Goal: Task Accomplishment & Management: Manage account settings

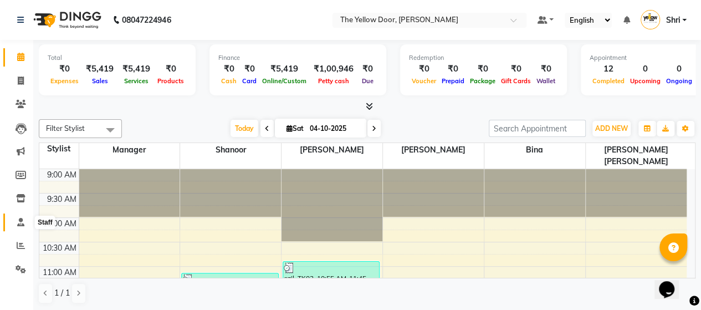
click at [22, 224] on icon at bounding box center [20, 222] width 7 height 8
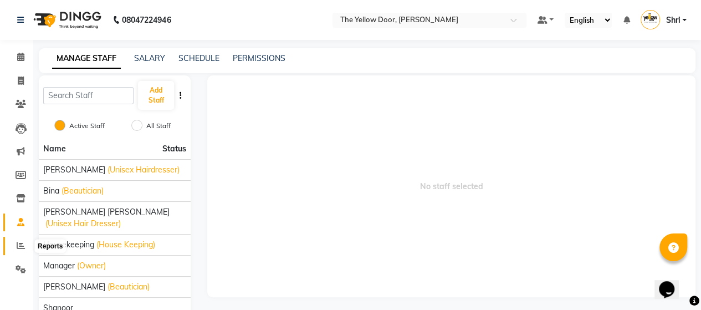
click at [18, 246] on icon at bounding box center [21, 245] width 8 height 8
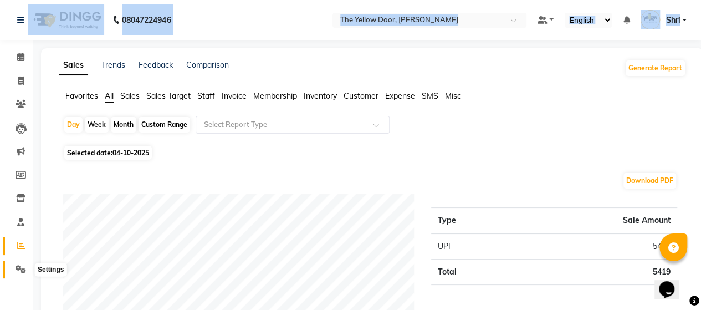
click at [20, 266] on icon at bounding box center [21, 269] width 11 height 8
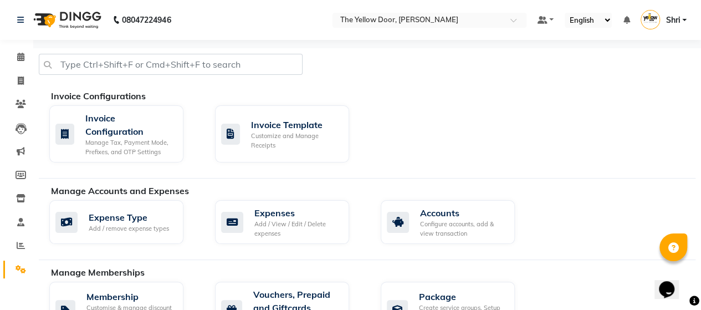
click at [514, 97] on div "Invoice Configurations" at bounding box center [377, 95] width 652 height 13
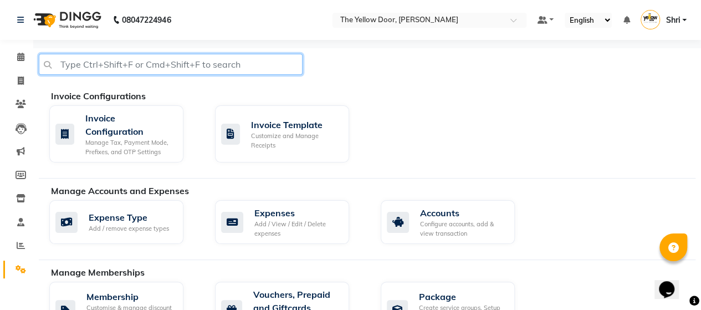
click at [91, 65] on input "text" at bounding box center [171, 64] width 264 height 21
type input "services"
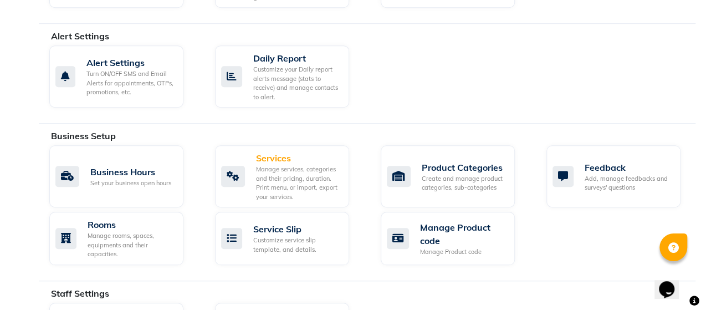
scroll to position [331, 0]
click at [214, 162] on div "Services Manage services, categories and their pricing, duration. Print menu, o…" at bounding box center [290, 176] width 166 height 62
click at [244, 165] on div at bounding box center [233, 175] width 24 height 21
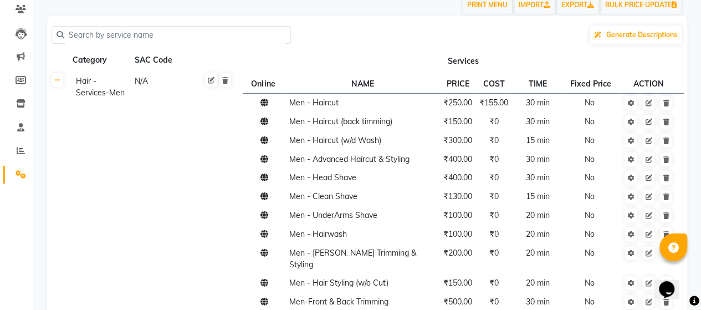
scroll to position [95, 0]
click at [61, 81] on link at bounding box center [58, 80] width 12 height 14
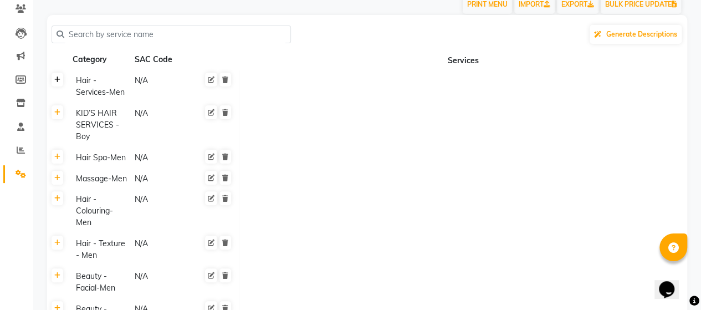
click at [61, 81] on link at bounding box center [58, 80] width 12 height 14
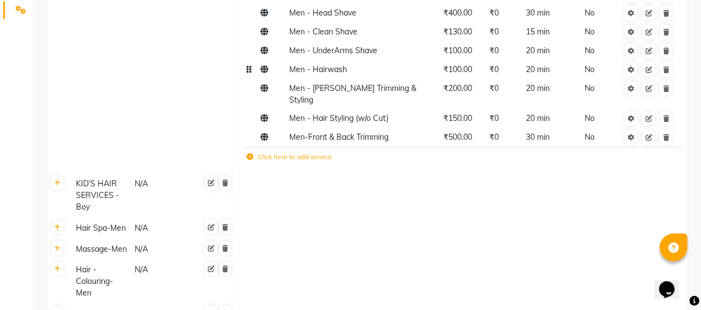
scroll to position [263, 0]
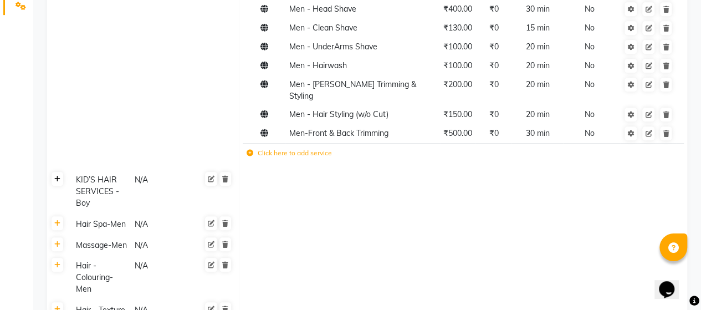
click at [56, 176] on icon at bounding box center [57, 179] width 6 height 7
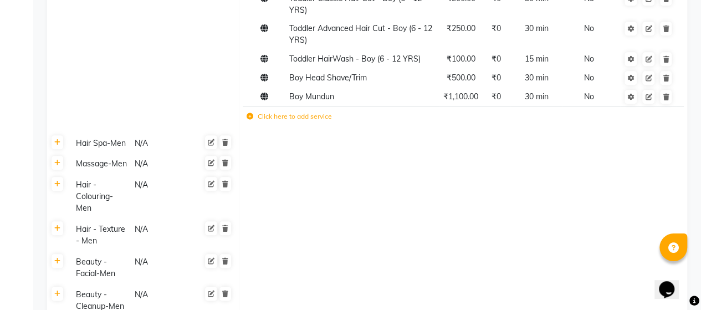
scroll to position [539, 0]
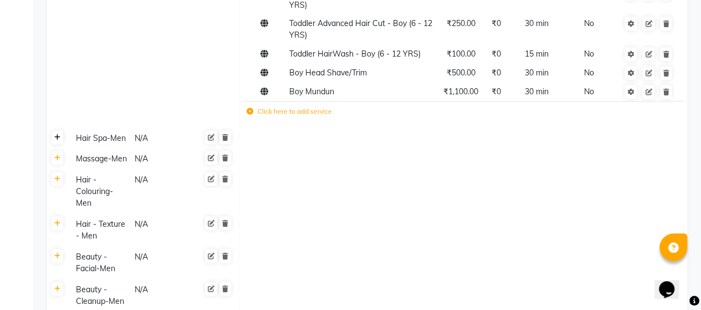
click at [58, 134] on icon at bounding box center [57, 137] width 6 height 7
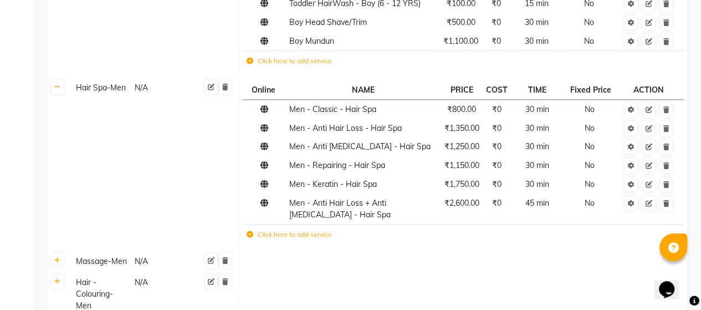
scroll to position [589, 0]
click at [651, 197] on link at bounding box center [648, 204] width 12 height 14
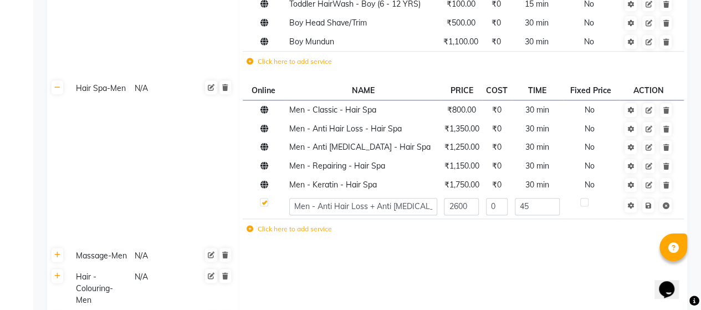
click at [266, 198] on label at bounding box center [264, 202] width 8 height 8
click at [266, 199] on input "checkbox" at bounding box center [263, 202] width 7 height 7
checkbox input "false"
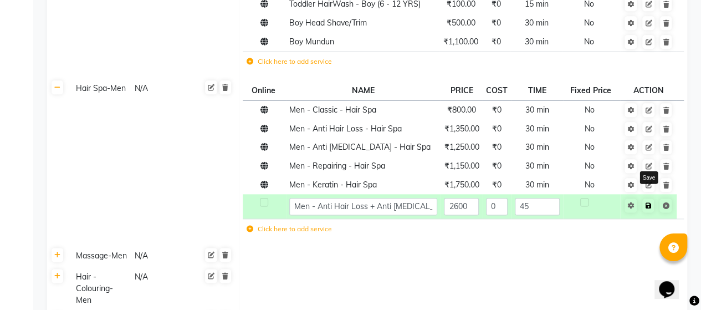
click at [648, 198] on link at bounding box center [648, 205] width 12 height 14
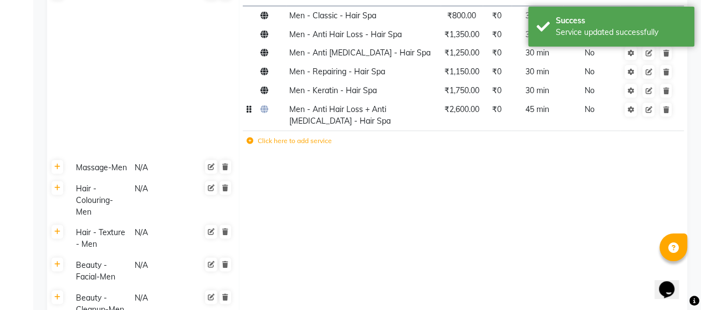
scroll to position [688, 0]
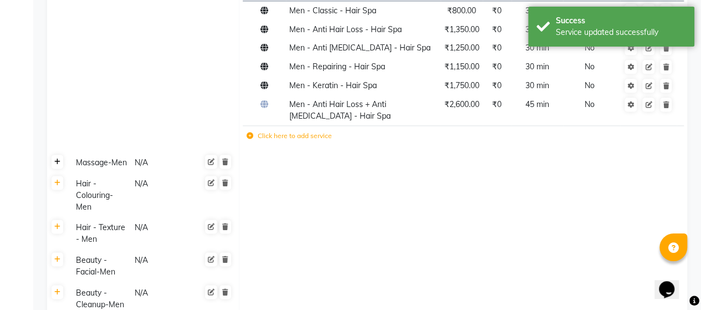
click at [59, 158] on icon at bounding box center [57, 161] width 6 height 7
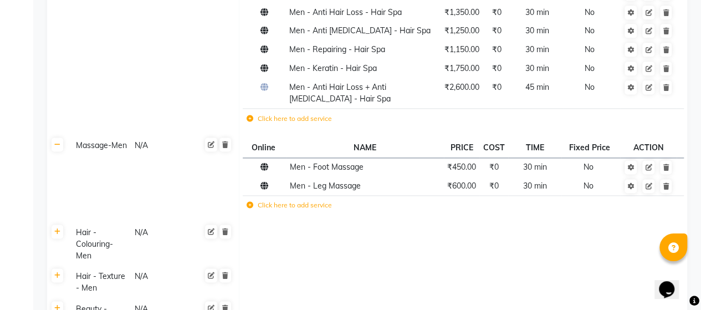
scroll to position [706, 0]
click at [645, 160] on link at bounding box center [648, 167] width 12 height 14
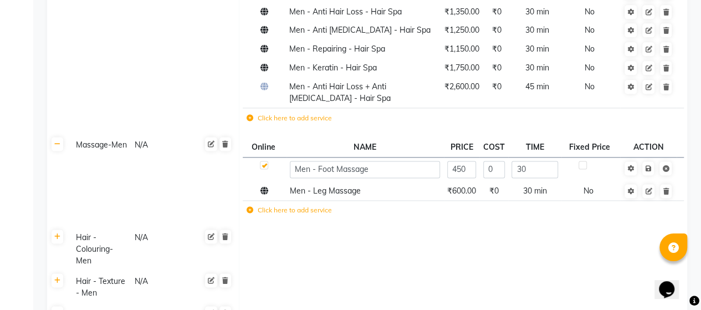
click at [260, 161] on label at bounding box center [264, 165] width 8 height 8
click at [260, 162] on input "checkbox" at bounding box center [263, 165] width 7 height 7
checkbox input "false"
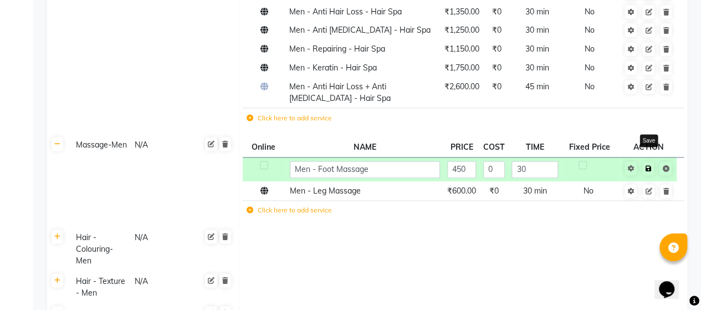
click at [648, 165] on icon at bounding box center [648, 168] width 6 height 7
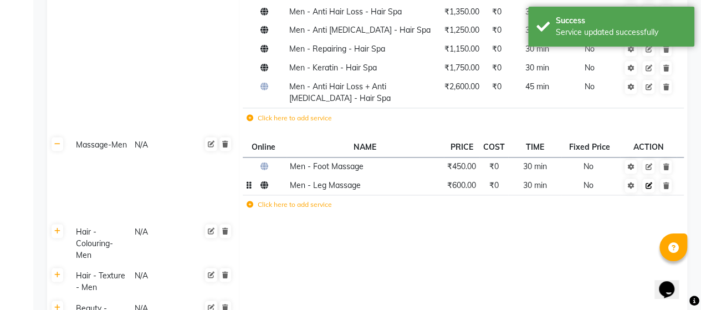
click at [650, 182] on icon at bounding box center [648, 185] width 7 height 7
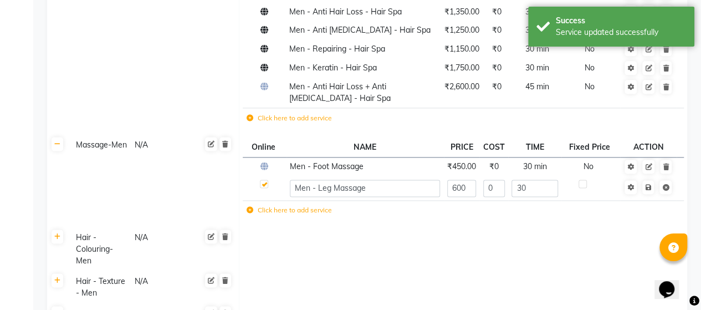
click at [267, 179] on label at bounding box center [264, 183] width 8 height 8
click at [267, 181] on input "checkbox" at bounding box center [263, 184] width 7 height 7
checkbox input "false"
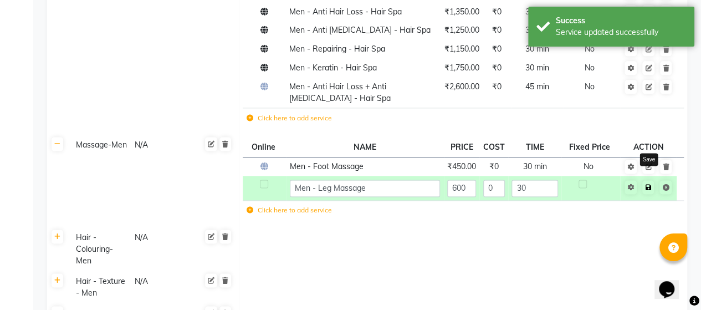
click at [650, 184] on icon at bounding box center [648, 187] width 6 height 7
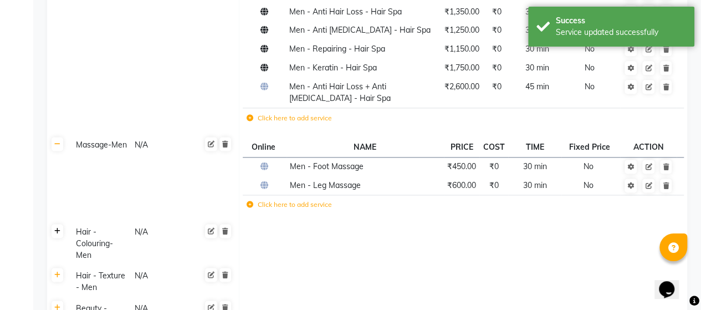
click at [56, 224] on link at bounding box center [58, 231] width 12 height 14
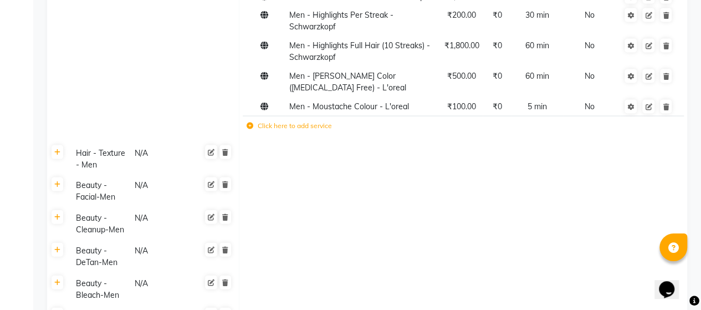
scroll to position [1122, 0]
click at [59, 148] on icon at bounding box center [57, 151] width 6 height 7
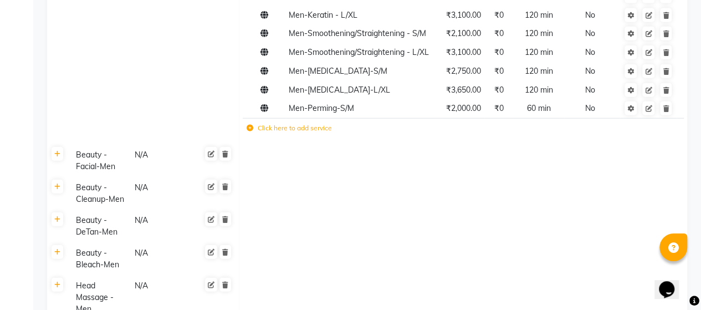
scroll to position [1309, 0]
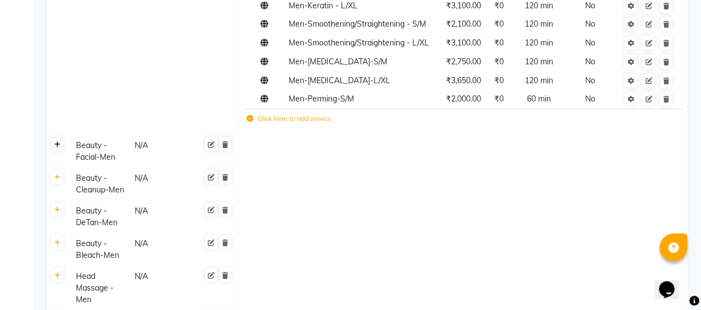
click at [57, 137] on link at bounding box center [58, 144] width 12 height 14
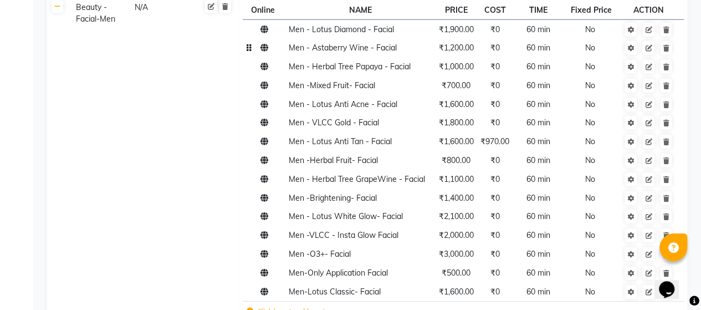
scroll to position [1446, 0]
click at [650, 83] on icon at bounding box center [648, 86] width 7 height 7
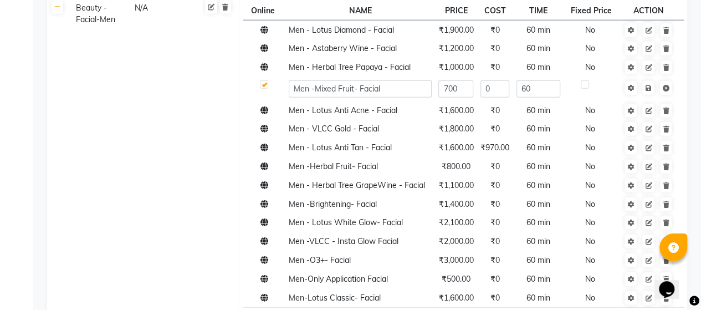
click at [263, 80] on label at bounding box center [264, 84] width 8 height 8
click at [263, 81] on input "checkbox" at bounding box center [263, 84] width 7 height 7
checkbox input "false"
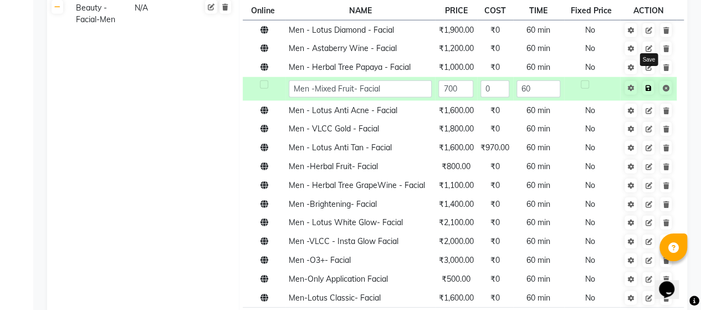
click at [652, 81] on link at bounding box center [648, 88] width 12 height 14
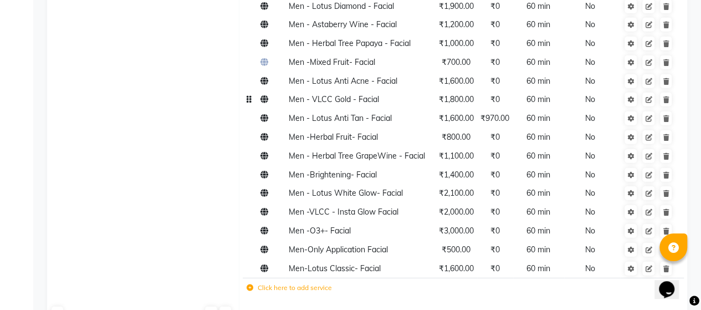
scroll to position [1472, 0]
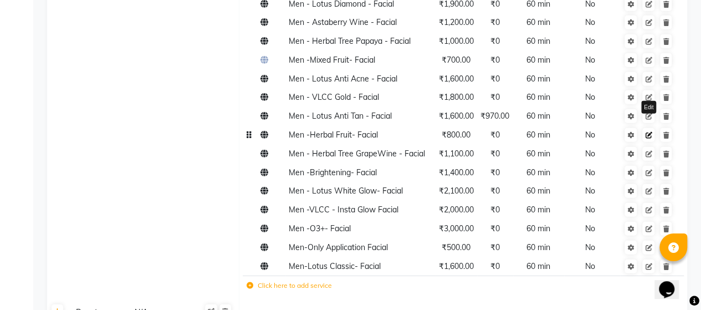
click at [647, 132] on icon at bounding box center [648, 135] width 7 height 7
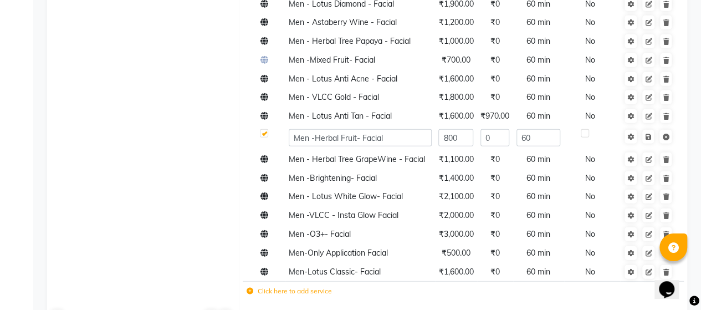
click at [265, 129] on label at bounding box center [264, 133] width 8 height 8
click at [265, 130] on input "checkbox" at bounding box center [263, 133] width 7 height 7
checkbox input "false"
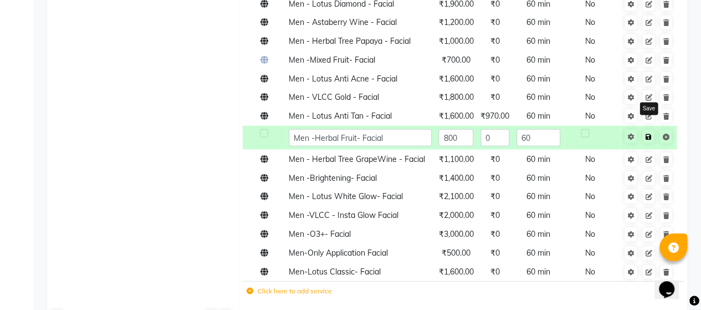
click at [650, 130] on link at bounding box center [648, 137] width 12 height 14
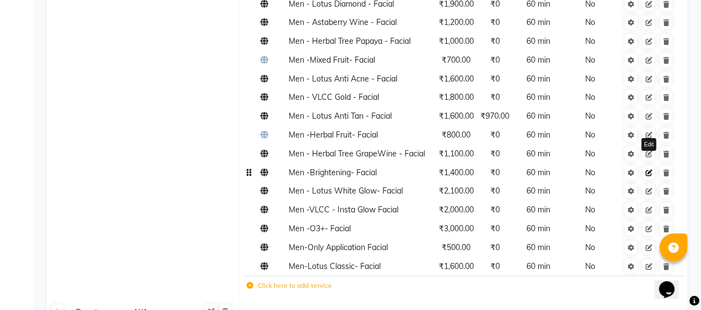
click at [650, 169] on icon at bounding box center [648, 172] width 7 height 7
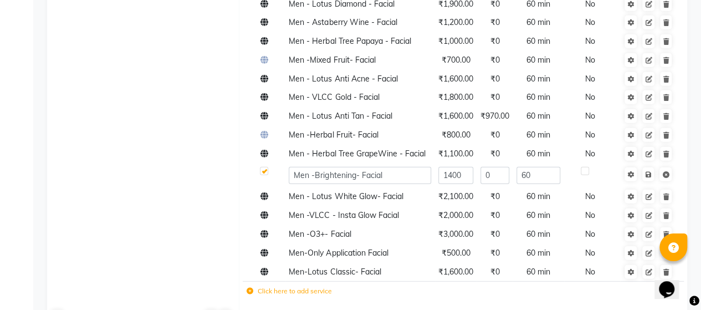
click at [266, 167] on label at bounding box center [264, 171] width 8 height 8
click at [266, 168] on input "checkbox" at bounding box center [263, 171] width 7 height 7
checkbox input "false"
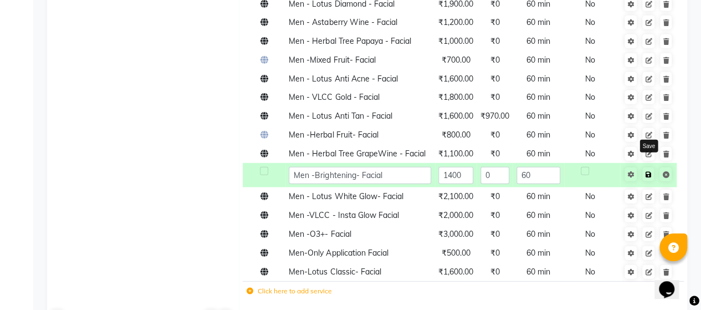
click at [650, 171] on icon at bounding box center [648, 174] width 6 height 7
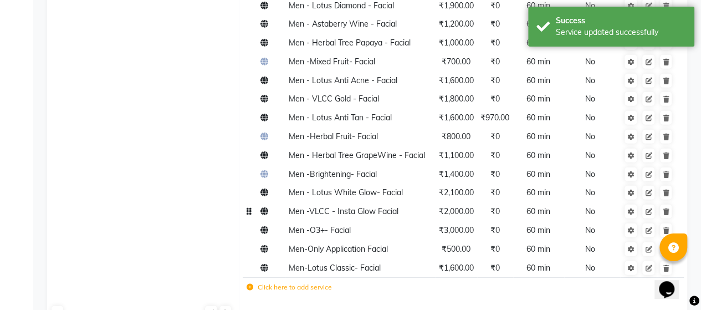
scroll to position [1471, 0]
click at [651, 208] on icon at bounding box center [648, 211] width 7 height 7
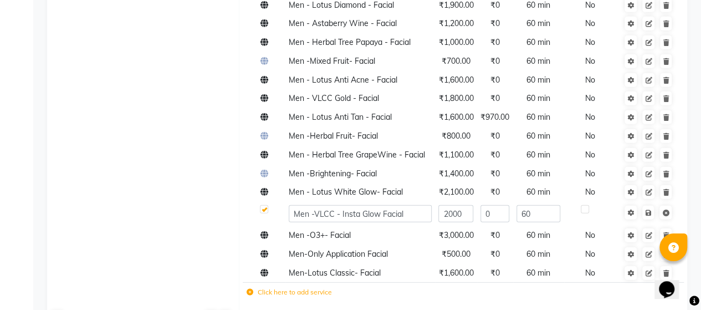
click at [264, 205] on label at bounding box center [264, 209] width 8 height 8
click at [264, 206] on input "checkbox" at bounding box center [263, 209] width 7 height 7
checkbox input "false"
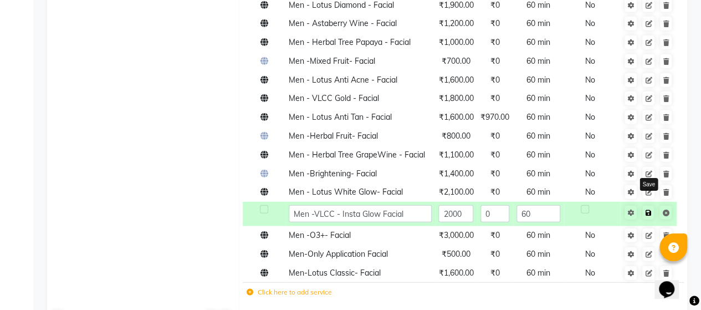
click at [649, 209] on icon at bounding box center [648, 212] width 6 height 7
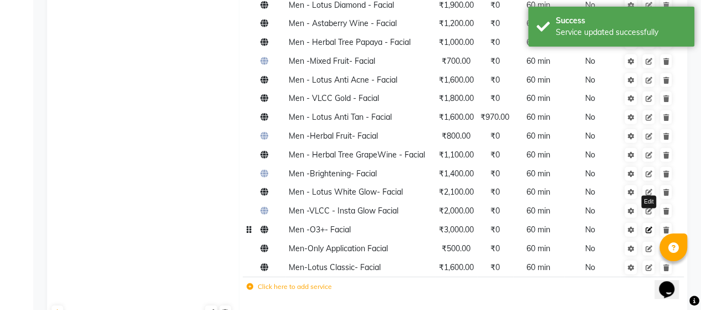
click at [651, 227] on icon at bounding box center [648, 230] width 7 height 7
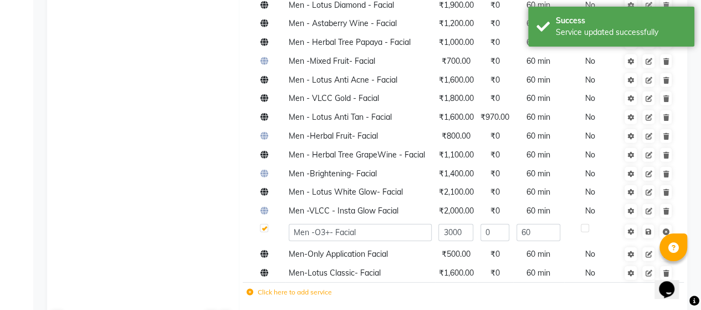
click at [267, 224] on label at bounding box center [264, 228] width 8 height 8
click at [267, 225] on input "checkbox" at bounding box center [263, 228] width 7 height 7
checkbox input "false"
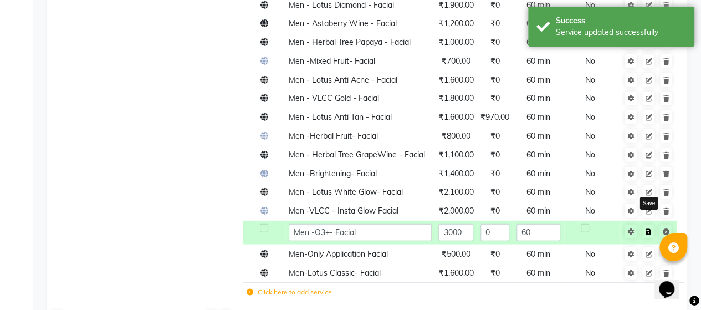
click at [645, 228] on icon at bounding box center [648, 231] width 6 height 7
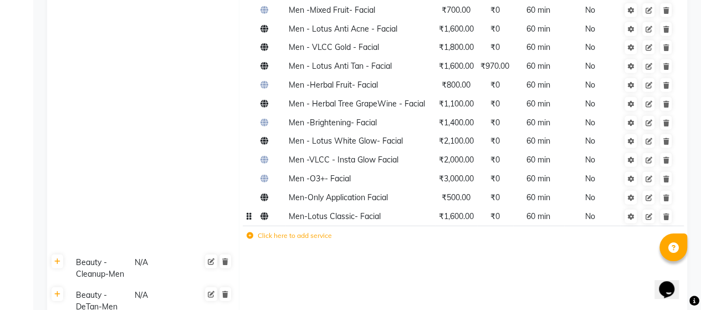
scroll to position [1525, 0]
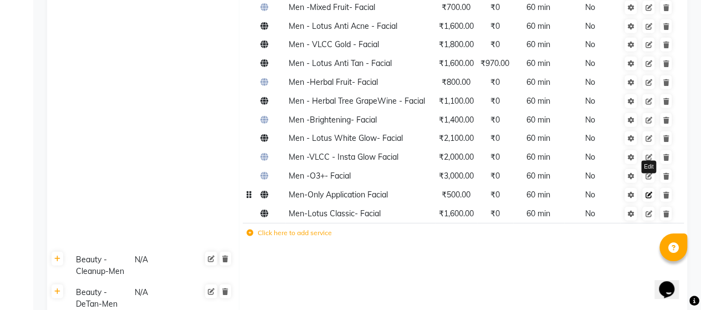
click at [649, 192] on icon at bounding box center [648, 195] width 7 height 7
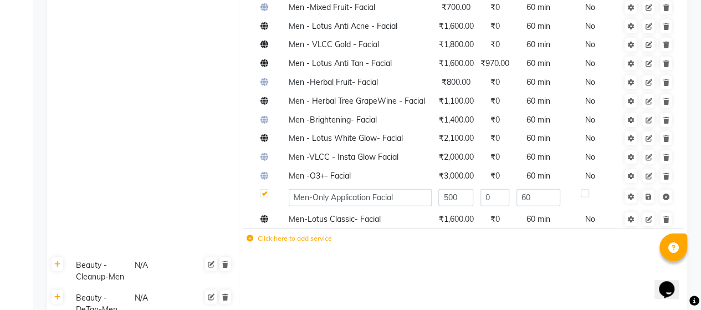
click at [264, 189] on label at bounding box center [264, 193] width 8 height 8
click at [264, 190] on input "checkbox" at bounding box center [263, 193] width 7 height 7
checkbox input "false"
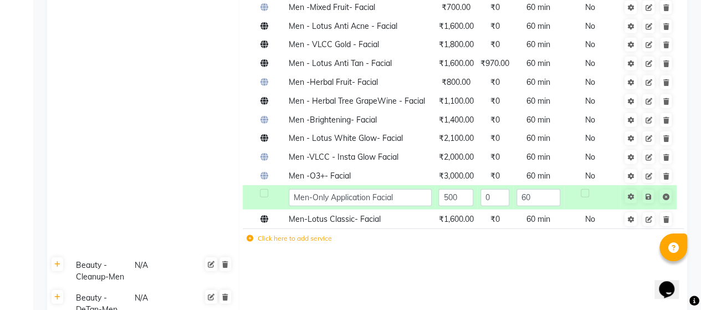
click at [654, 188] on td at bounding box center [648, 197] width 56 height 24
click at [648, 193] on icon at bounding box center [648, 196] width 6 height 7
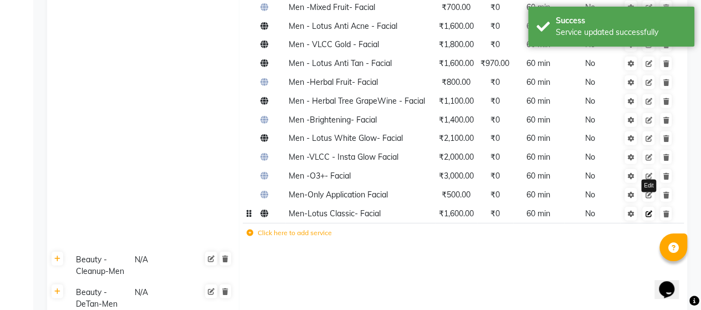
click at [647, 210] on icon at bounding box center [648, 213] width 7 height 7
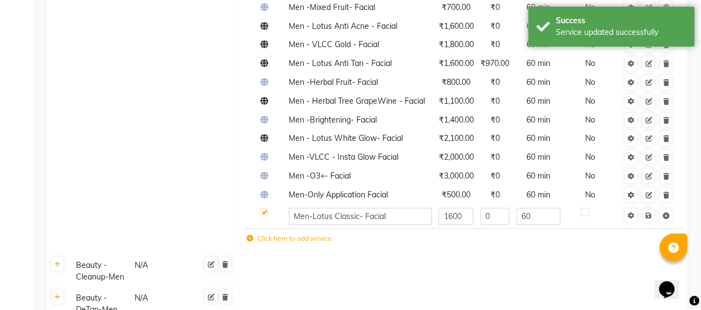
click at [264, 208] on label at bounding box center [264, 212] width 8 height 8
click at [264, 209] on input "checkbox" at bounding box center [263, 212] width 7 height 7
checkbox input "false"
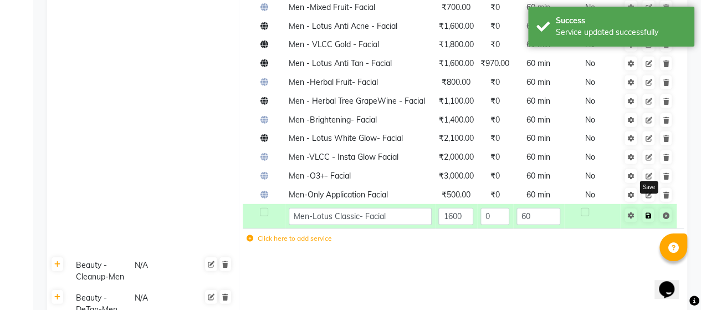
click at [647, 208] on link at bounding box center [648, 215] width 12 height 14
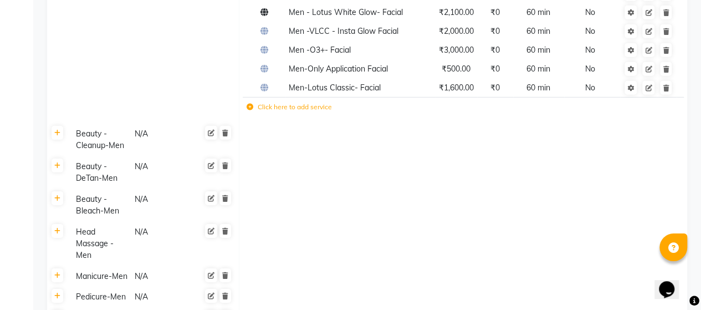
scroll to position [1652, 0]
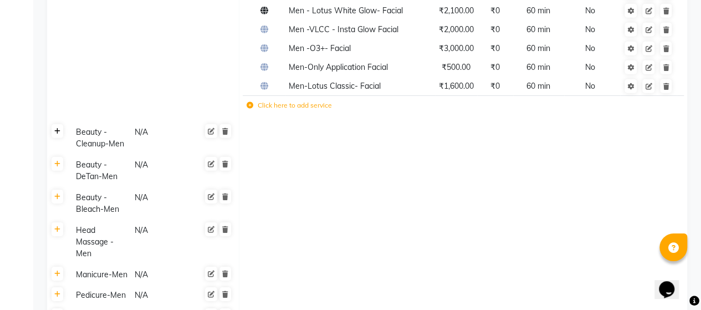
click at [58, 128] on icon at bounding box center [57, 131] width 6 height 7
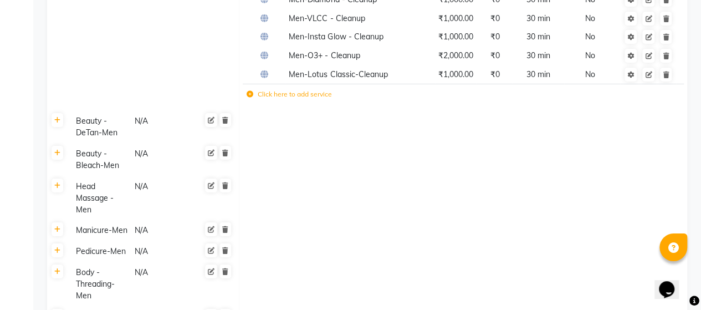
scroll to position [1957, 0]
click at [62, 112] on link at bounding box center [58, 119] width 12 height 14
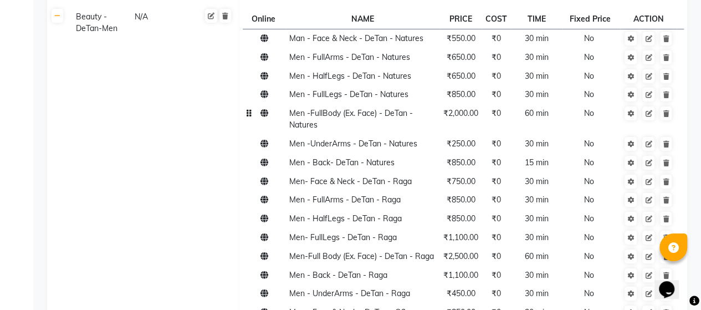
scroll to position [2061, 0]
click at [651, 106] on link at bounding box center [648, 113] width 12 height 14
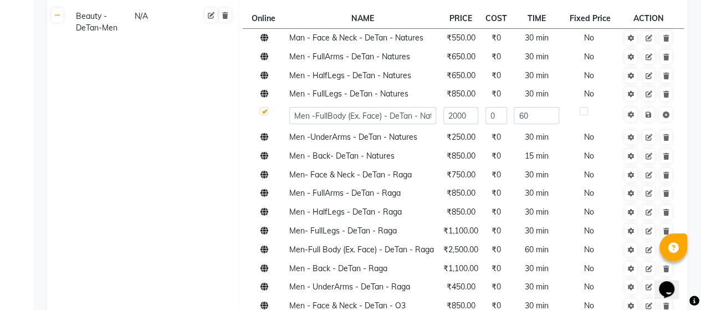
click at [265, 107] on label at bounding box center [264, 111] width 8 height 8
click at [265, 108] on input "checkbox" at bounding box center [263, 111] width 7 height 7
checkbox input "false"
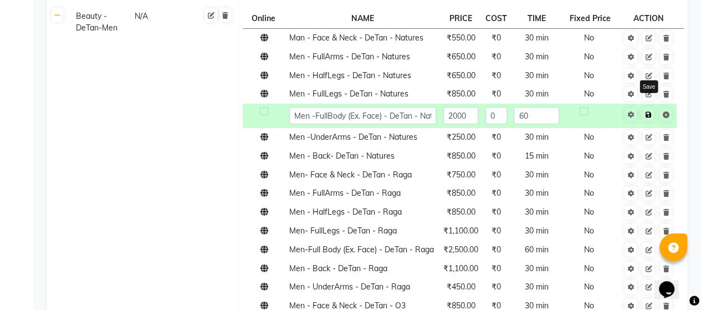
click at [649, 111] on icon at bounding box center [648, 114] width 6 height 7
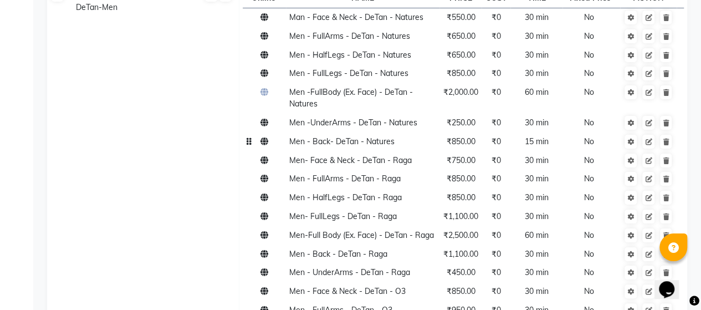
scroll to position [2083, 0]
click at [352, 135] on span "Men - Back- DeTan - Natures" at bounding box center [341, 140] width 105 height 10
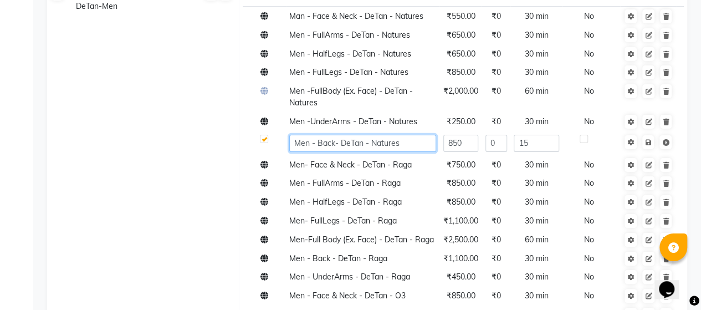
click at [352, 135] on input "Men - Back- DeTan - Natures" at bounding box center [362, 143] width 147 height 17
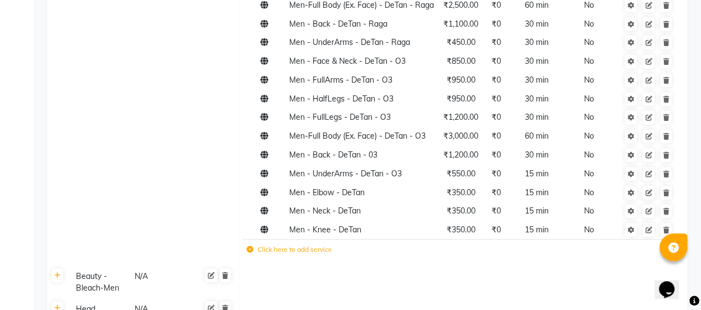
scroll to position [2317, 0]
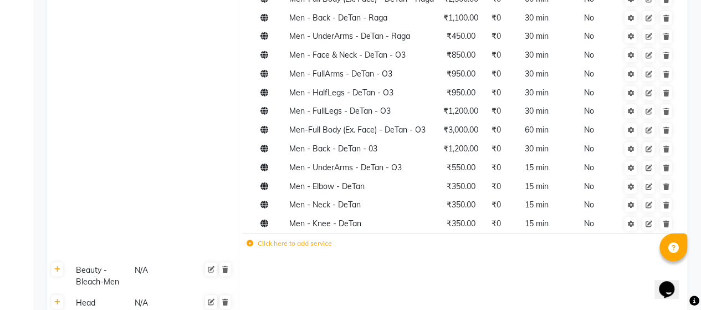
click at [306, 234] on td "Click here to add service" at bounding box center [377, 244] width 268 height 23
click at [311, 238] on label "Click here to add service" at bounding box center [288, 243] width 85 height 10
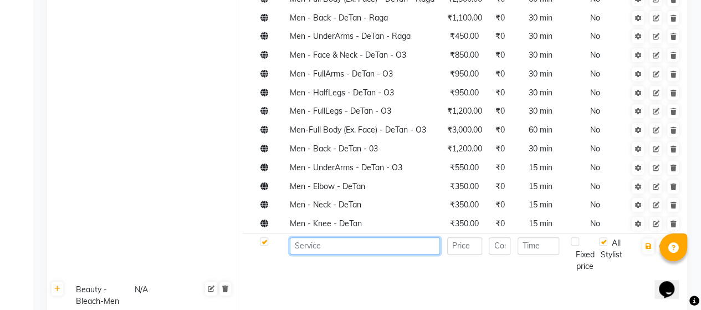
click at [316, 237] on input at bounding box center [365, 245] width 150 height 17
paste input "Men - Back- DeTan - Natures"
click at [346, 237] on input "Men - Back- DeTan - Natures" at bounding box center [365, 245] width 150 height 17
click at [329, 237] on input "Men - Back- DeTan - Natures" at bounding box center [365, 245] width 150 height 17
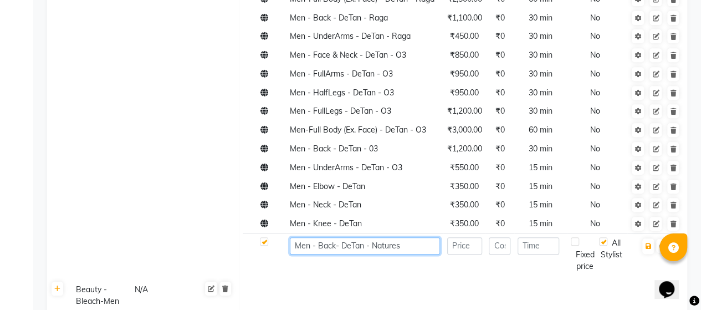
click at [329, 237] on input "Men - Back- DeTan - Natures" at bounding box center [365, 245] width 150 height 17
type input "Men - Stomach- DeTan - Natures"
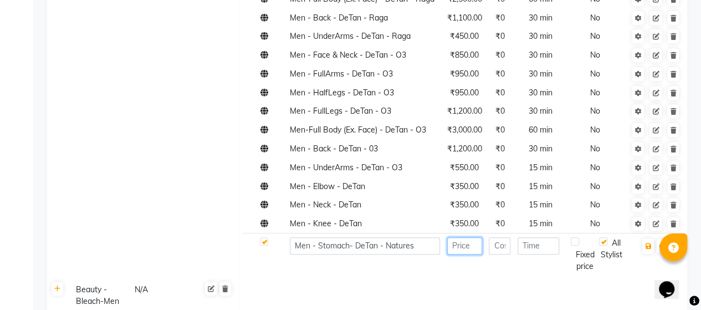
click at [467, 237] on input "number" at bounding box center [464, 245] width 35 height 17
type input "850"
type input "0"
type input "30"
click at [574, 237] on label at bounding box center [574, 241] width 8 height 8
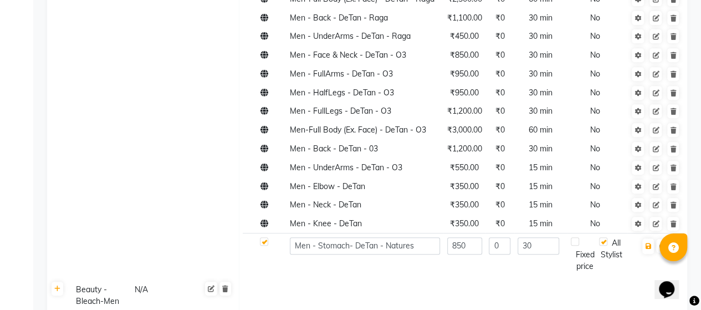
click at [580, 238] on input "checkbox" at bounding box center [583, 241] width 7 height 7
click at [574, 237] on label at bounding box center [574, 241] width 8 height 8
click at [580, 238] on input "checkbox" at bounding box center [583, 241] width 7 height 7
checkbox input "false"
click at [648, 243] on icon "button" at bounding box center [648, 246] width 6 height 7
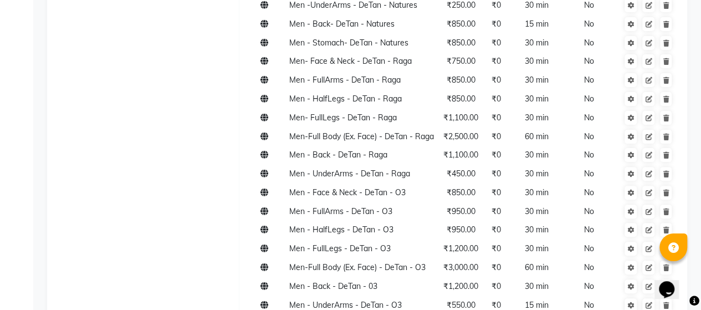
scroll to position [2203, 0]
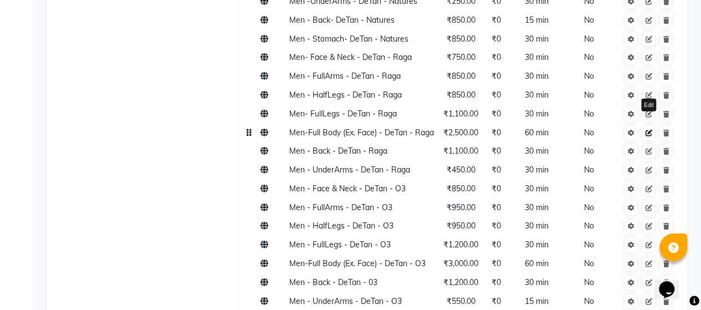
click at [649, 126] on link at bounding box center [648, 133] width 12 height 14
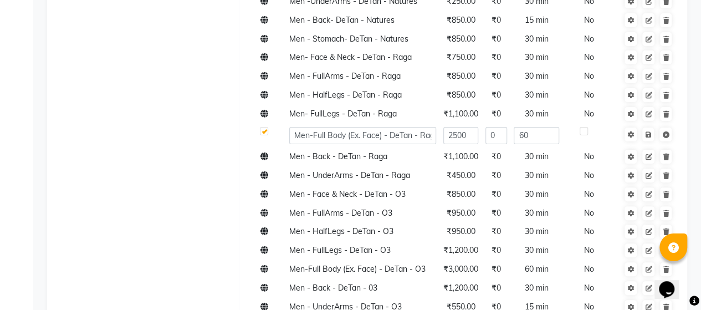
click at [261, 127] on label at bounding box center [264, 131] width 8 height 8
click at [261, 128] on input "checkbox" at bounding box center [263, 131] width 7 height 7
checkbox input "false"
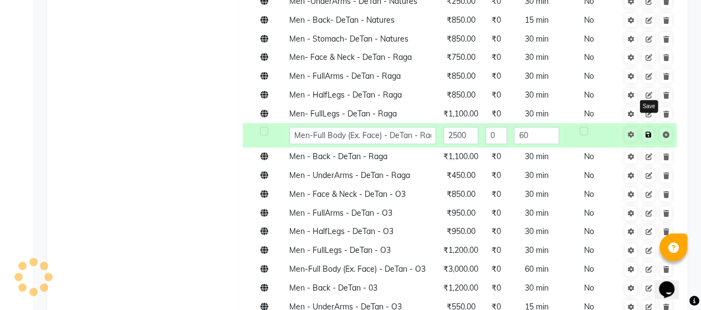
click at [648, 131] on icon at bounding box center [648, 134] width 6 height 7
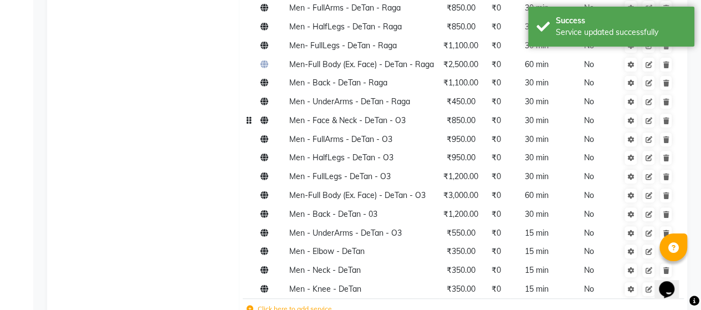
scroll to position [2271, 0]
click at [358, 73] on td "Men - Back - DeTan - Raga" at bounding box center [363, 82] width 154 height 19
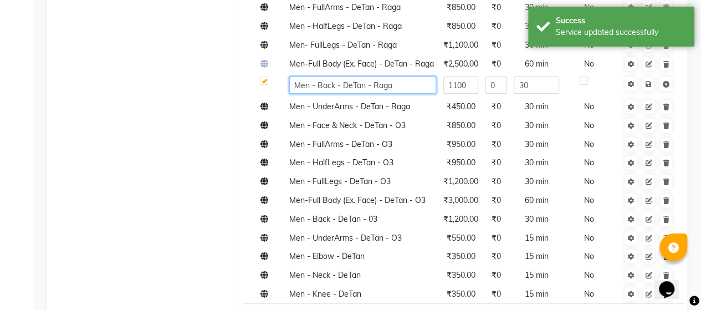
click at [358, 76] on input "Men - Back - DeTan - Raga" at bounding box center [362, 84] width 147 height 17
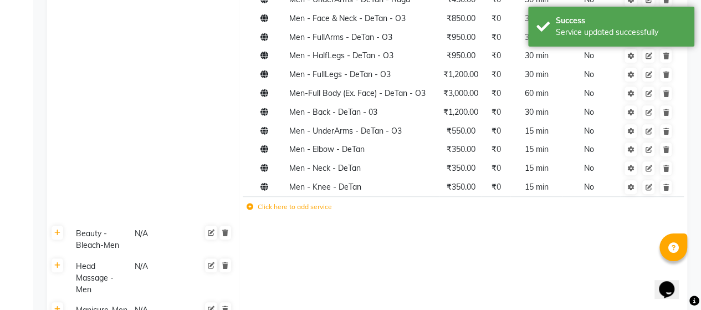
scroll to position [2379, 0]
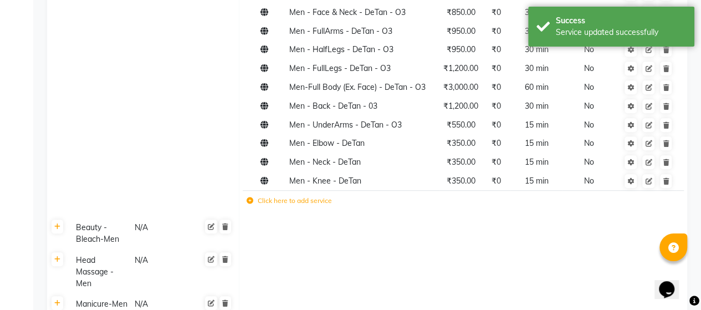
click at [315, 192] on td "Click here to add service" at bounding box center [377, 202] width 268 height 23
click at [317, 196] on label "Click here to add service" at bounding box center [288, 201] width 85 height 10
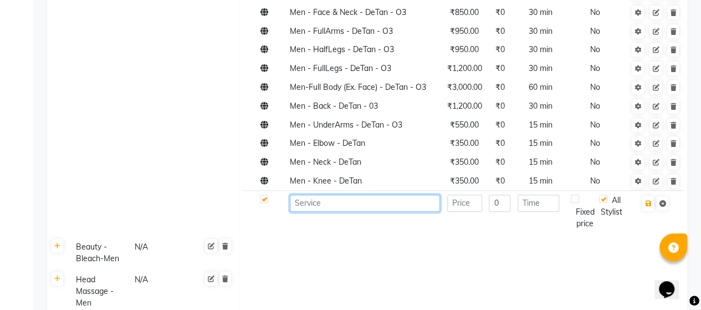
click at [328, 194] on input at bounding box center [365, 202] width 150 height 17
paste input "Men - Back - DeTan - Raga"
click at [327, 194] on input "Men - Back - DeTan - Raga" at bounding box center [365, 202] width 150 height 17
type input "Men - Stomach - DeTan - Raga"
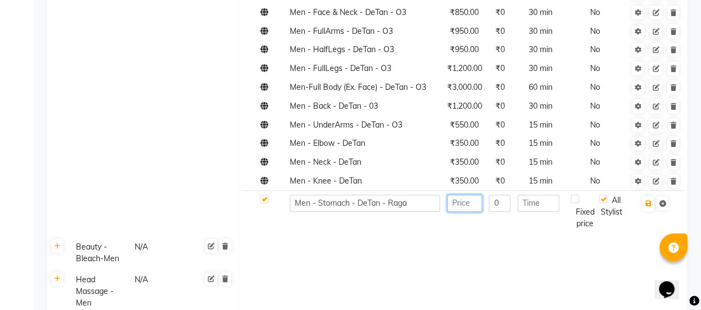
click at [466, 194] on input "number" at bounding box center [464, 202] width 35 height 17
type input "1100"
type input "30"
click at [645, 200] on icon "button" at bounding box center [648, 203] width 6 height 7
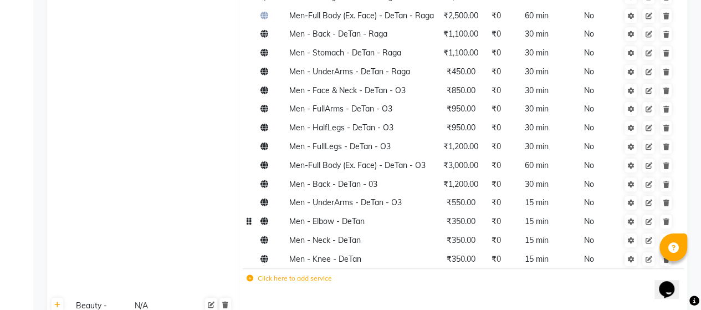
scroll to position [2320, 0]
click at [654, 158] on link at bounding box center [648, 165] width 12 height 14
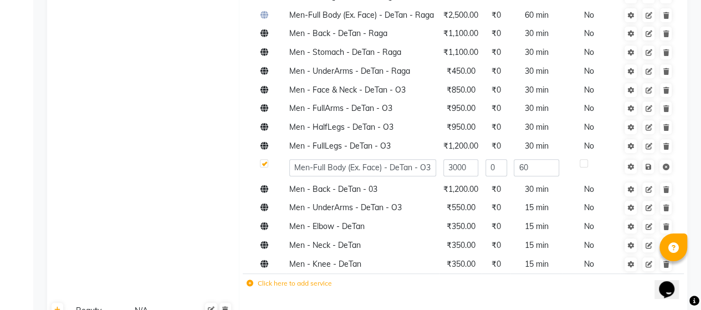
click at [263, 159] on label at bounding box center [264, 163] width 8 height 8
click at [263, 160] on input "checkbox" at bounding box center [263, 163] width 7 height 7
checkbox input "false"
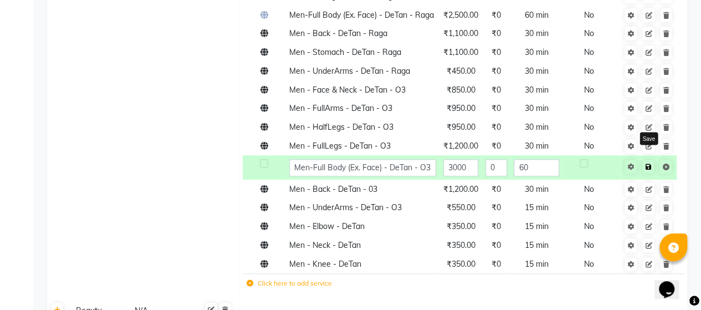
click at [649, 163] on icon at bounding box center [648, 166] width 6 height 7
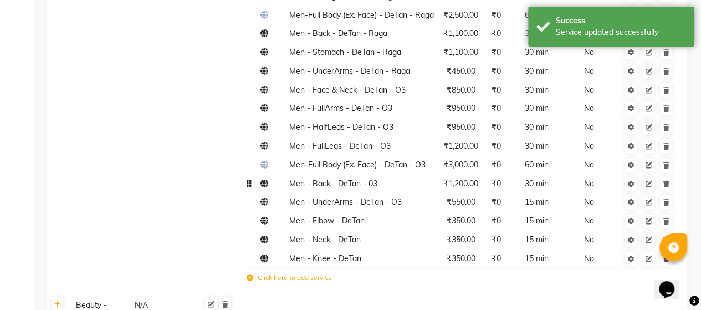
click at [382, 174] on td "Men - Back - DeTan - 03" at bounding box center [363, 183] width 154 height 19
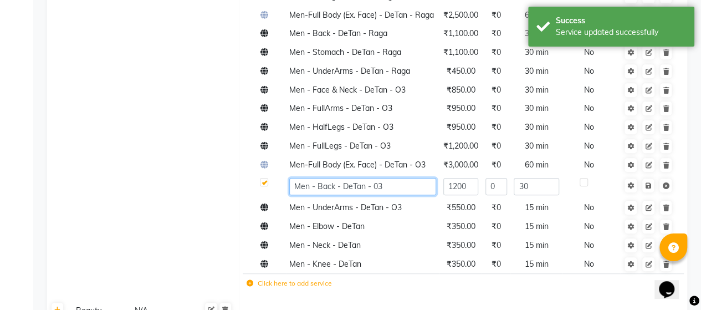
click at [382, 178] on input "Men - Back - DeTan - 03" at bounding box center [362, 186] width 147 height 17
click at [292, 274] on td "Click here to add service" at bounding box center [377, 285] width 268 height 23
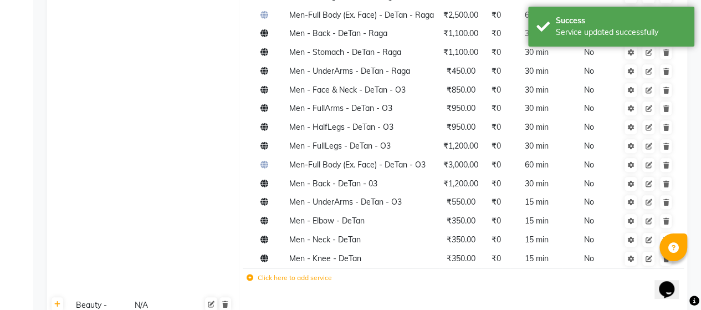
click at [301, 273] on label "Click here to add service" at bounding box center [288, 278] width 85 height 10
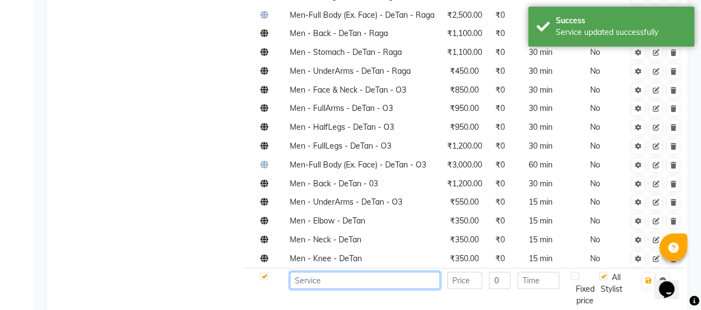
paste input "Men - Back - DeTan - 03"
click at [325, 271] on input at bounding box center [365, 279] width 150 height 17
click at [326, 271] on input "Men - Back - DeTan - 03" at bounding box center [365, 279] width 150 height 17
click at [326, 271] on input "Men - S - DeTan - 03" at bounding box center [365, 279] width 150 height 17
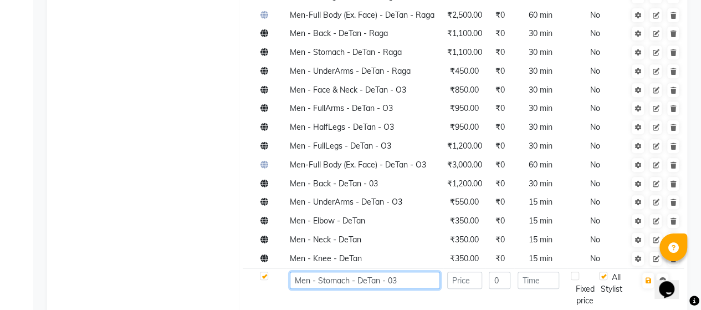
type input "Men - Stomach - DeTan - 03"
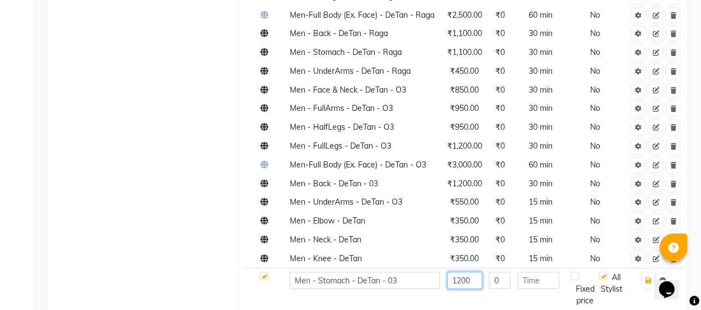
type input "1200"
type input "30"
click at [645, 273] on button "button" at bounding box center [648, 281] width 12 height 16
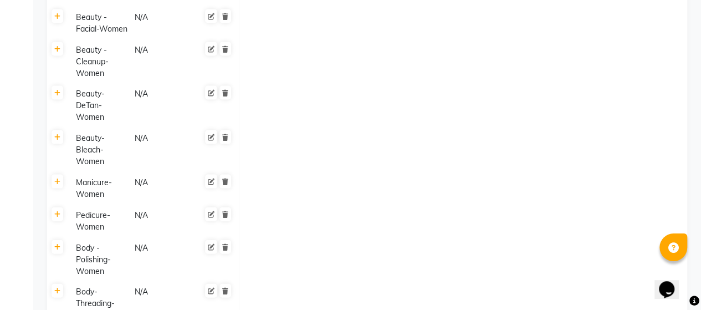
scroll to position [3421, 0]
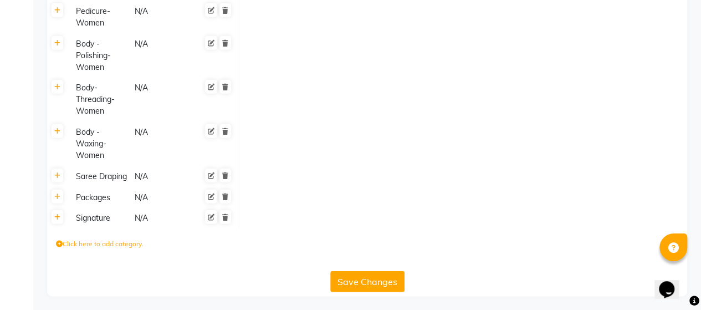
click at [348, 282] on button "Save Changes" at bounding box center [367, 281] width 74 height 21
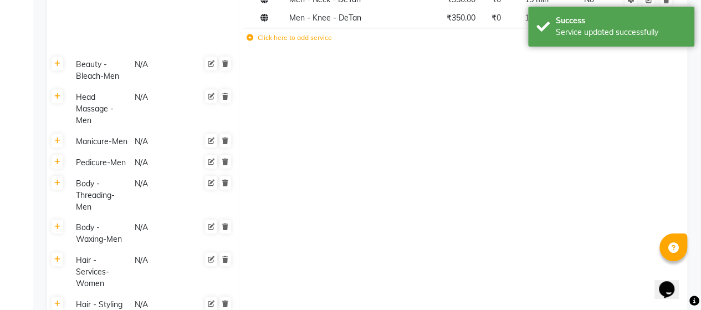
scroll to position [2579, 0]
click at [59, 56] on link at bounding box center [58, 63] width 12 height 14
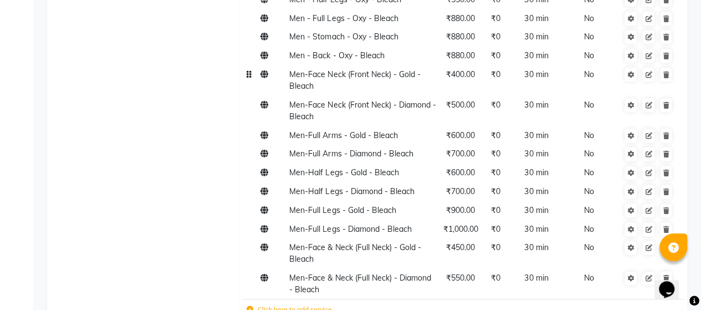
scroll to position [2751, 0]
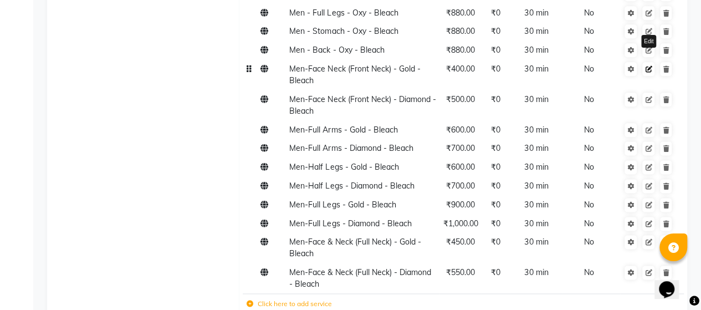
click at [649, 66] on icon at bounding box center [648, 69] width 7 height 7
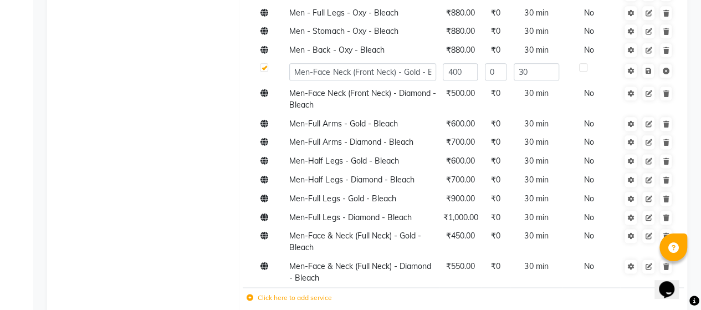
click at [265, 63] on label at bounding box center [264, 67] width 8 height 8
click at [265, 64] on input "checkbox" at bounding box center [263, 67] width 7 height 7
checkbox input "false"
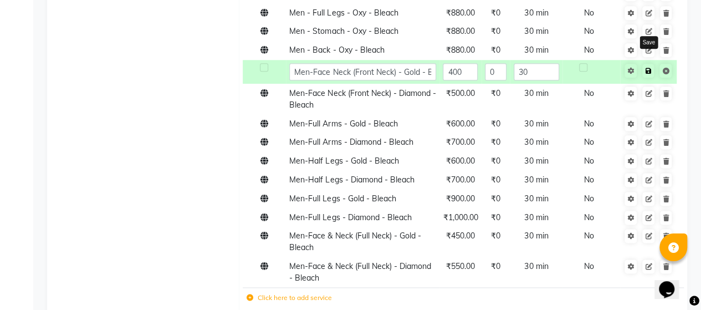
click at [650, 64] on link at bounding box center [648, 71] width 12 height 14
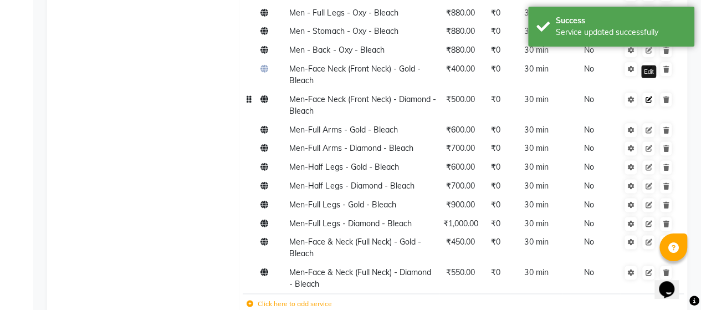
click at [650, 96] on icon at bounding box center [648, 99] width 7 height 7
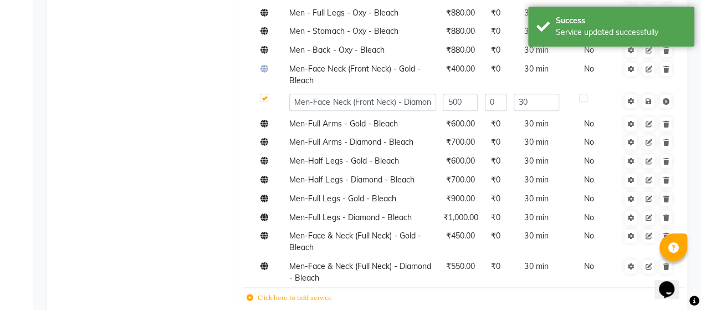
click at [263, 94] on label at bounding box center [264, 98] width 8 height 8
click at [263, 95] on input "checkbox" at bounding box center [263, 98] width 7 height 7
checkbox input "false"
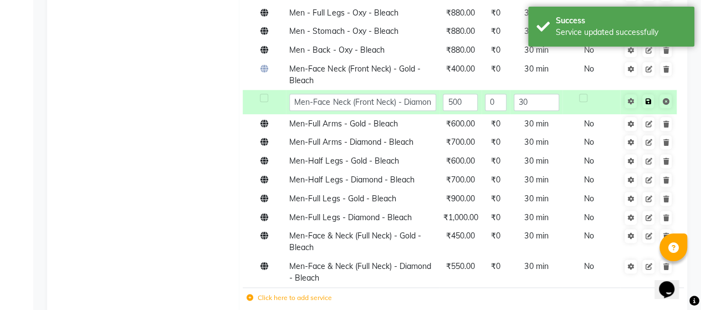
click at [650, 98] on icon at bounding box center [648, 101] width 6 height 7
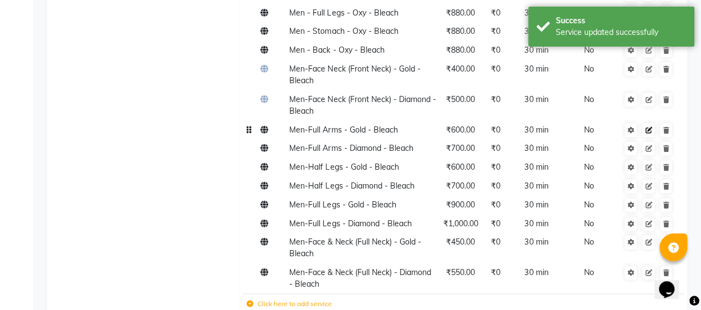
click at [650, 127] on icon at bounding box center [648, 130] width 7 height 7
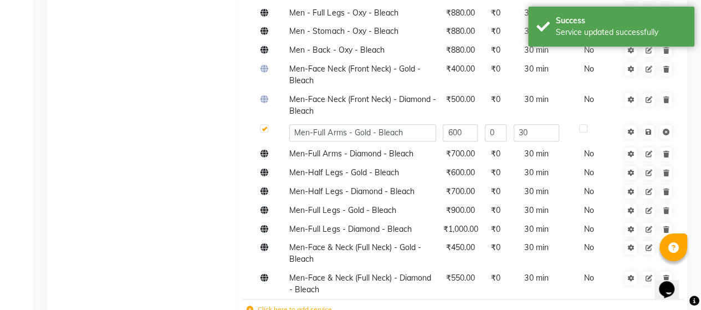
click at [265, 124] on label at bounding box center [264, 128] width 8 height 8
click at [265, 125] on input "checkbox" at bounding box center [263, 128] width 7 height 7
checkbox input "false"
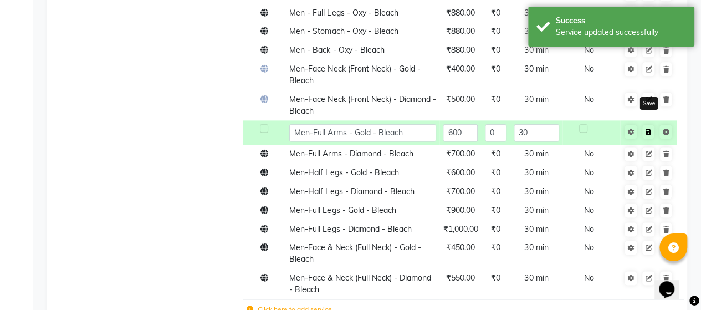
click at [650, 128] on icon at bounding box center [648, 131] width 6 height 7
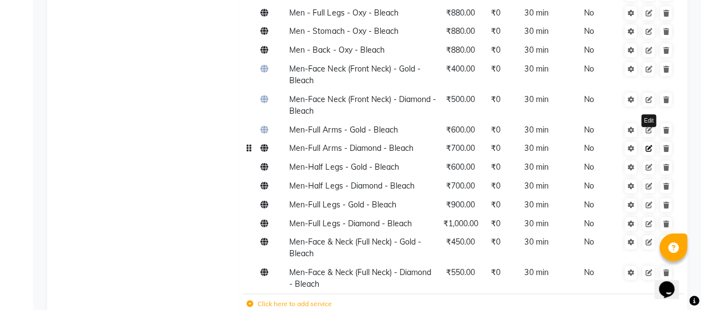
click at [650, 145] on icon at bounding box center [648, 148] width 7 height 7
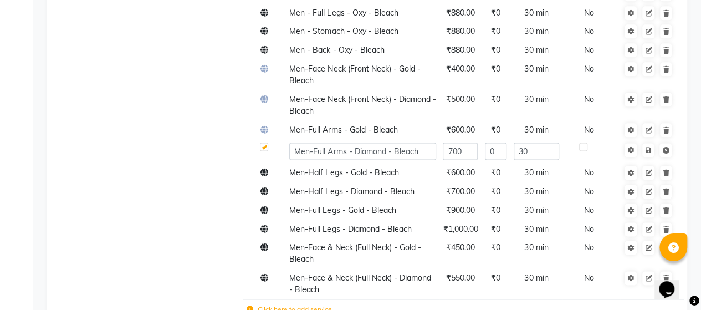
click at [264, 142] on label at bounding box center [264, 146] width 8 height 8
click at [264, 143] on input "checkbox" at bounding box center [263, 146] width 7 height 7
checkbox input "false"
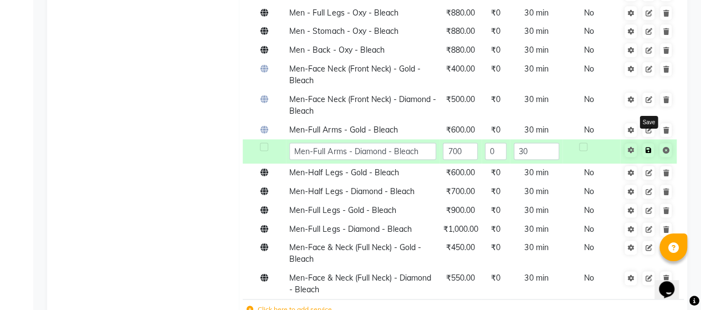
click at [644, 143] on link at bounding box center [648, 150] width 12 height 14
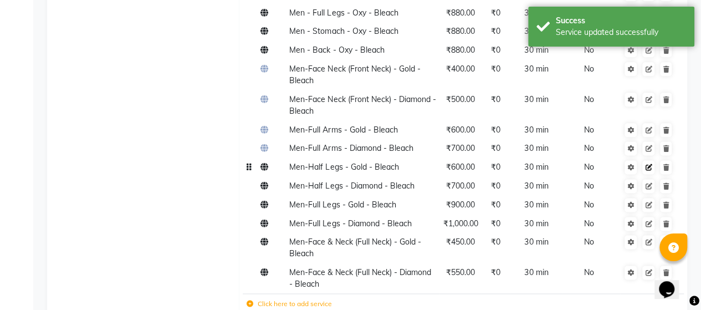
click at [652, 160] on link at bounding box center [648, 167] width 12 height 14
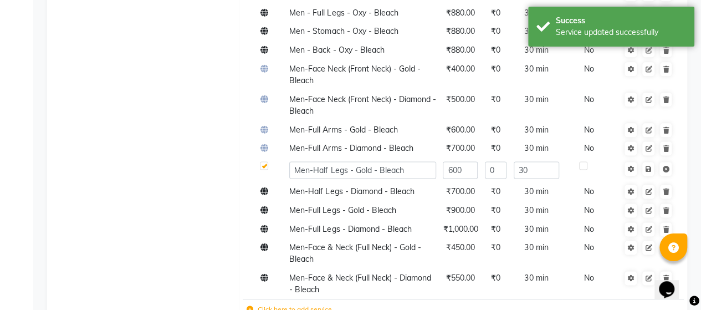
click at [265, 161] on label at bounding box center [264, 165] width 8 height 8
click at [265, 162] on input "checkbox" at bounding box center [263, 165] width 7 height 7
checkbox input "false"
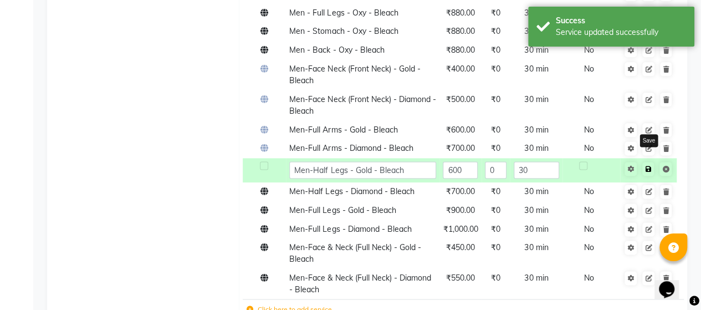
click at [646, 166] on icon at bounding box center [648, 169] width 6 height 7
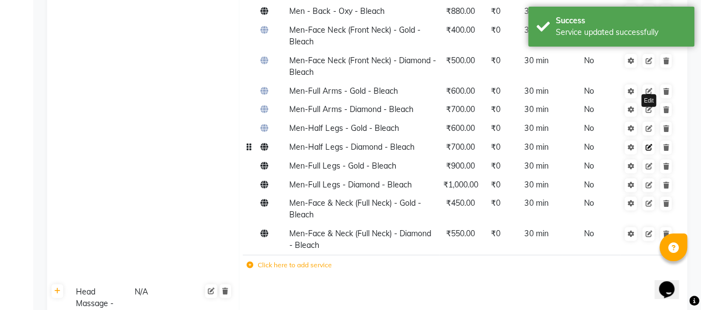
scroll to position [2792, 0]
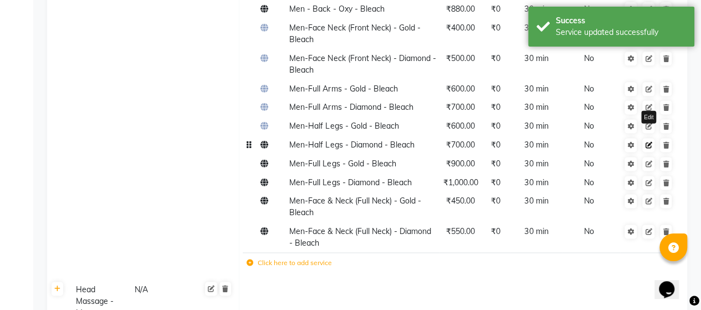
click at [647, 142] on icon at bounding box center [648, 145] width 7 height 7
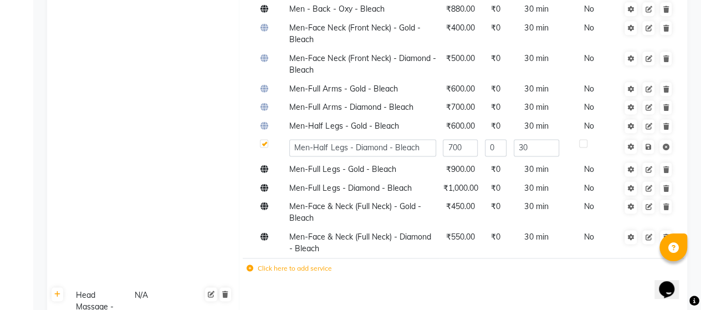
click at [268, 139] on label at bounding box center [264, 143] width 8 height 8
click at [267, 140] on input "checkbox" at bounding box center [263, 143] width 7 height 7
checkbox input "false"
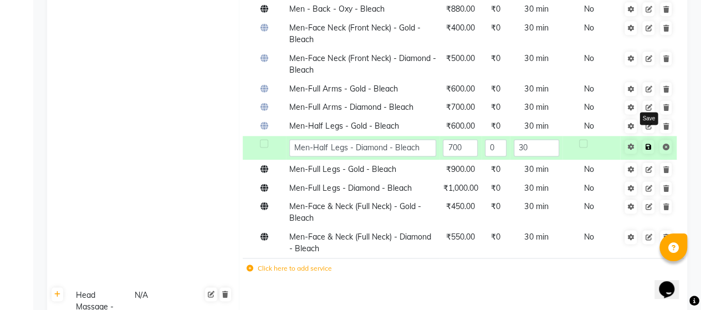
click at [646, 143] on icon at bounding box center [648, 146] width 6 height 7
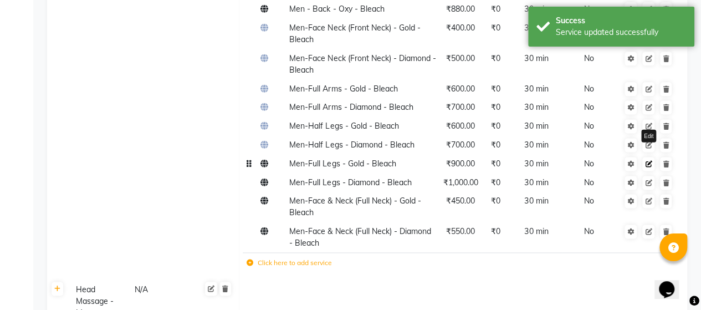
click at [651, 161] on icon at bounding box center [648, 164] width 7 height 7
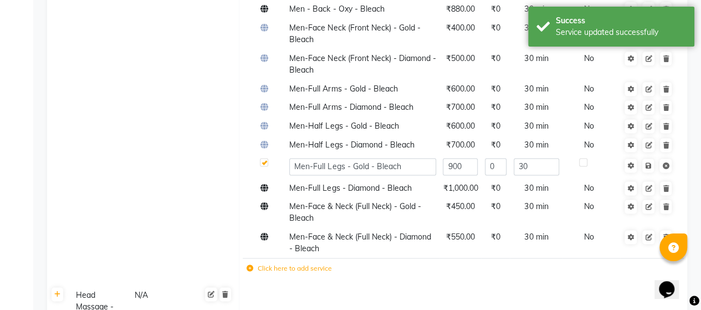
click at [263, 158] on label at bounding box center [264, 162] width 8 height 8
click at [263, 159] on input "checkbox" at bounding box center [263, 162] width 7 height 7
checkbox input "false"
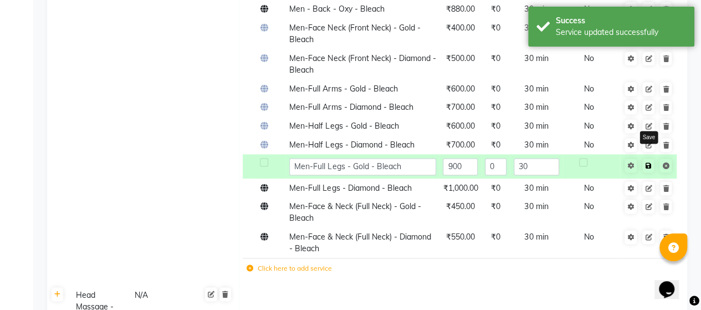
click at [648, 158] on link at bounding box center [648, 165] width 12 height 14
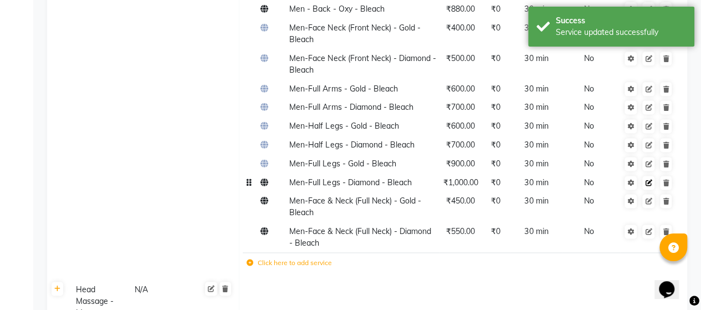
click at [648, 179] on icon at bounding box center [648, 182] width 7 height 7
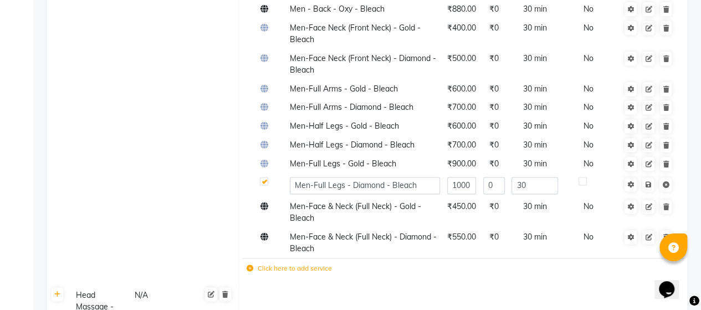
click at [265, 177] on label at bounding box center [264, 181] width 8 height 8
click at [265, 178] on input "checkbox" at bounding box center [263, 181] width 7 height 7
checkbox input "false"
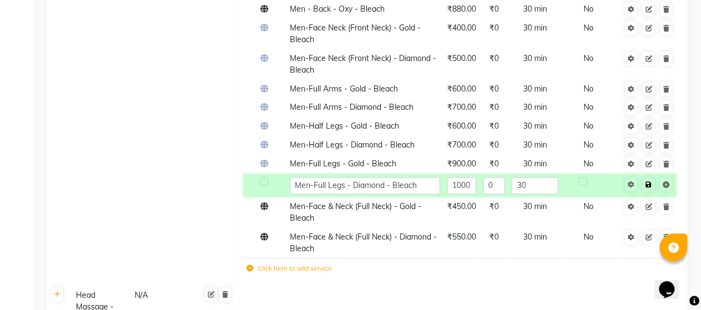
click at [650, 181] on icon at bounding box center [648, 184] width 6 height 7
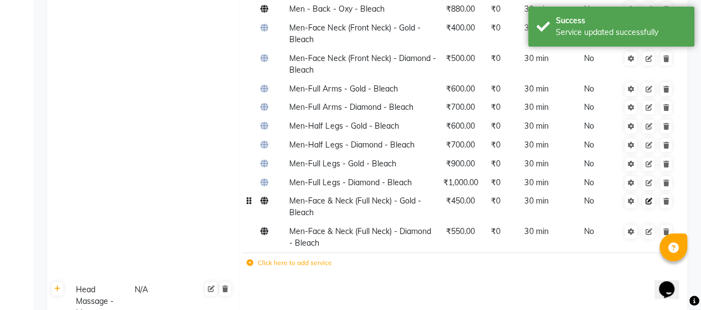
click at [648, 198] on icon at bounding box center [648, 201] width 7 height 7
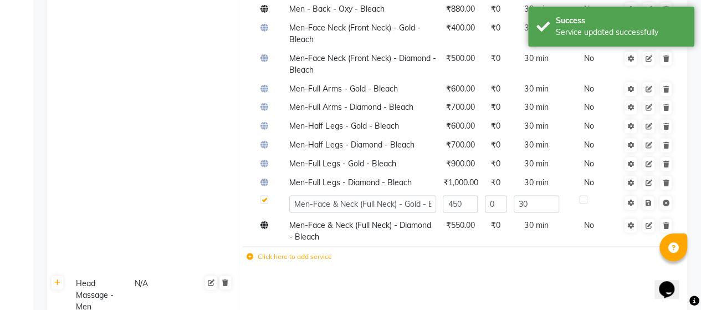
click at [266, 195] on label at bounding box center [264, 199] width 8 height 8
click at [266, 196] on input "checkbox" at bounding box center [263, 199] width 7 height 7
checkbox input "false"
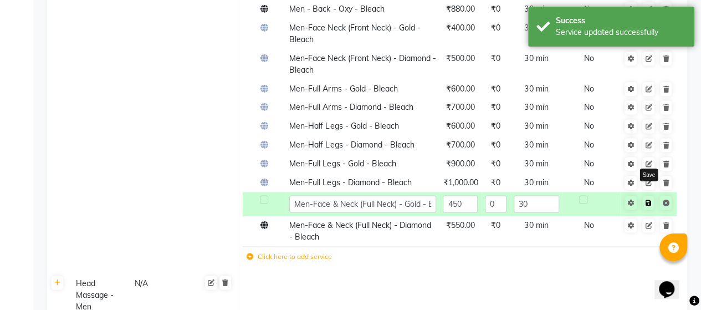
click at [649, 199] on icon at bounding box center [648, 202] width 6 height 7
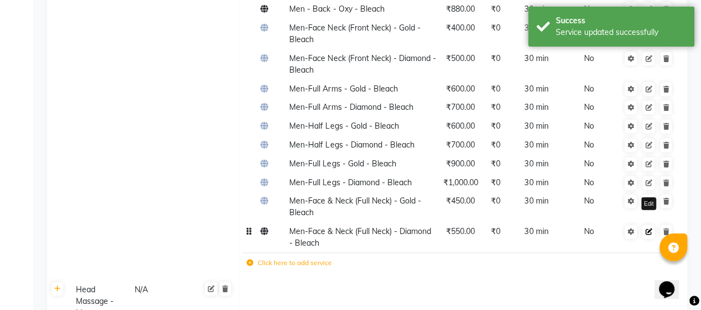
click at [649, 224] on link at bounding box center [648, 231] width 12 height 14
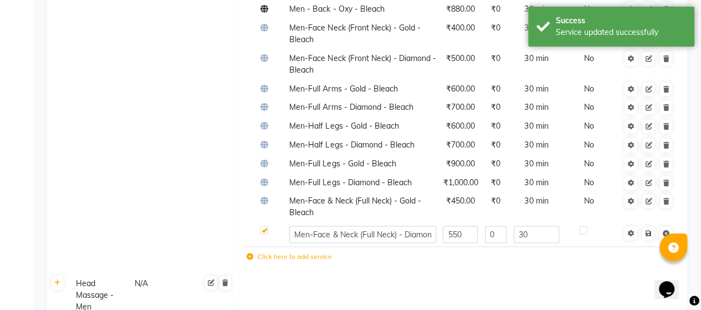
click at [264, 225] on div at bounding box center [263, 231] width 7 height 12
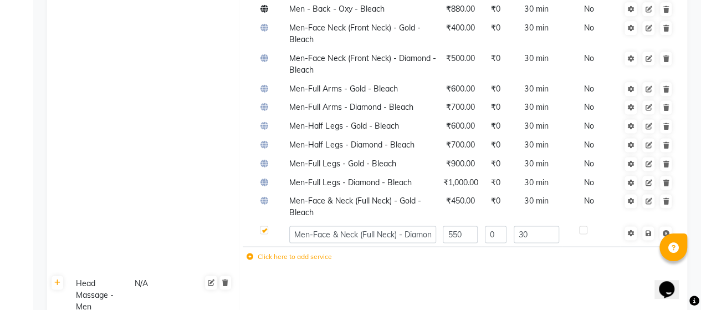
click at [264, 225] on label at bounding box center [264, 229] width 8 height 8
click at [264, 227] on input "checkbox" at bounding box center [263, 230] width 7 height 7
checkbox input "false"
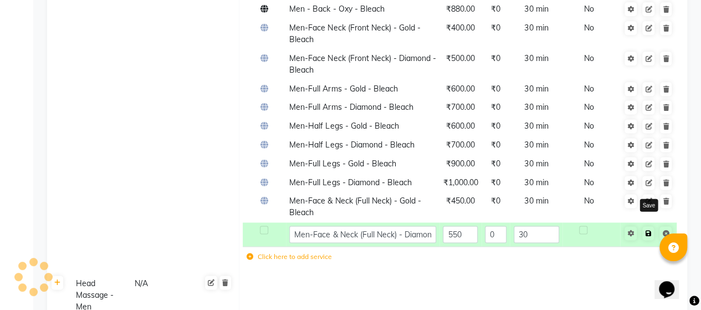
click at [647, 230] on icon at bounding box center [648, 233] width 6 height 7
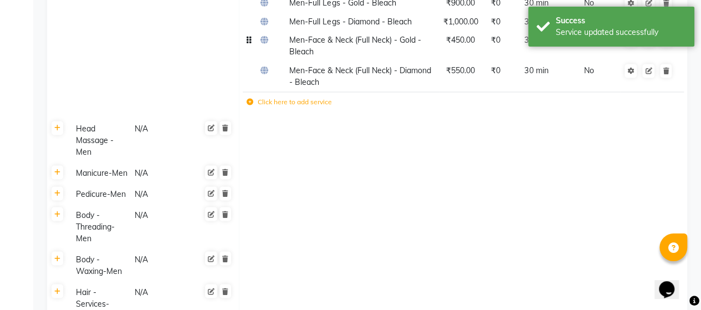
scroll to position [2952, 0]
click at [56, 121] on link at bounding box center [58, 128] width 12 height 14
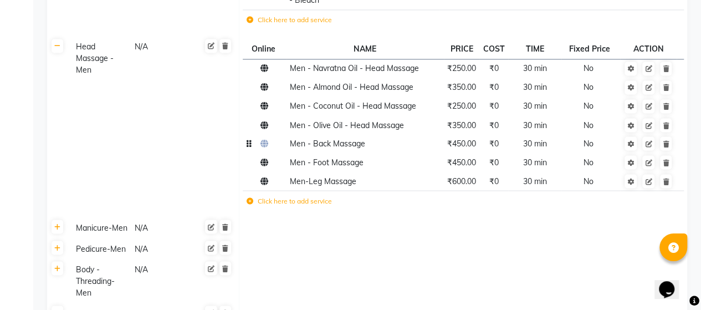
scroll to position [3034, 0]
click at [648, 159] on icon at bounding box center [648, 162] width 7 height 7
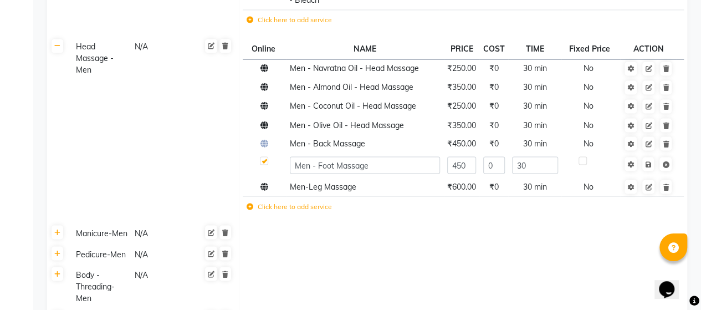
click at [264, 156] on label at bounding box center [264, 160] width 8 height 8
click at [264, 157] on input "checkbox" at bounding box center [263, 160] width 7 height 7
checkbox input "false"
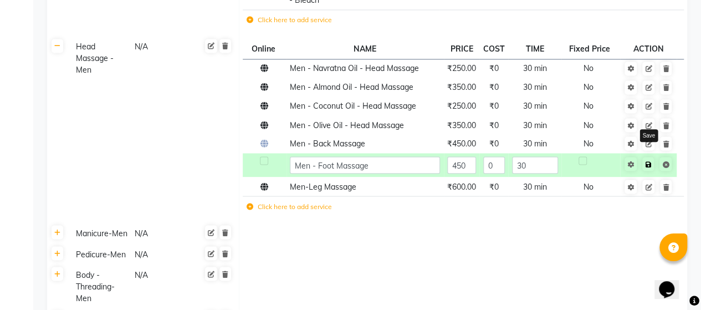
click at [646, 161] on icon at bounding box center [648, 164] width 6 height 7
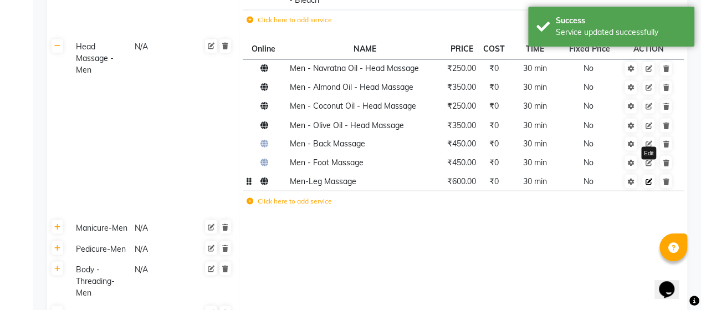
click at [649, 178] on icon at bounding box center [648, 181] width 7 height 7
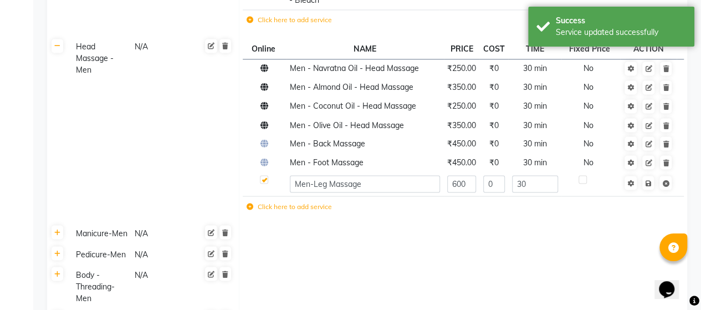
click at [267, 175] on label at bounding box center [264, 179] width 8 height 8
click at [267, 176] on input "checkbox" at bounding box center [263, 179] width 7 height 7
checkbox input "false"
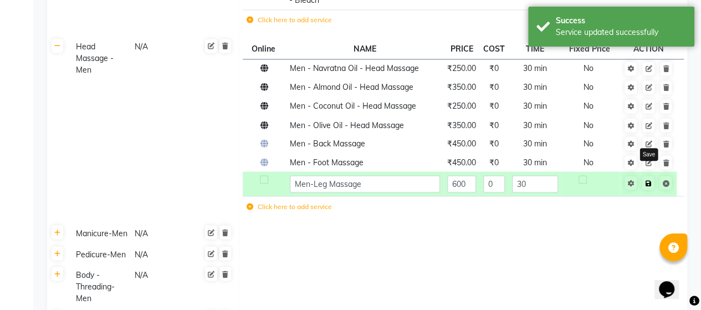
click at [648, 176] on link at bounding box center [648, 183] width 12 height 14
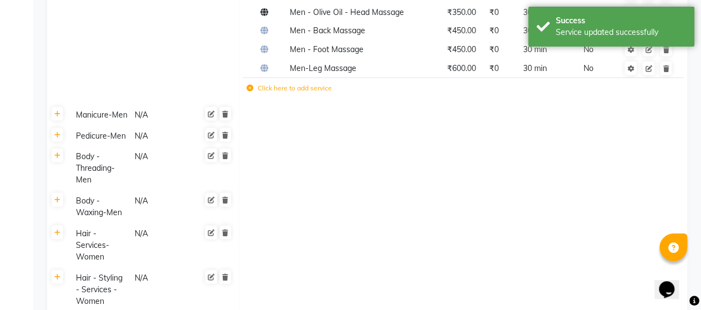
scroll to position [3148, 0]
click at [60, 105] on link at bounding box center [58, 112] width 12 height 14
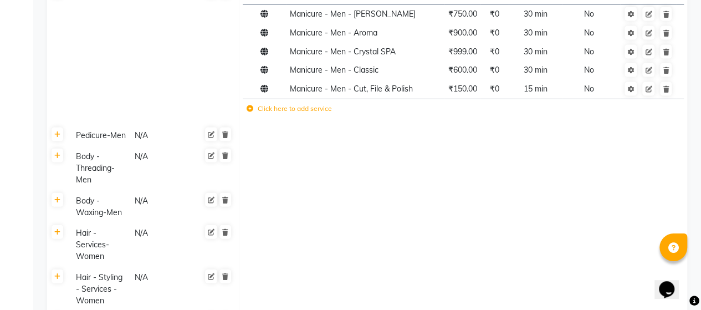
scroll to position [3271, 0]
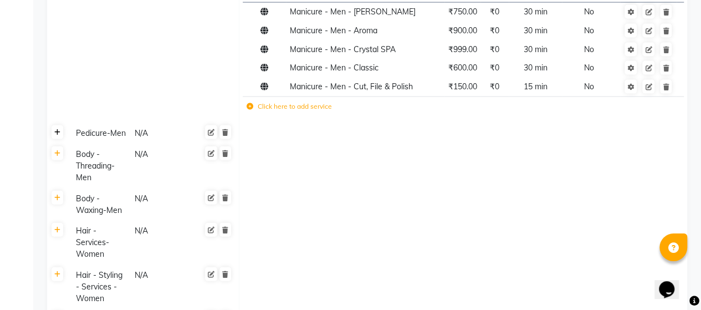
click at [52, 125] on link at bounding box center [58, 132] width 12 height 14
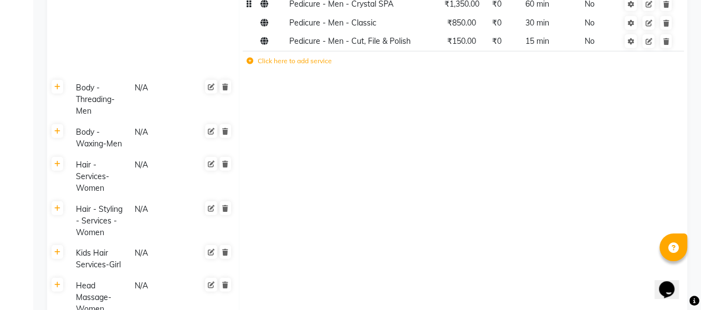
scroll to position [3466, 0]
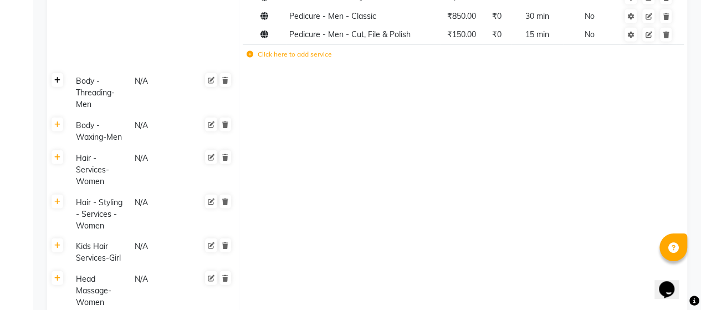
click at [56, 77] on icon at bounding box center [57, 80] width 6 height 7
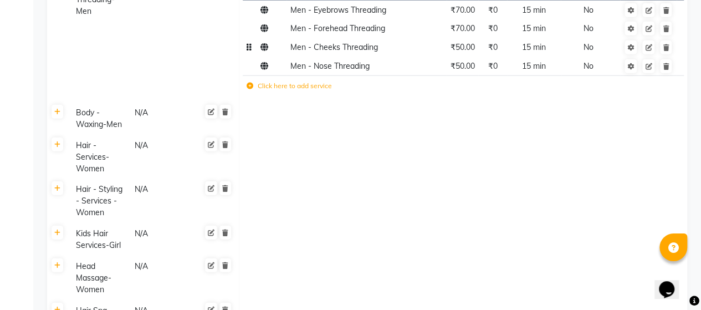
scroll to position [3579, 0]
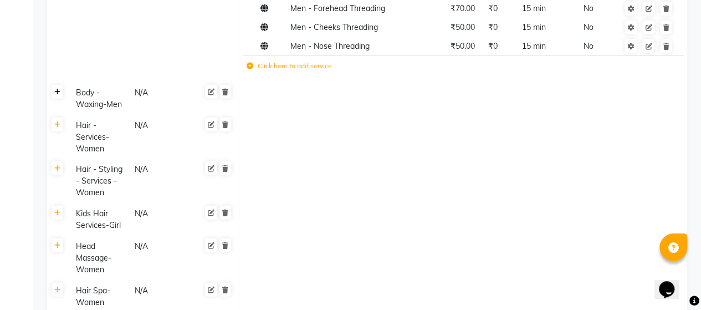
click at [54, 89] on icon at bounding box center [57, 92] width 6 height 7
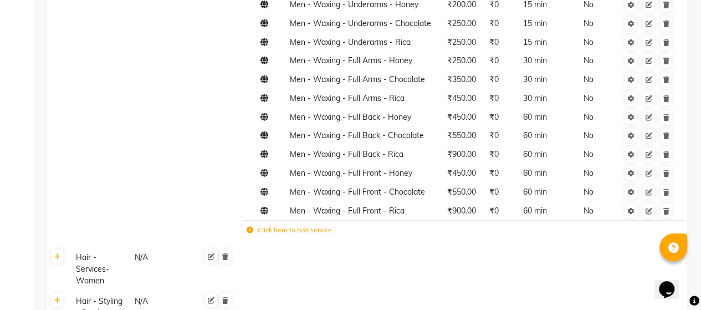
scroll to position [3633, 0]
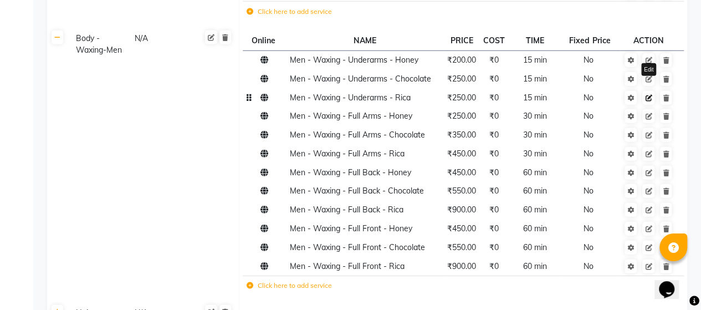
click at [646, 95] on icon at bounding box center [648, 98] width 7 height 7
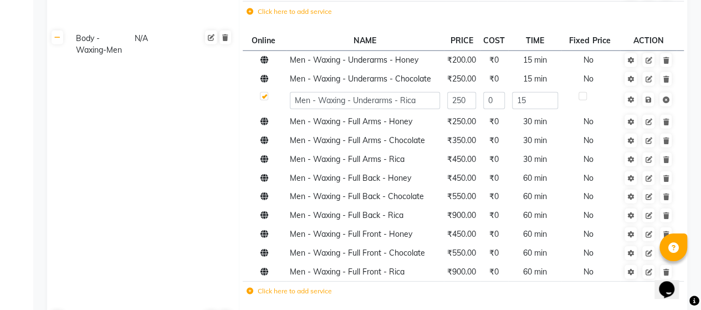
click at [261, 92] on label at bounding box center [264, 96] width 8 height 8
click at [261, 93] on input "checkbox" at bounding box center [263, 96] width 7 height 7
checkbox input "false"
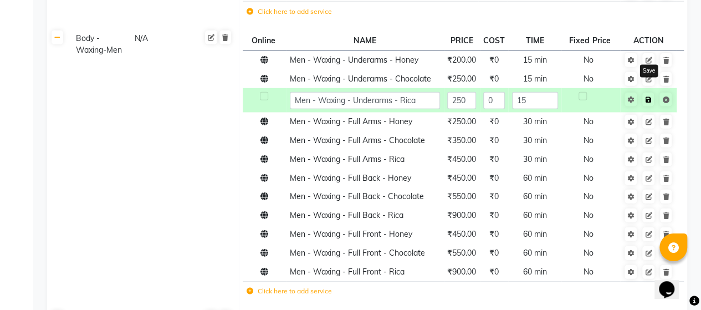
click at [649, 96] on icon at bounding box center [648, 99] width 6 height 7
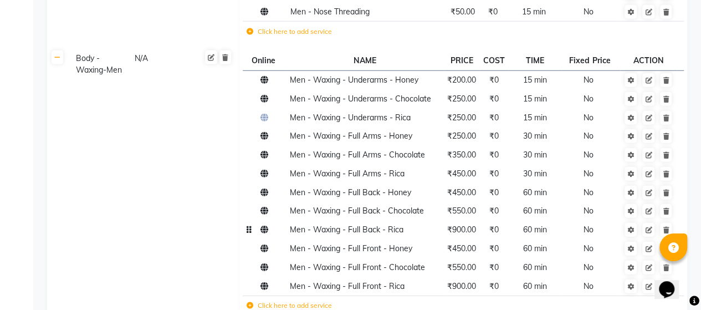
scroll to position [3610, 0]
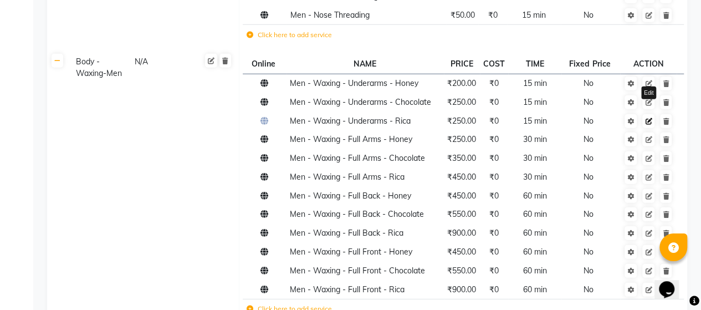
click at [645, 114] on link at bounding box center [648, 121] width 12 height 14
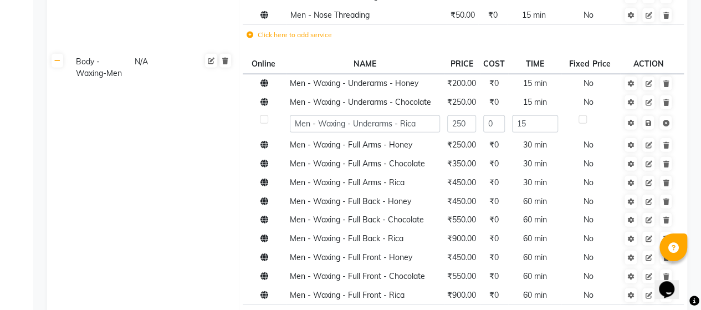
click at [263, 115] on label at bounding box center [264, 119] width 8 height 8
click at [263, 116] on input "checkbox" at bounding box center [263, 119] width 7 height 7
checkbox input "true"
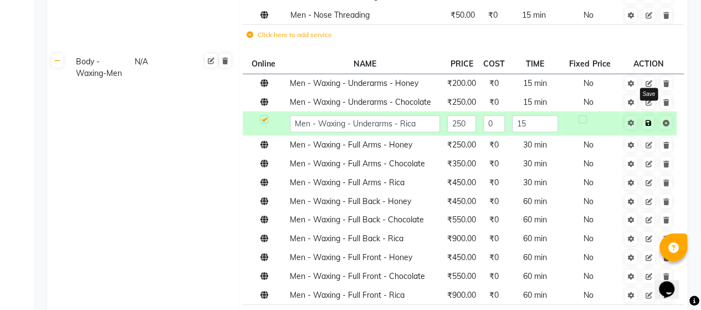
click at [649, 116] on link at bounding box center [648, 123] width 12 height 14
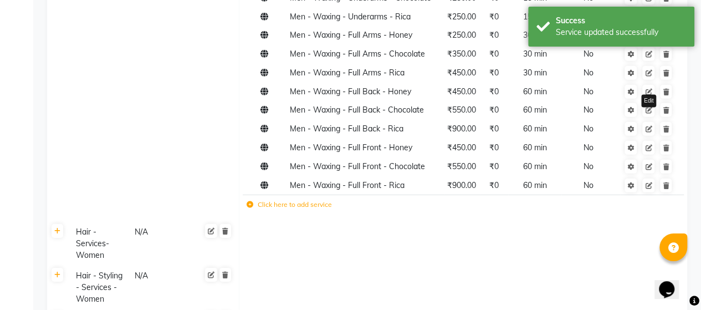
scroll to position [3715, 0]
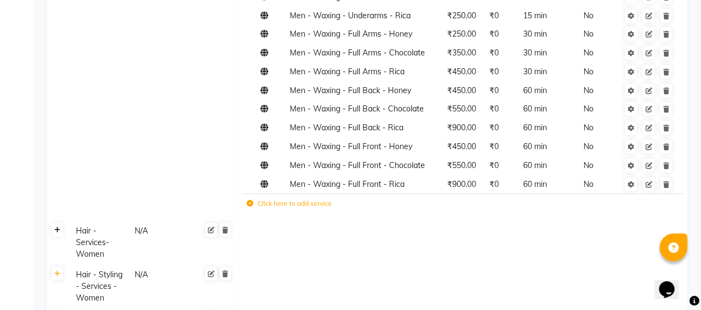
click at [60, 227] on icon at bounding box center [57, 230] width 6 height 7
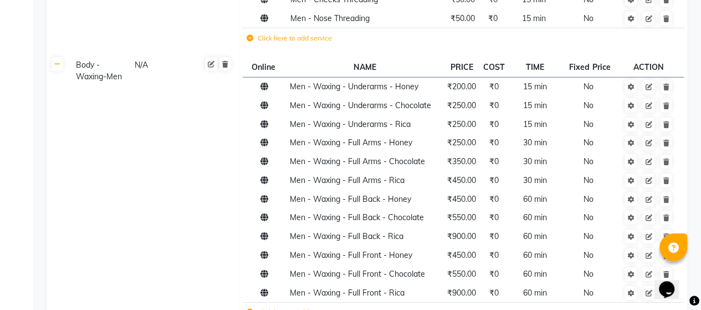
scroll to position [3568, 0]
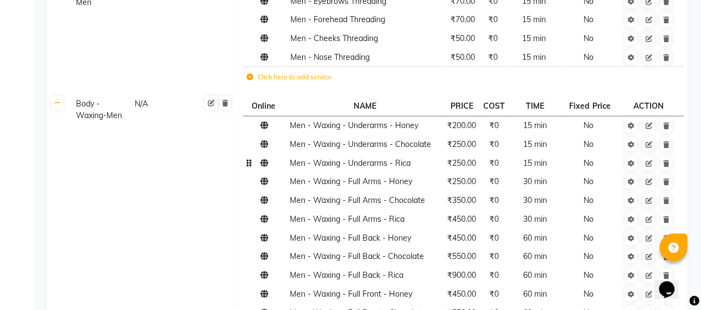
click at [414, 153] on td "Men - Waxing - Underarms - Rica" at bounding box center [364, 162] width 157 height 19
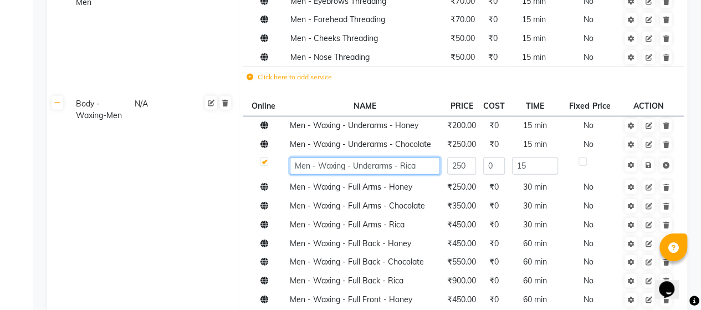
click at [414, 157] on input "Men - Waxing - Underarms - Rica" at bounding box center [365, 165] width 150 height 17
type input "Men - Waxing - Underarms - PeelOff"
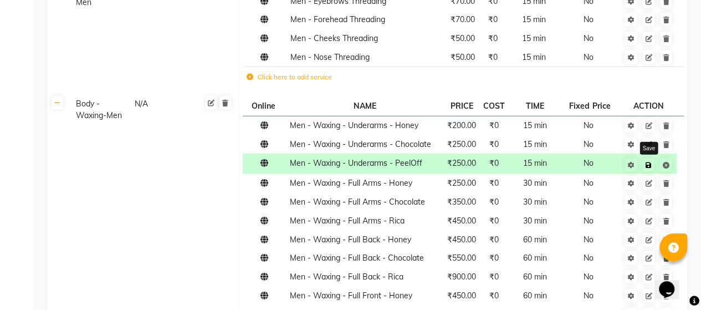
click at [649, 162] on icon at bounding box center [648, 165] width 6 height 7
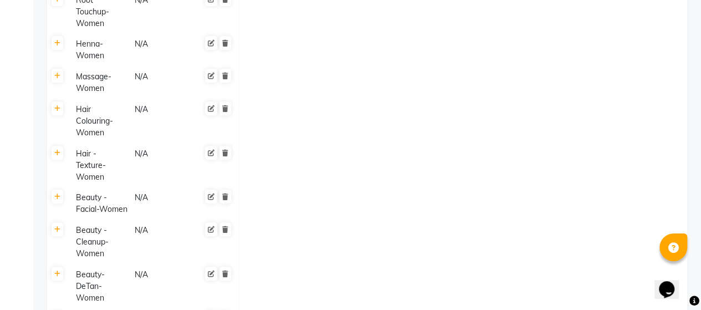
scroll to position [4772, 0]
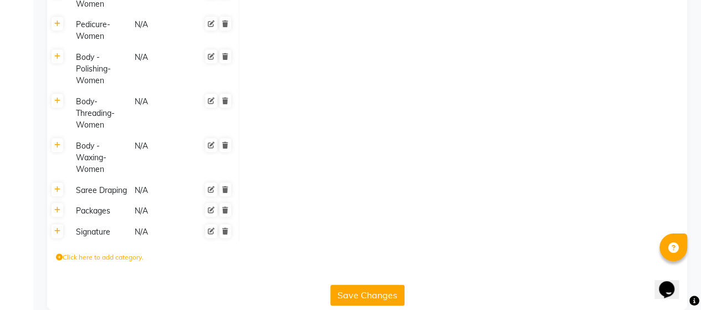
click at [351, 284] on button "Save Changes" at bounding box center [367, 294] width 74 height 21
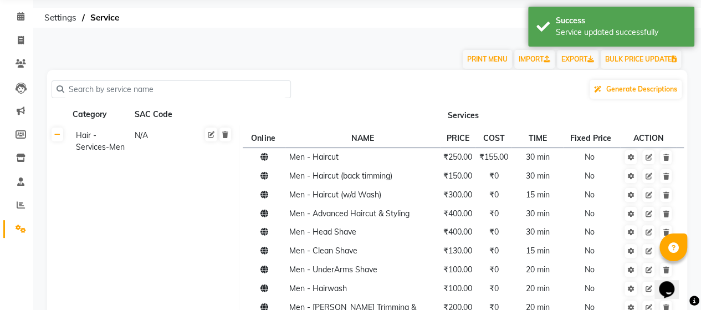
scroll to position [0, 0]
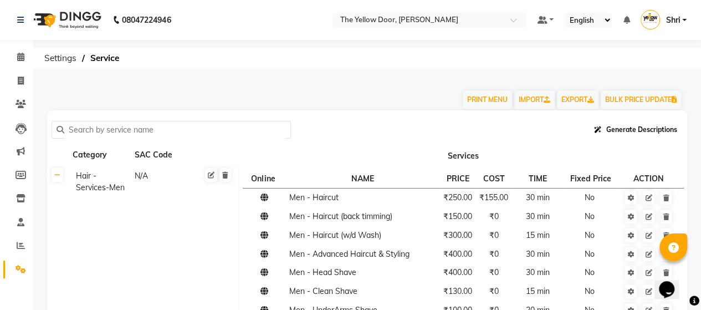
click at [609, 125] on button "Generate Descriptions" at bounding box center [635, 129] width 92 height 19
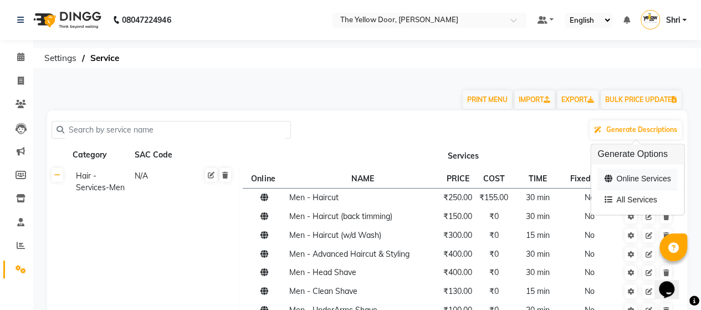
click at [625, 180] on div "Online Services" at bounding box center [637, 179] width 80 height 21
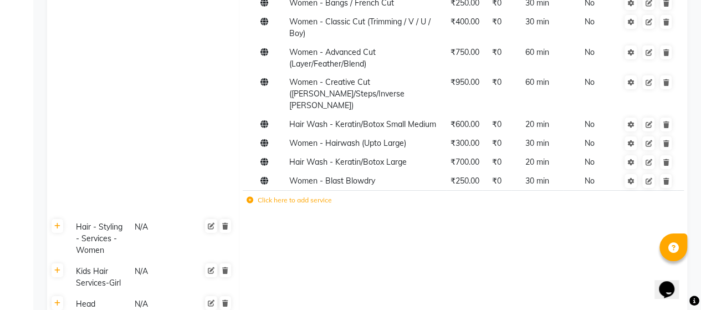
scroll to position [4021, 0]
click at [392, 171] on td "Women - Blast Blowdry" at bounding box center [366, 180] width 161 height 19
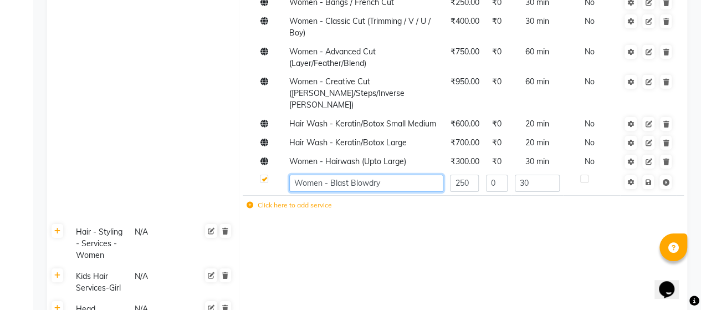
click at [392, 174] on input "Women - Blast Blowdry" at bounding box center [366, 182] width 154 height 17
type input "Women - Blast Blowdry without hairwash"
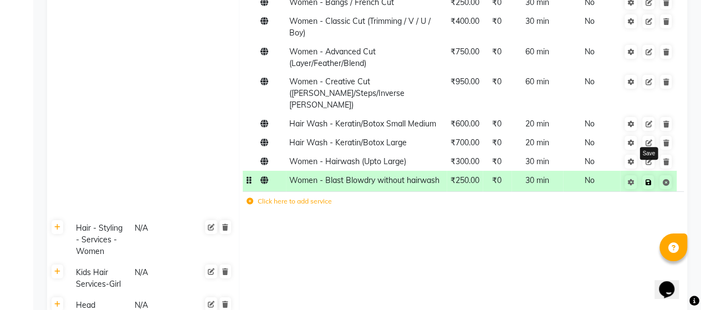
click at [649, 179] on icon at bounding box center [648, 182] width 6 height 7
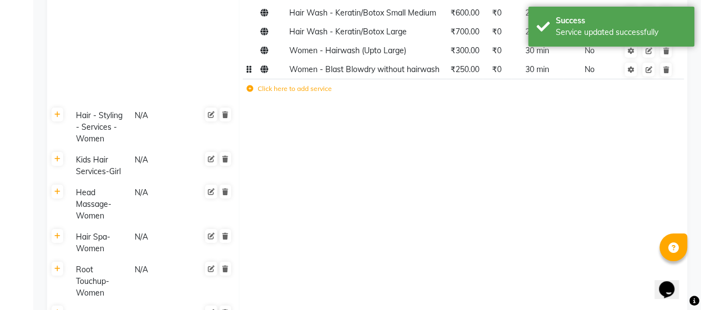
scroll to position [4140, 0]
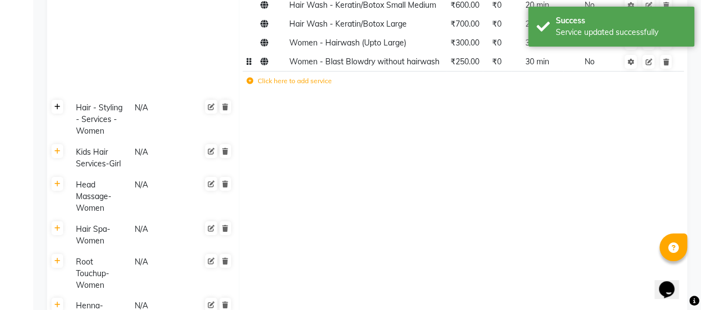
click at [57, 104] on icon at bounding box center [57, 107] width 6 height 7
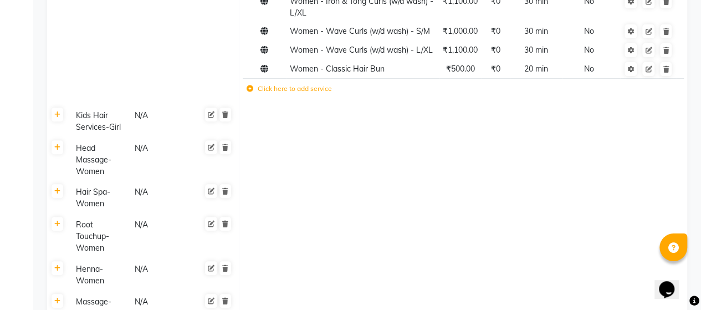
scroll to position [4374, 0]
click at [649, 65] on icon at bounding box center [648, 68] width 7 height 7
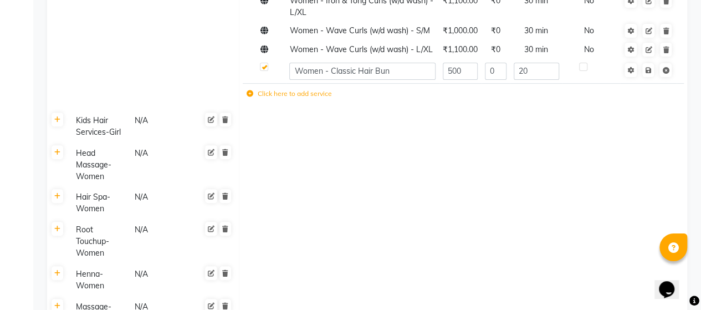
click at [266, 63] on div at bounding box center [263, 69] width 7 height 12
click at [263, 63] on label at bounding box center [264, 67] width 8 height 8
click at [263, 64] on input "checkbox" at bounding box center [263, 67] width 7 height 7
checkbox input "false"
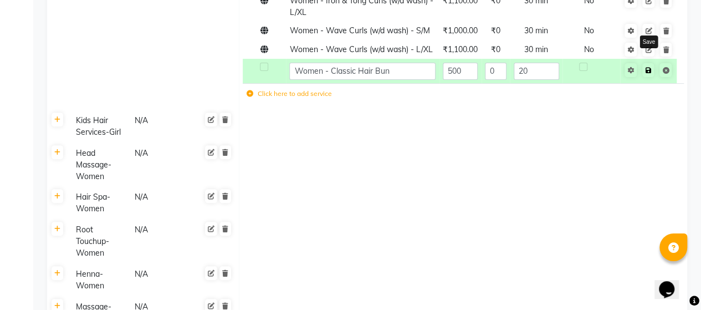
click at [647, 67] on icon at bounding box center [648, 70] width 6 height 7
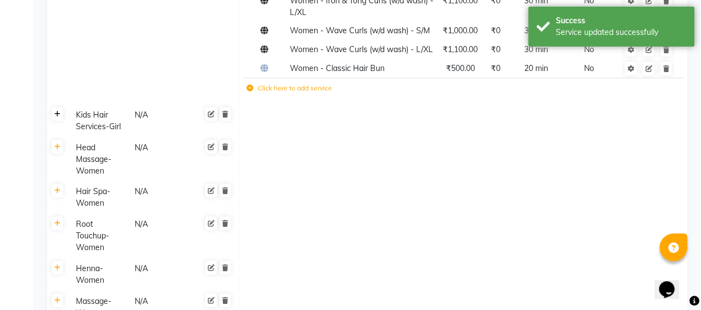
click at [59, 111] on icon at bounding box center [57, 114] width 6 height 7
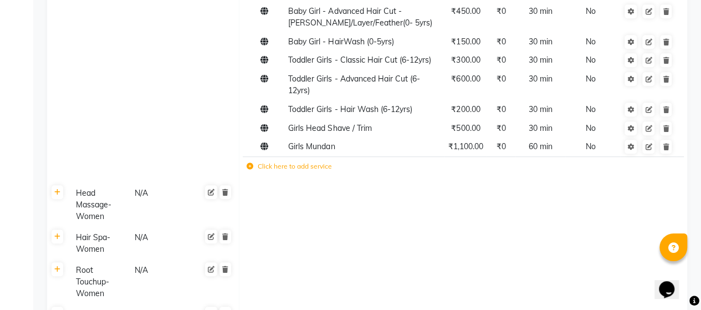
scroll to position [4532, 0]
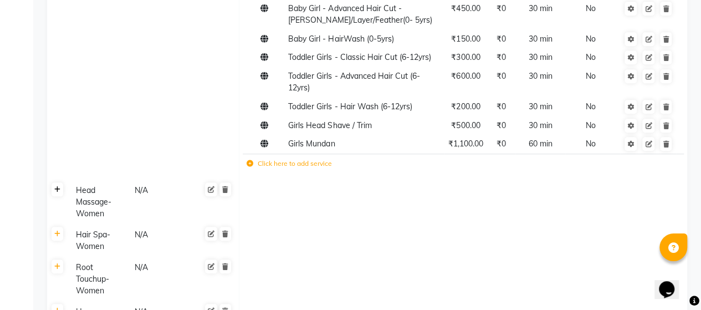
click at [59, 186] on icon at bounding box center [57, 189] width 6 height 7
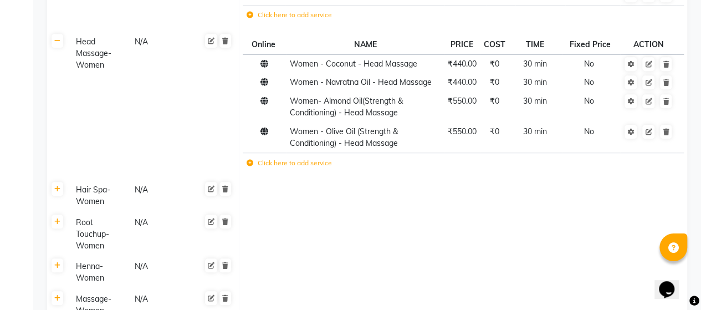
scroll to position [4685, 0]
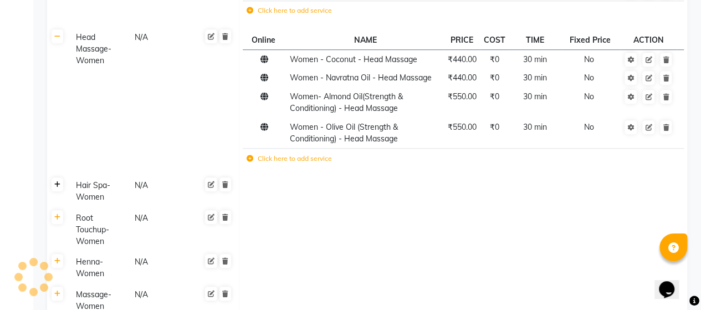
click at [56, 177] on link at bounding box center [58, 184] width 12 height 14
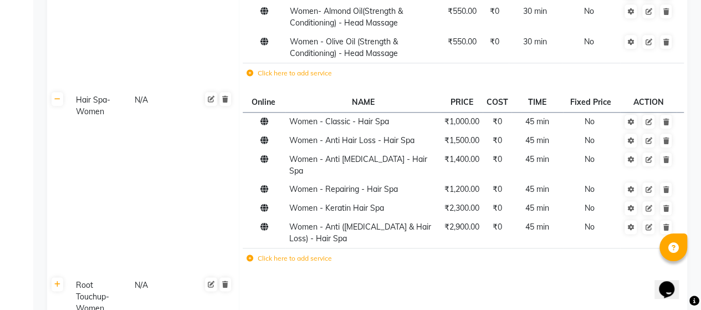
scroll to position [4771, 0]
click at [652, 219] on link at bounding box center [648, 226] width 12 height 14
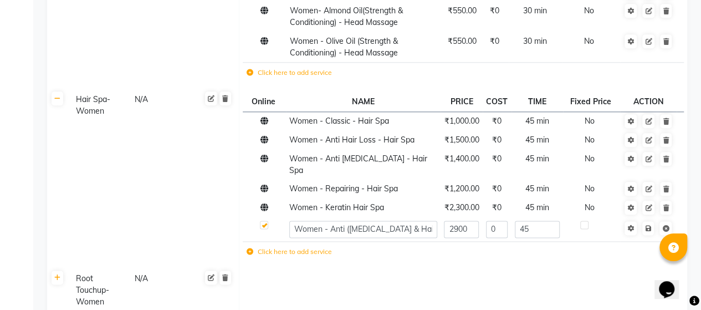
click at [266, 220] on label at bounding box center [264, 224] width 8 height 8
click at [266, 222] on input "checkbox" at bounding box center [263, 225] width 7 height 7
checkbox input "false"
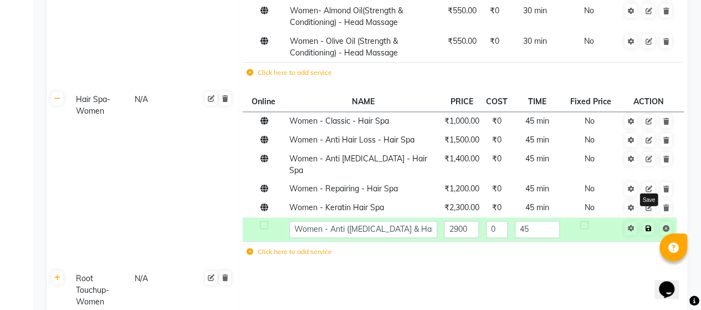
click at [647, 221] on link at bounding box center [648, 228] width 12 height 14
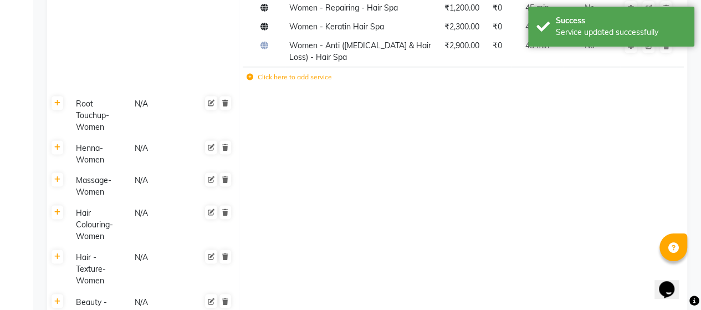
scroll to position [4953, 0]
click at [61, 95] on link at bounding box center [58, 102] width 12 height 14
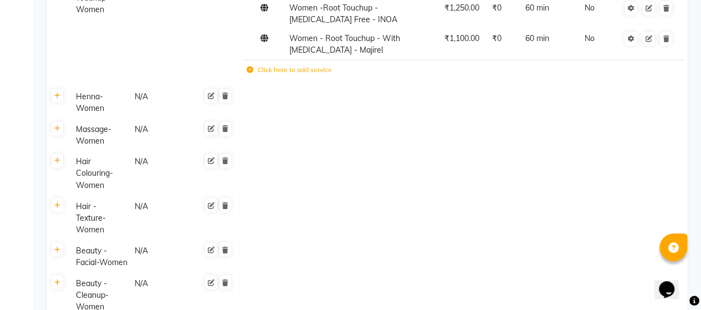
scroll to position [5023, 0]
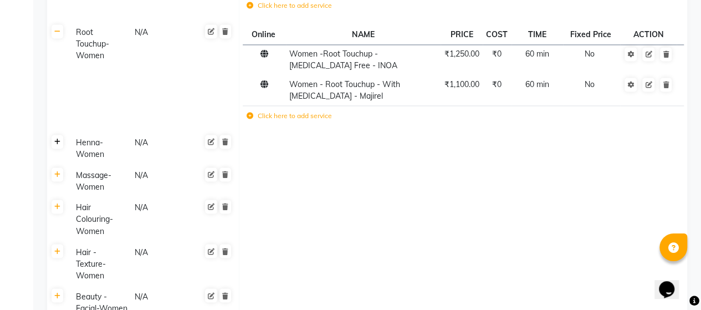
click at [59, 138] on icon at bounding box center [57, 141] width 6 height 7
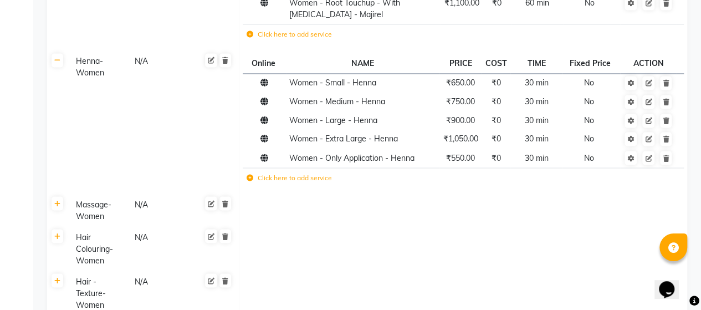
scroll to position [5102, 0]
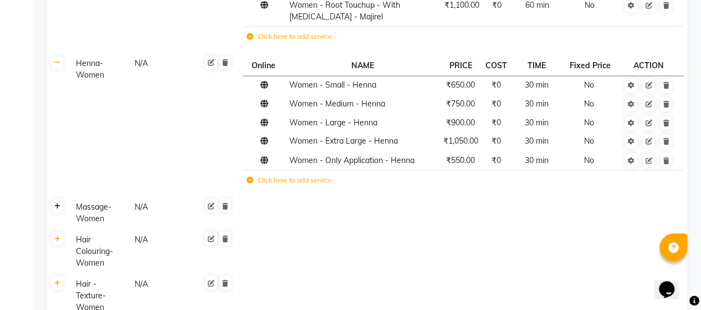
click at [61, 198] on link at bounding box center [58, 205] width 12 height 14
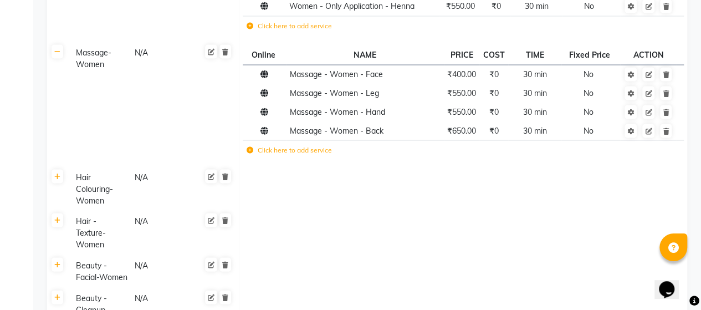
scroll to position [5258, 0]
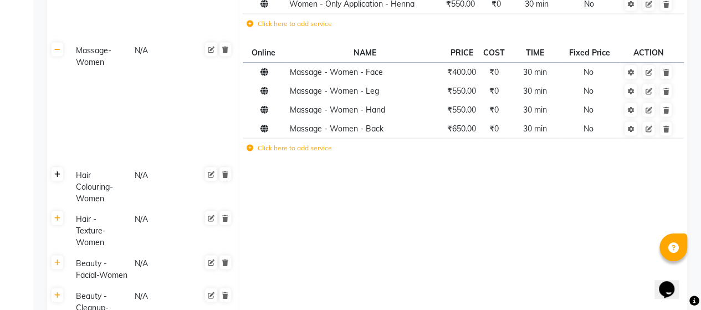
click at [52, 167] on link at bounding box center [58, 174] width 12 height 14
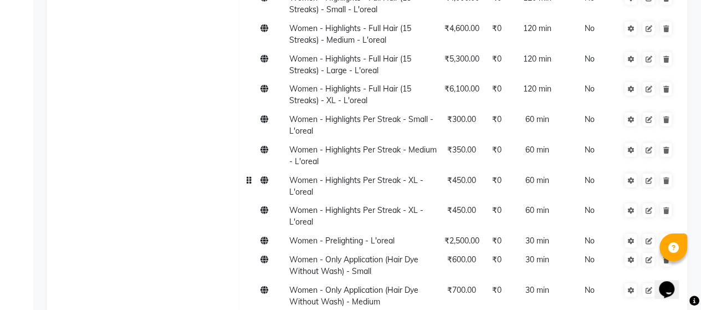
scroll to position [5644, 0]
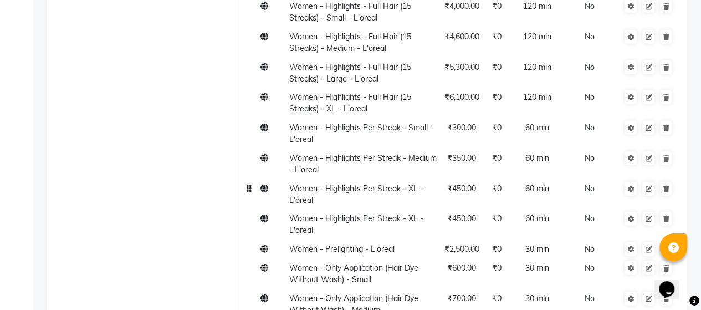
click at [397, 179] on td "Women - Highlights Per Streak - XL - L'oreal" at bounding box center [363, 194] width 155 height 30
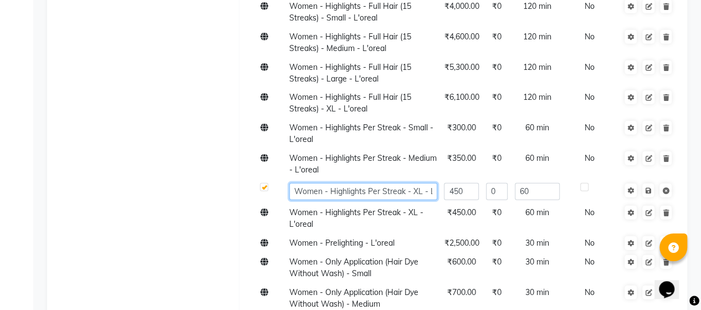
click at [424, 183] on input "Women - Highlights Per Streak - XL - L'oreal" at bounding box center [363, 191] width 148 height 17
drag, startPoint x: 424, startPoint y: 148, endPoint x: 443, endPoint y: 147, distance: 18.9
click at [443, 179] on tr "Women - Highlights Per Streak - XL - L'oreal 450 0 60" at bounding box center [463, 191] width 440 height 24
click at [398, 183] on input "Women - Highlights Per Streak - XL - L'oreal" at bounding box center [363, 191] width 148 height 17
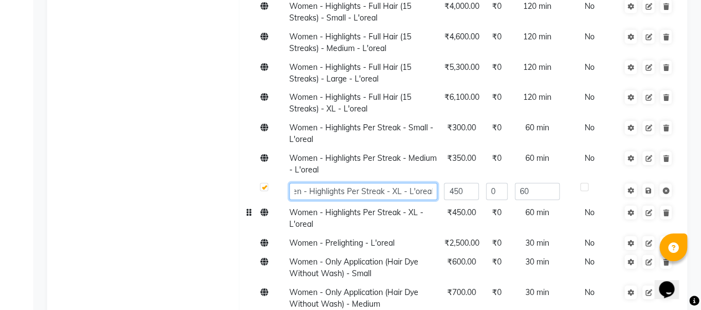
type input "Women - Highlights Per Streak - L - L'oreal"
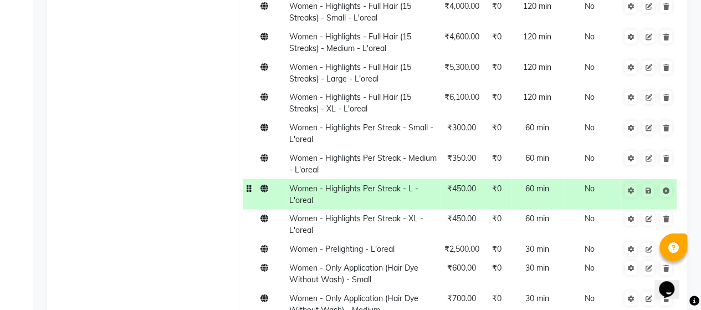
click at [470, 179] on td "₹450.00" at bounding box center [461, 194] width 42 height 30
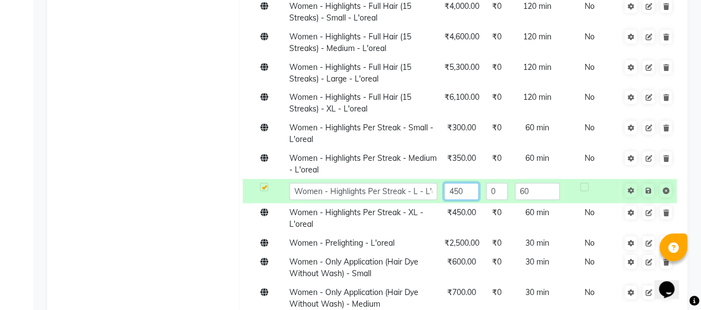
click at [470, 183] on input "450" at bounding box center [461, 191] width 35 height 17
type input "400"
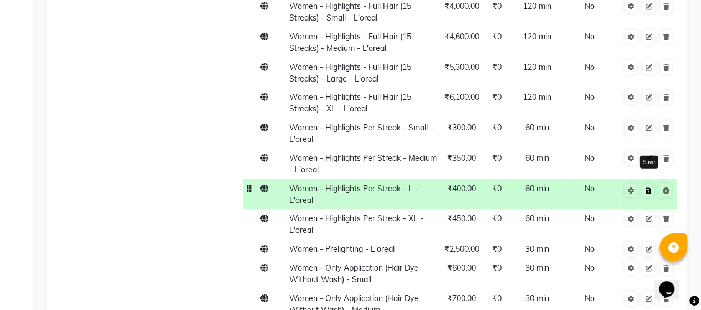
click at [646, 187] on icon at bounding box center [648, 190] width 6 height 7
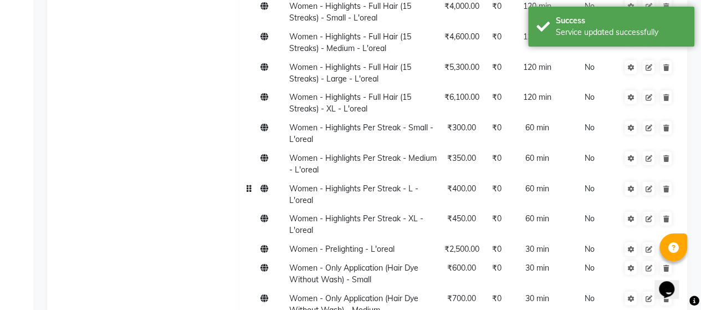
click at [419, 179] on td "Women - Highlights Per Streak - L - L'oreal" at bounding box center [363, 194] width 155 height 30
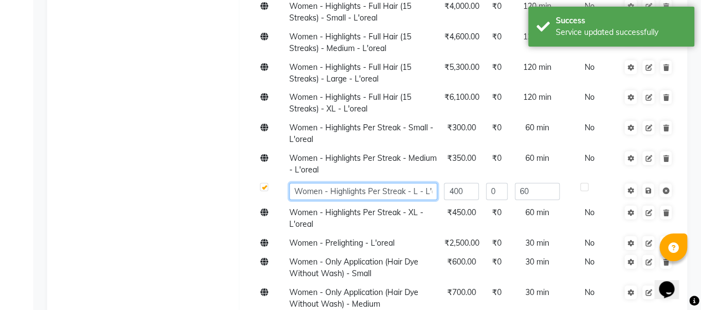
click at [415, 183] on input "Women - Highlights Per Streak - L - L'oreal" at bounding box center [363, 191] width 148 height 17
type input "Women - Highlights Per Streak - Large - L'oreal"
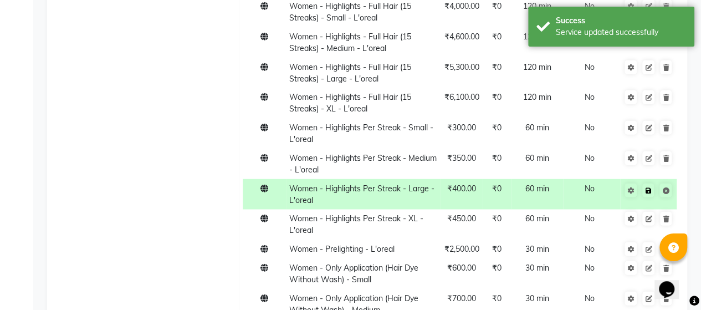
click at [651, 183] on link at bounding box center [648, 190] width 12 height 14
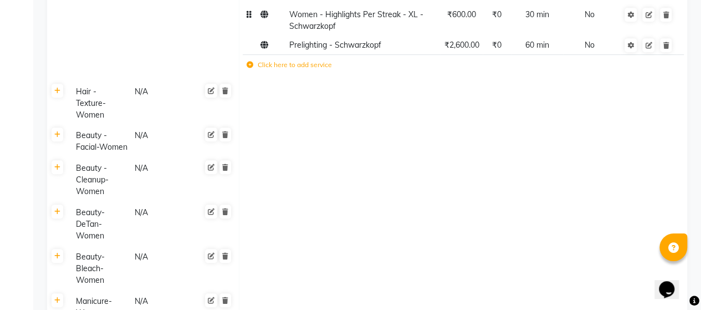
scroll to position [6561, 0]
click at [59, 83] on link at bounding box center [58, 90] width 12 height 14
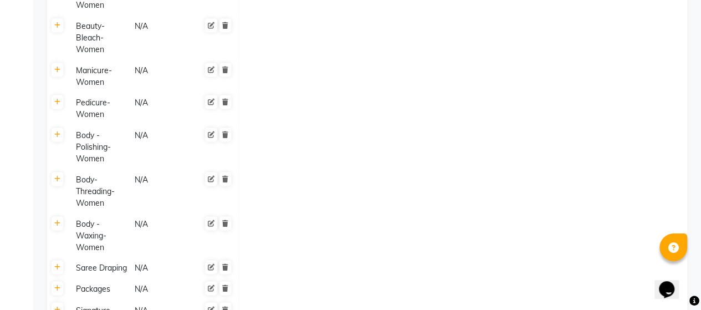
scroll to position [7119, 0]
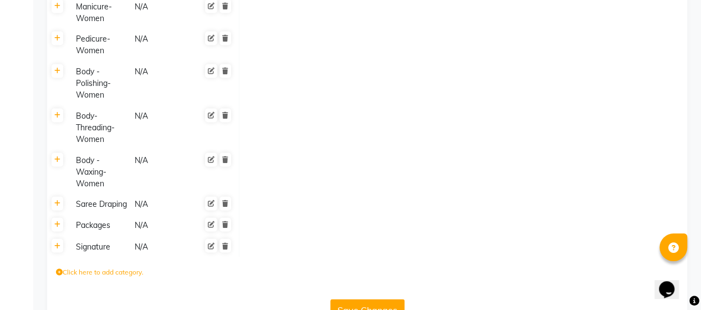
click at [348, 299] on button "Save Changes" at bounding box center [367, 309] width 74 height 21
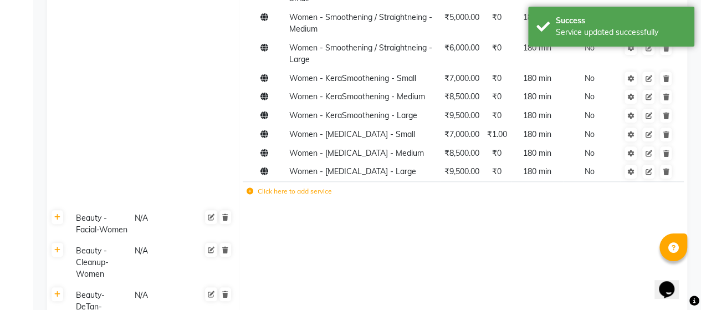
scroll to position [6741, 0]
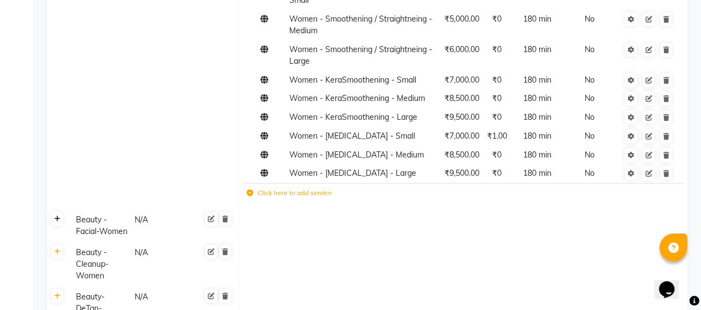
click at [60, 212] on link at bounding box center [58, 219] width 12 height 14
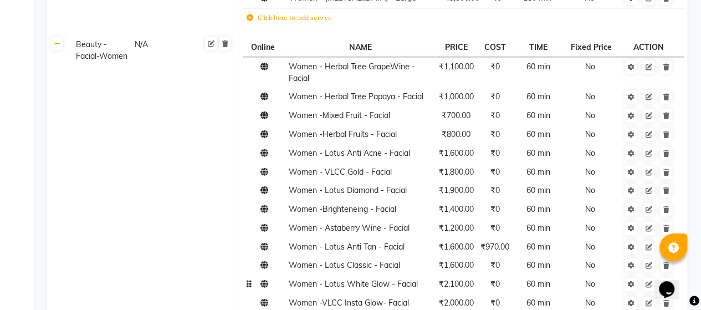
scroll to position [6916, 0]
click at [152, 74] on td "Beauty - Facial-Women N/A" at bounding box center [153, 206] width 171 height 342
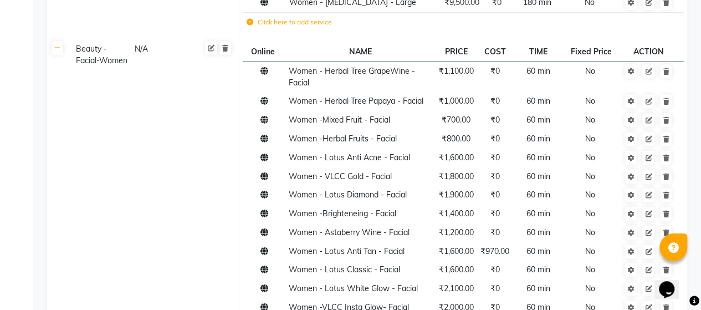
scroll to position [6914, 0]
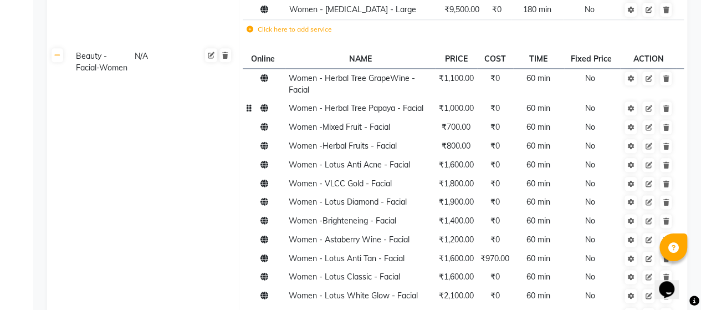
scroll to position [6909, 0]
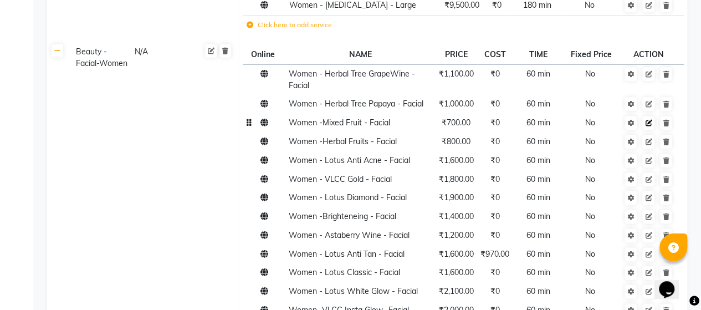
click at [647, 120] on icon at bounding box center [648, 123] width 7 height 7
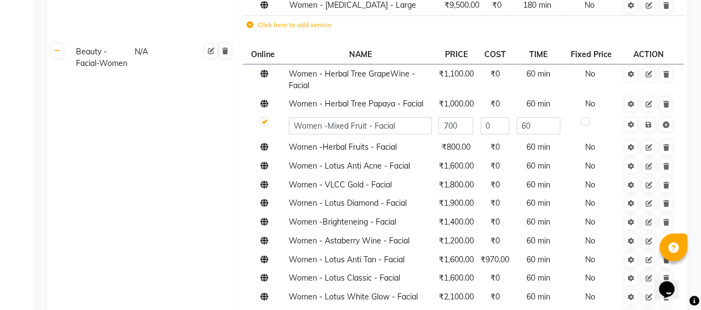
click at [266, 117] on div at bounding box center [263, 123] width 7 height 12
click at [263, 117] on label at bounding box center [264, 121] width 8 height 8
click at [263, 118] on input "checkbox" at bounding box center [263, 121] width 7 height 7
checkbox input "false"
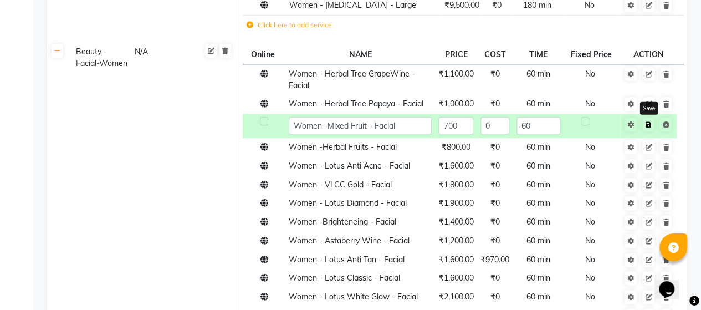
click at [649, 117] on link at bounding box center [648, 124] width 12 height 14
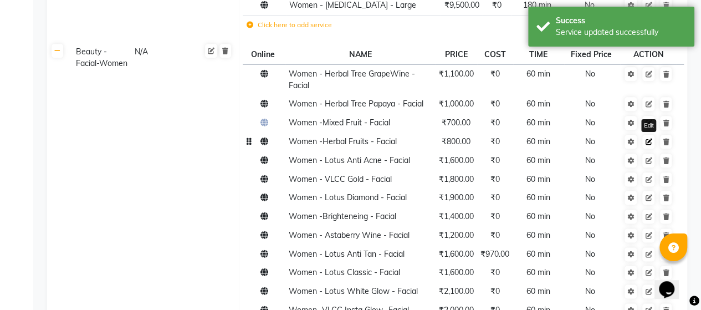
click at [649, 138] on icon at bounding box center [648, 141] width 7 height 7
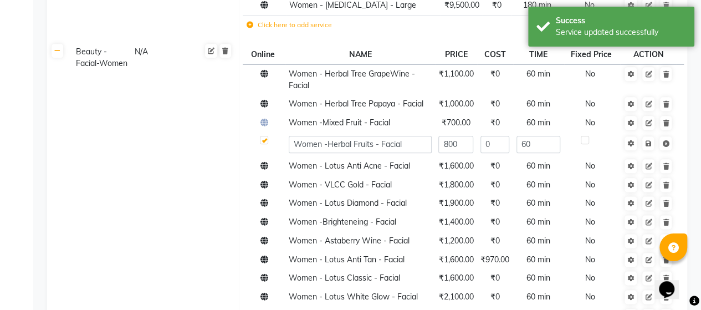
click at [264, 136] on div at bounding box center [263, 142] width 7 height 12
click at [267, 136] on label at bounding box center [264, 140] width 8 height 8
click at [267, 137] on input "checkbox" at bounding box center [263, 140] width 7 height 7
checkbox input "false"
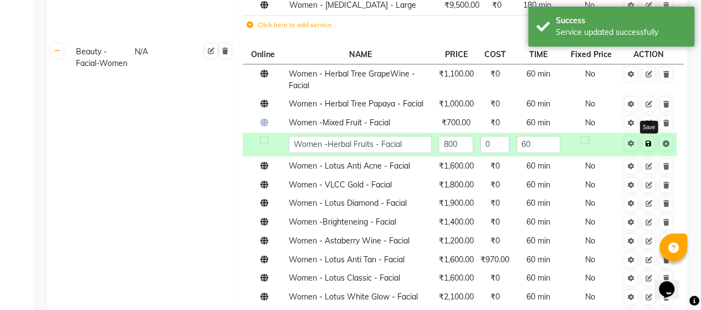
click at [645, 140] on icon at bounding box center [648, 143] width 6 height 7
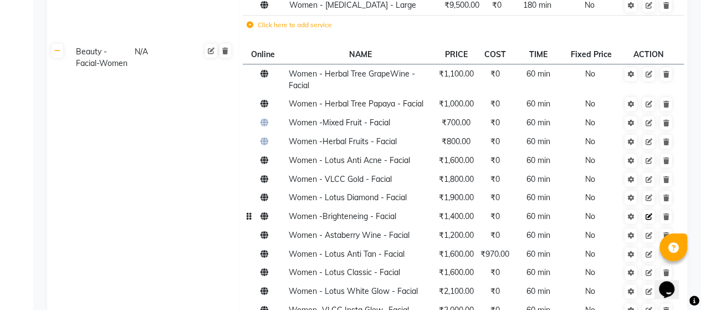
click at [645, 213] on icon at bounding box center [648, 216] width 7 height 7
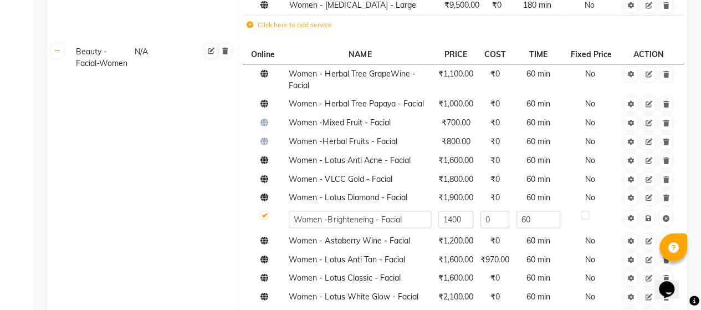
click at [265, 210] on label at bounding box center [264, 214] width 8 height 8
click at [265, 212] on input "checkbox" at bounding box center [263, 215] width 7 height 7
checkbox input "false"
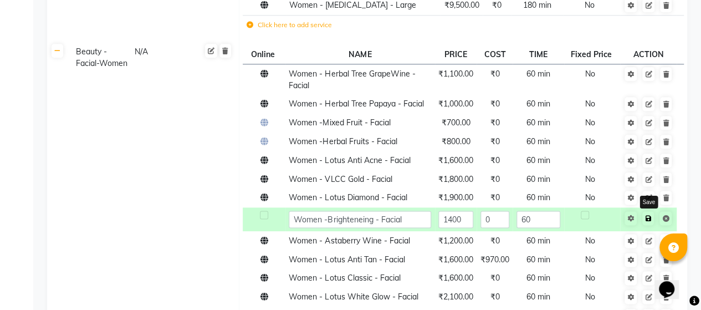
click at [647, 211] on link at bounding box center [648, 218] width 12 height 14
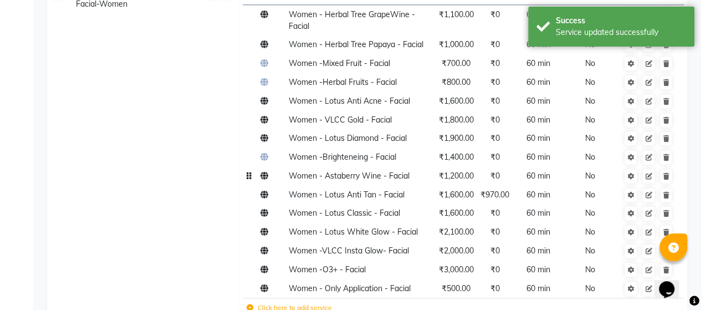
scroll to position [6969, 0]
click at [644, 205] on link at bounding box center [648, 212] width 12 height 14
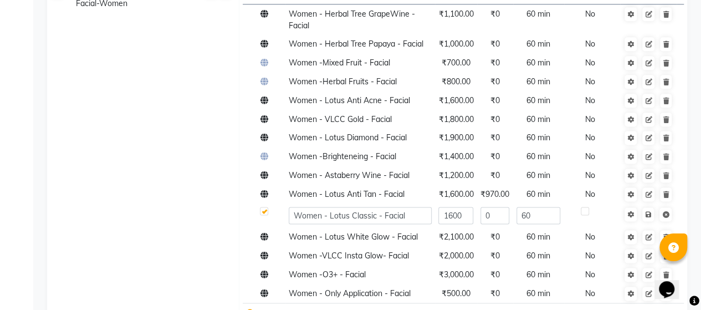
click at [265, 207] on label at bounding box center [264, 211] width 8 height 8
click at [265, 208] on input "checkbox" at bounding box center [263, 211] width 7 height 7
checkbox input "false"
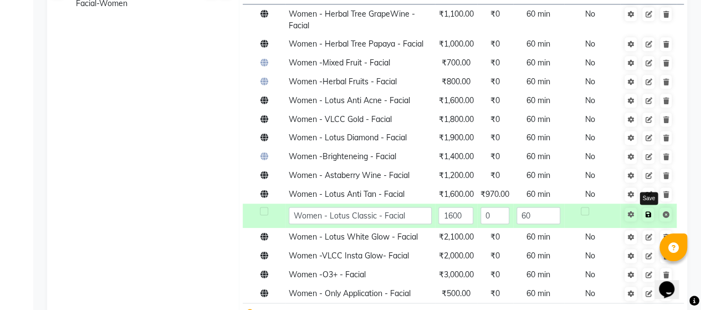
click at [647, 211] on icon at bounding box center [648, 214] width 6 height 7
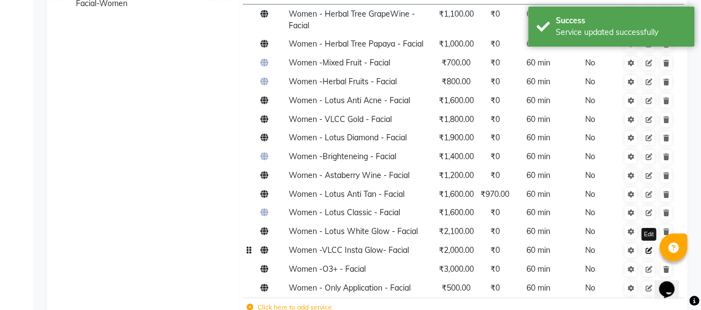
click at [650, 247] on icon at bounding box center [648, 250] width 7 height 7
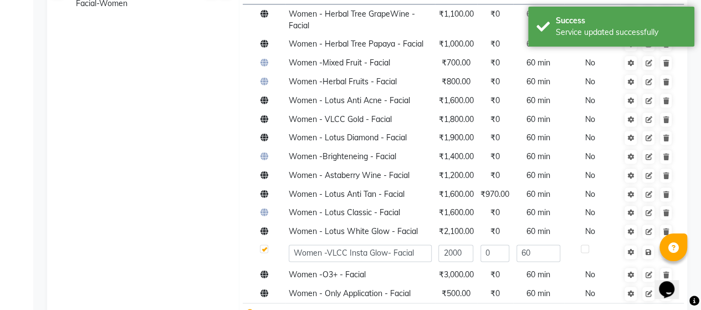
click at [266, 244] on label at bounding box center [264, 248] width 8 height 8
click at [266, 245] on input "checkbox" at bounding box center [263, 248] width 7 height 7
checkbox input "false"
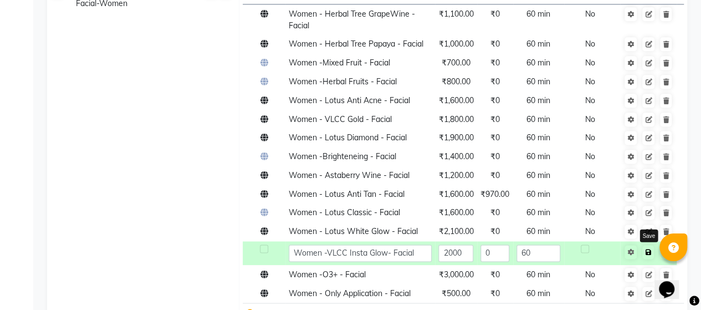
click at [645, 249] on icon at bounding box center [648, 252] width 6 height 7
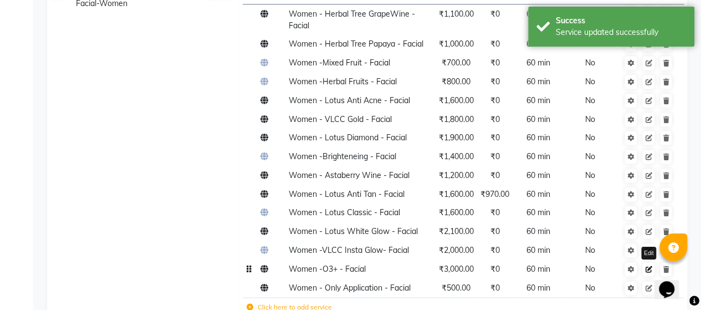
click at [648, 266] on icon at bounding box center [648, 269] width 7 height 7
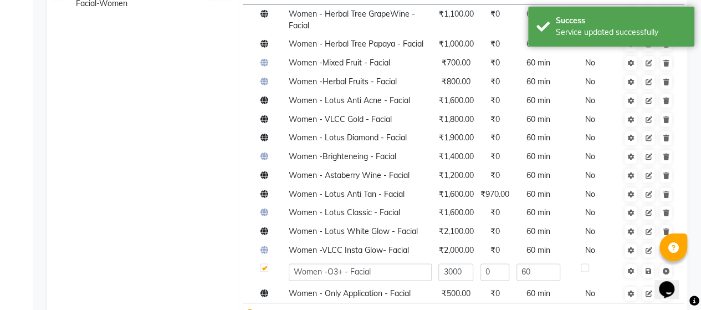
click at [266, 263] on label at bounding box center [264, 267] width 8 height 8
click at [266, 264] on input "checkbox" at bounding box center [263, 267] width 7 height 7
checkbox input "false"
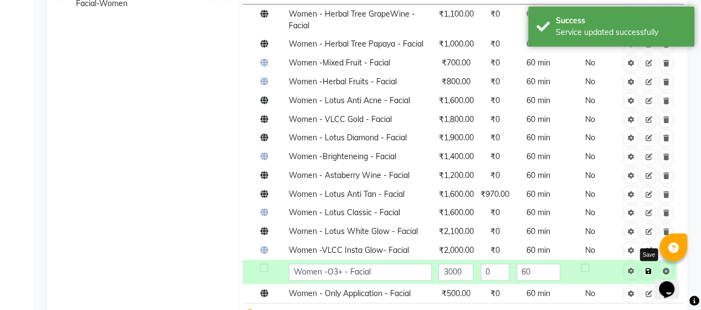
click at [647, 264] on link at bounding box center [648, 271] width 12 height 14
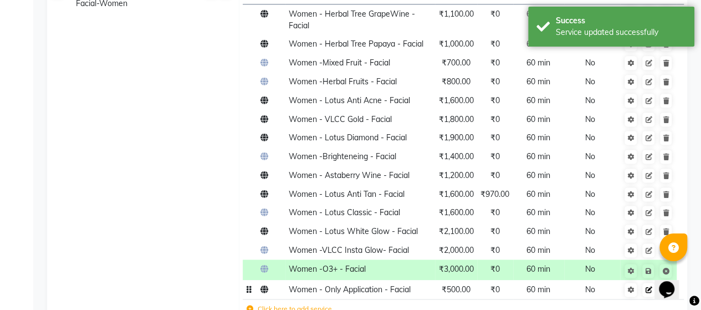
click at [646, 286] on icon at bounding box center [648, 289] width 7 height 7
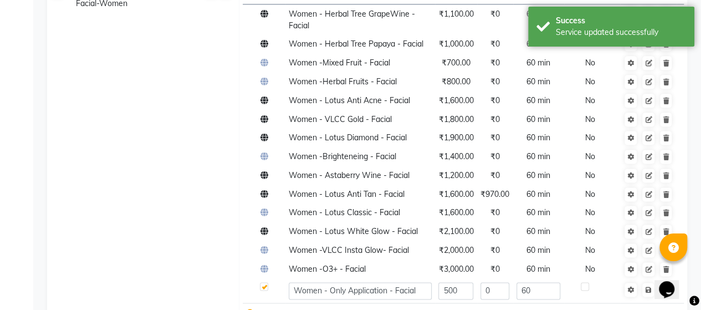
click at [264, 282] on label at bounding box center [264, 286] width 8 height 8
click at [264, 283] on input "checkbox" at bounding box center [263, 286] width 7 height 7
checkbox input "false"
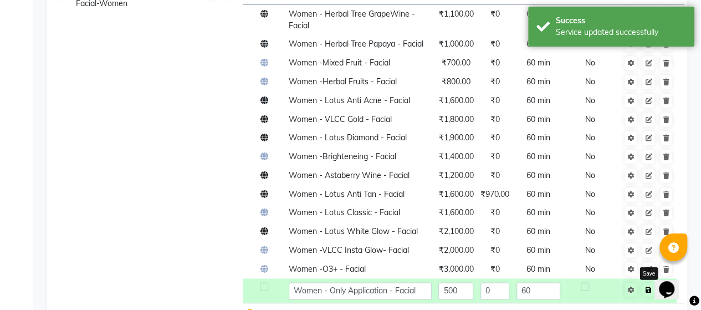
click at [649, 286] on icon at bounding box center [648, 289] width 6 height 7
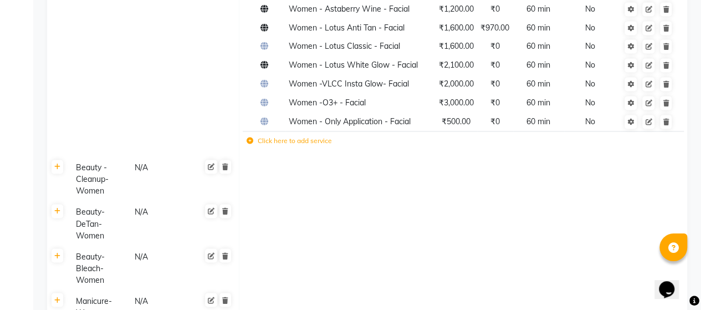
scroll to position [7136, 0]
click at [56, 163] on icon at bounding box center [57, 166] width 6 height 7
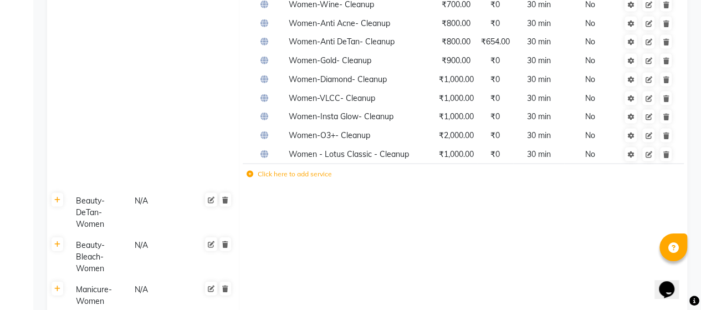
scroll to position [7397, 0]
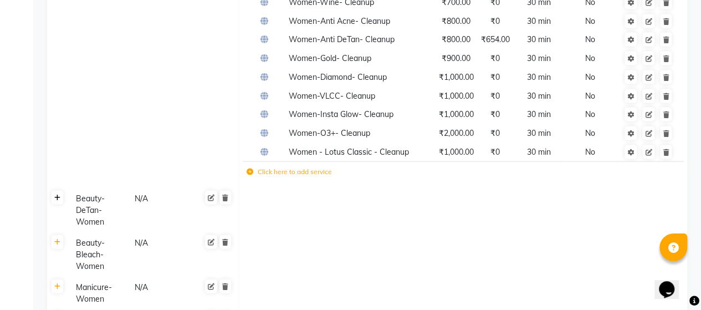
click at [57, 194] on icon at bounding box center [57, 197] width 6 height 7
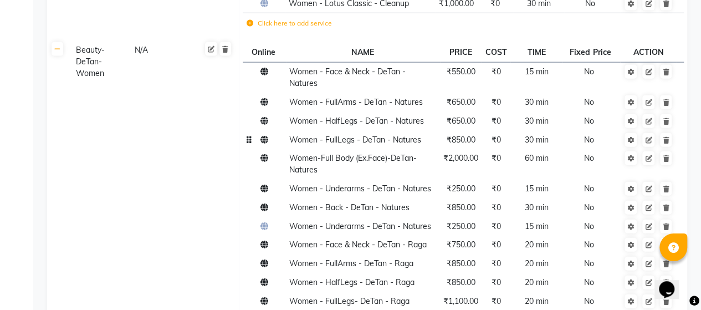
scroll to position [7550, 0]
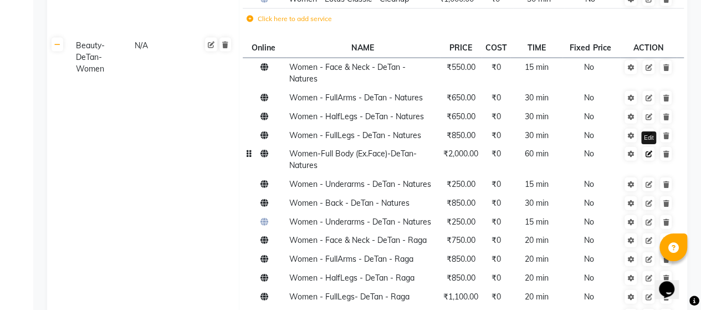
click at [651, 151] on icon at bounding box center [648, 154] width 7 height 7
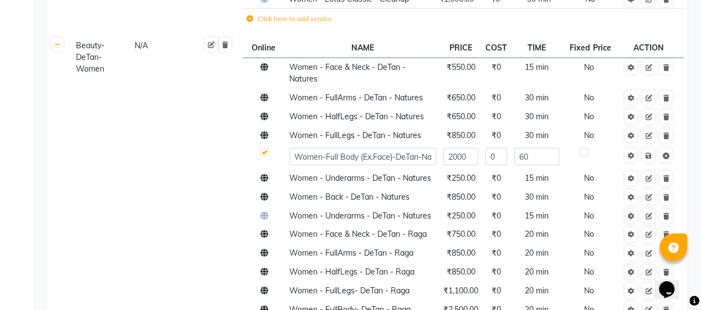
click at [264, 148] on label at bounding box center [264, 152] width 8 height 8
click at [264, 149] on input "checkbox" at bounding box center [263, 152] width 7 height 7
checkbox input "false"
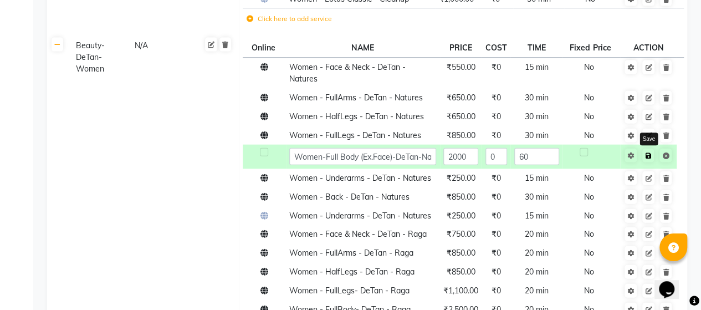
click at [650, 152] on icon at bounding box center [648, 155] width 6 height 7
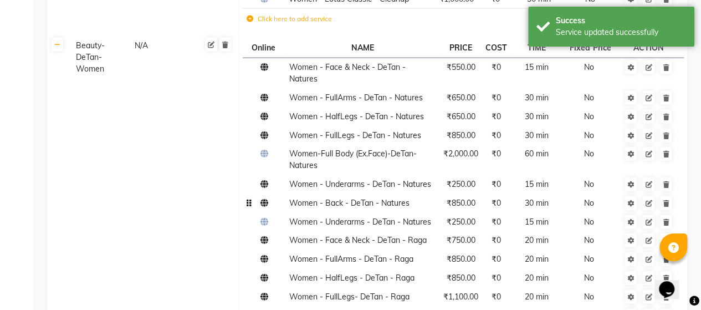
click at [389, 198] on span "Women - Back - DeTan - Natures" at bounding box center [349, 203] width 120 height 10
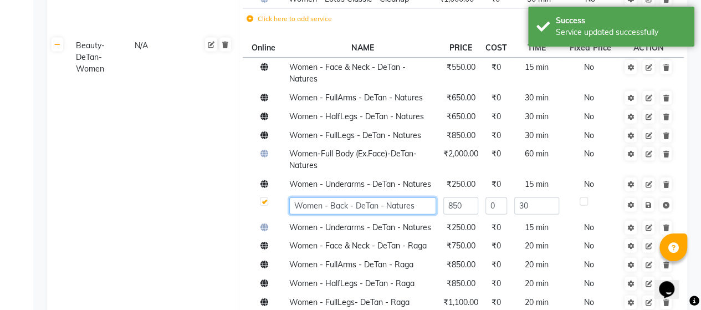
click at [389, 197] on input "Women - Back - DeTan - Natures" at bounding box center [362, 205] width 147 height 17
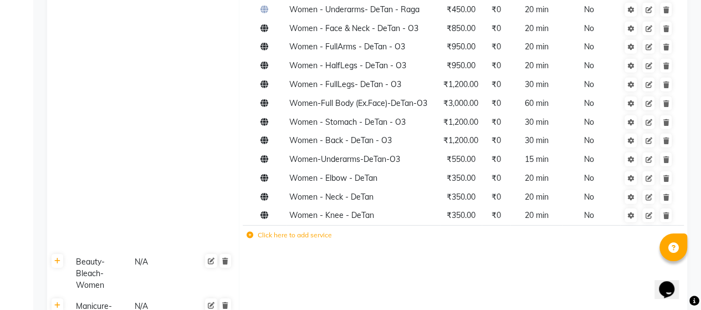
scroll to position [7918, 0]
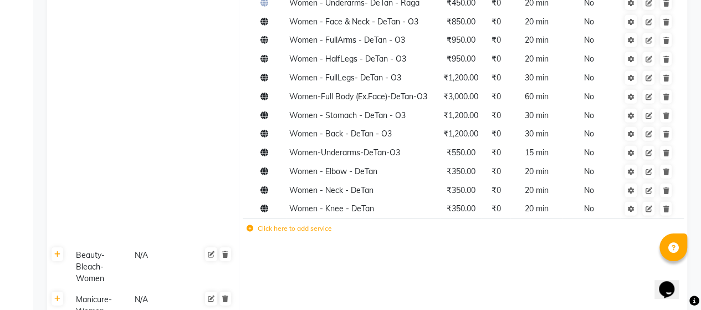
click at [296, 218] on td "Click here to add service" at bounding box center [377, 229] width 268 height 23
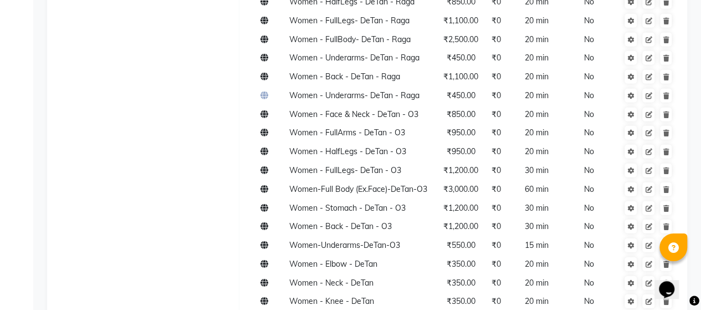
scroll to position [7826, 0]
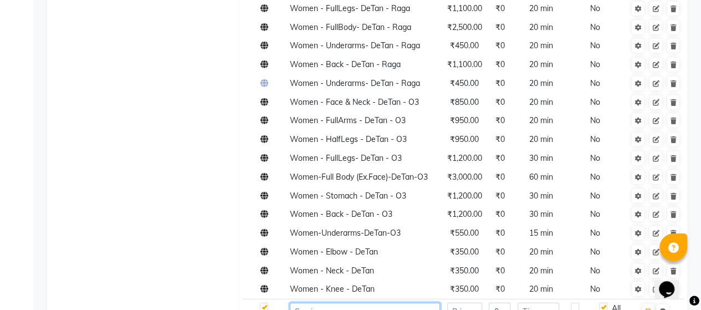
click at [305, 302] on input at bounding box center [365, 310] width 150 height 17
paste input "Women - Back - DeTan - Natures"
click at [333, 302] on input "Women - Back - DeTan - Natures" at bounding box center [365, 310] width 150 height 17
type input "Women - Stomach - DeTan - Natures"
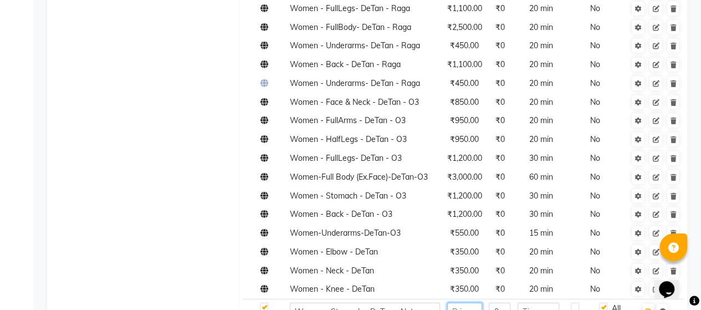
click at [467, 302] on input "number" at bounding box center [464, 310] width 35 height 17
type input "850"
click at [648, 308] on icon "button" at bounding box center [648, 311] width 6 height 7
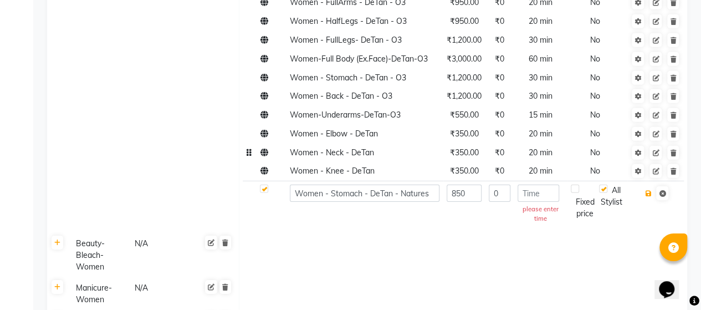
scroll to position [7945, 0]
click at [538, 184] on input "number" at bounding box center [538, 192] width 42 height 17
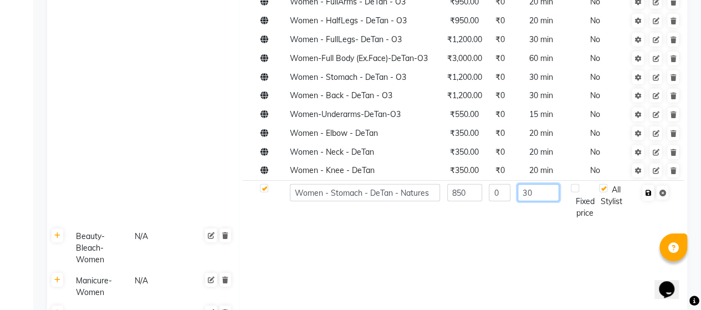
type input "30"
click at [649, 189] on icon "button" at bounding box center [648, 192] width 6 height 7
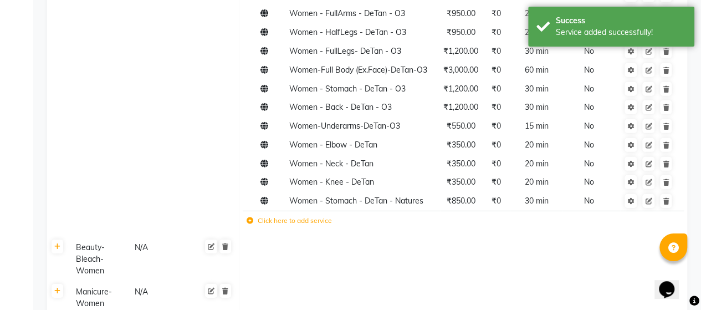
click at [320, 215] on label "Click here to add service" at bounding box center [288, 220] width 85 height 10
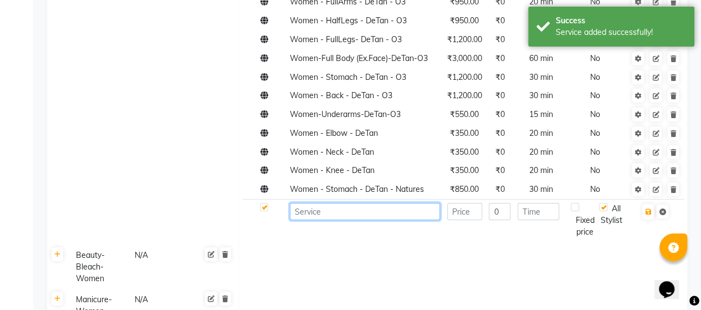
click at [339, 203] on input at bounding box center [365, 211] width 150 height 17
paste input "Women - Back - DeTan - Natures"
click at [338, 203] on input "Women - Back - DeTan - Natures" at bounding box center [365, 211] width 150 height 17
click at [338, 203] on input "Women - S - DeTan - Natures" at bounding box center [365, 211] width 150 height 17
click at [416, 203] on input "Women - S tomach- DeTan - Natures" at bounding box center [365, 211] width 150 height 17
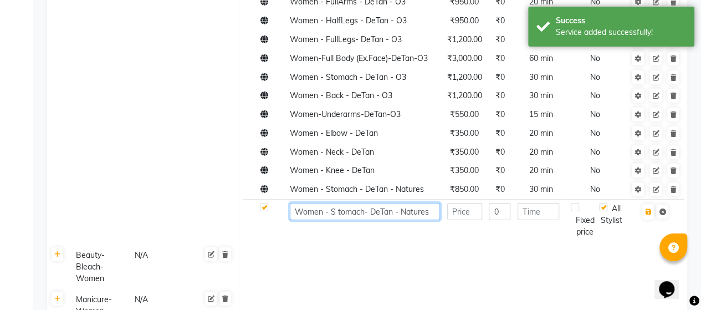
click at [416, 203] on input "Women - S tomach- DeTan - Natures" at bounding box center [365, 211] width 150 height 17
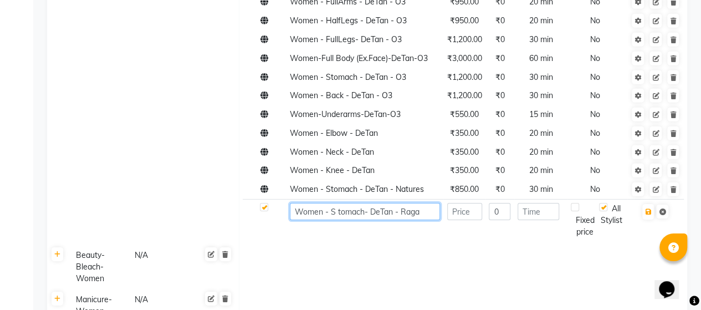
type input "Women - S tomach- DeTan - Raga"
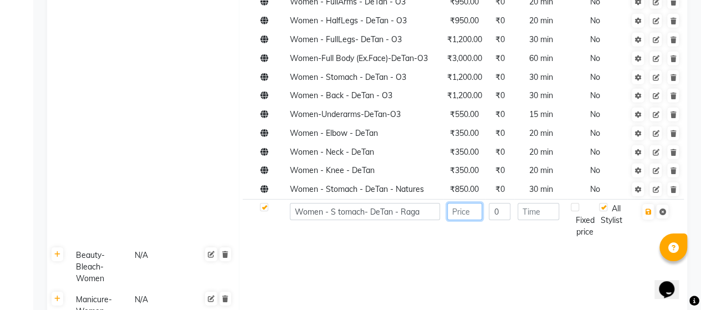
click at [459, 203] on input "number" at bounding box center [464, 211] width 35 height 17
type input "1100"
type input "30"
click at [646, 208] on icon "button" at bounding box center [648, 211] width 6 height 7
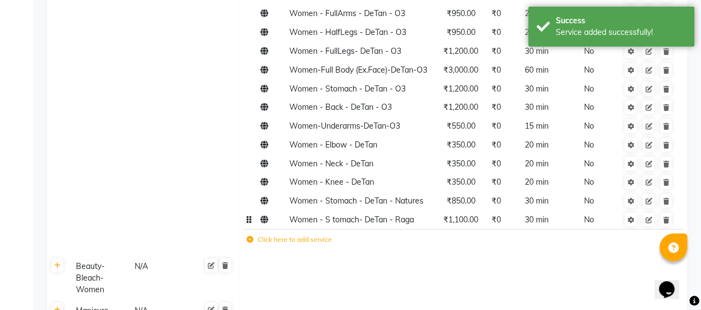
click at [364, 214] on span "Women - S tomach- DeTan - Raga" at bounding box center [351, 219] width 125 height 10
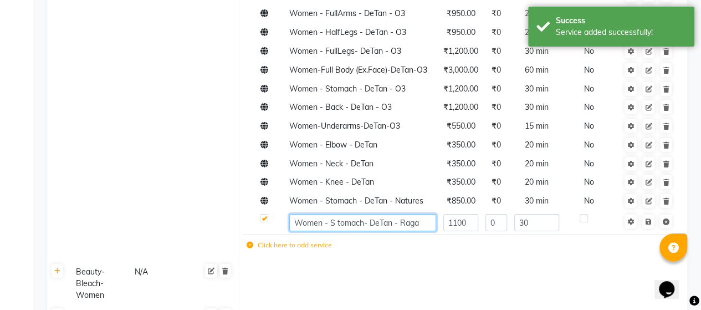
click at [336, 214] on input "Women - S tomach- DeTan - Raga" at bounding box center [362, 222] width 147 height 17
type input "Women - Stomach- DeTan - Raga"
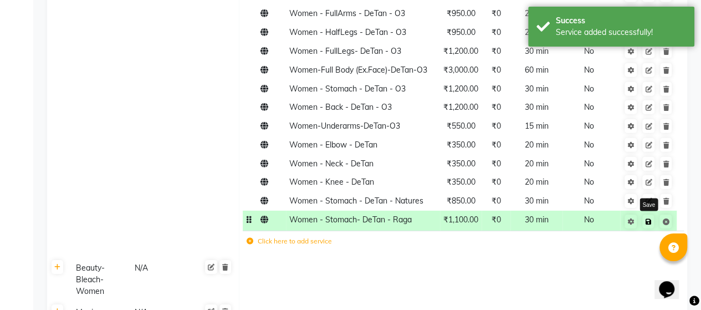
click at [650, 218] on icon at bounding box center [648, 221] width 6 height 7
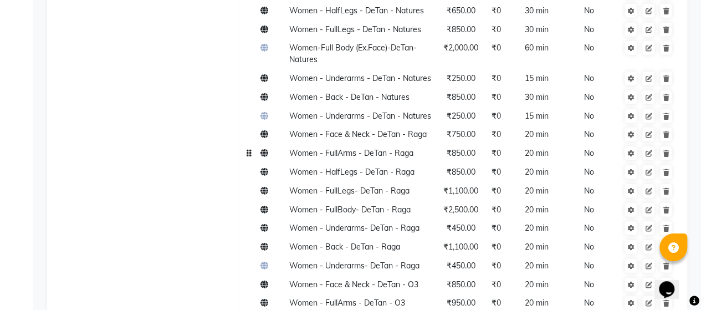
scroll to position [7662, 0]
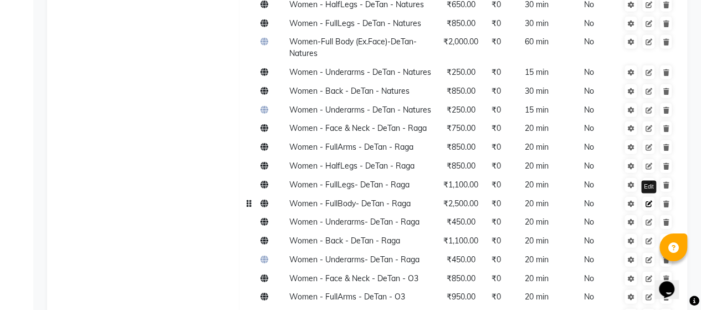
click at [650, 201] on icon at bounding box center [648, 204] width 7 height 7
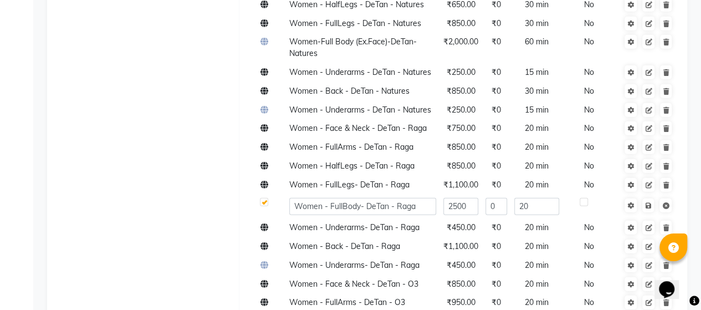
click at [259, 194] on td at bounding box center [264, 206] width 43 height 24
click at [264, 198] on label at bounding box center [264, 202] width 8 height 8
click at [264, 199] on input "checkbox" at bounding box center [263, 202] width 7 height 7
checkbox input "false"
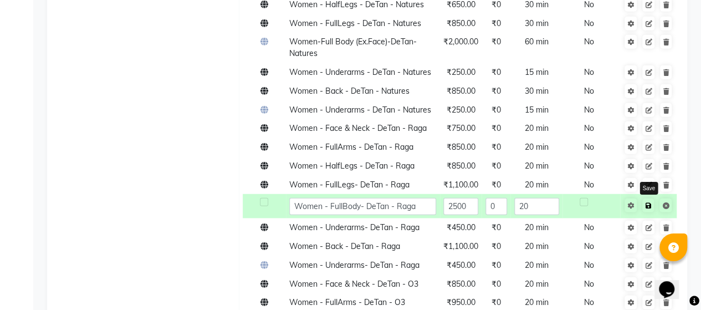
click at [647, 202] on icon at bounding box center [648, 205] width 6 height 7
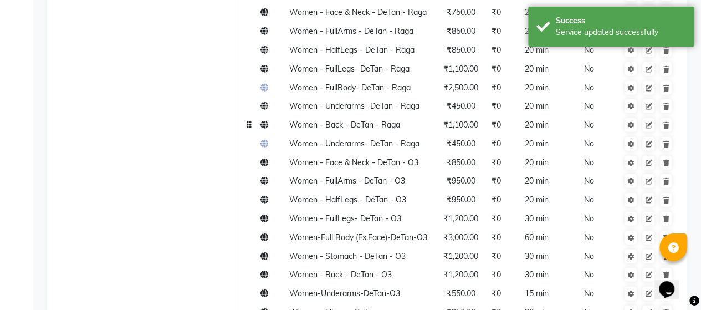
scroll to position [7792, 0]
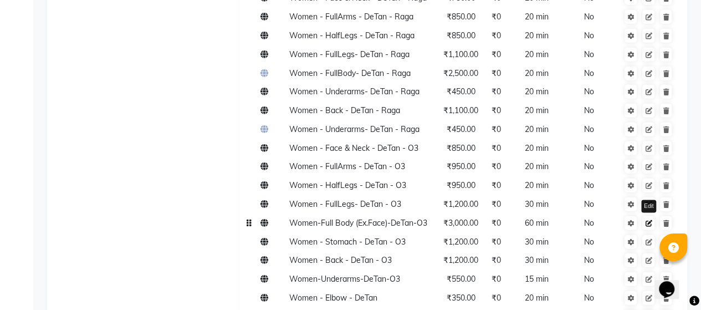
click at [648, 220] on icon at bounding box center [648, 223] width 7 height 7
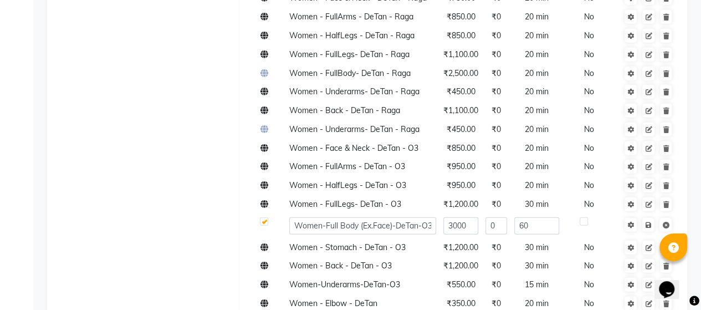
click at [263, 217] on label at bounding box center [264, 221] width 8 height 8
click at [263, 218] on input "checkbox" at bounding box center [263, 221] width 7 height 7
checkbox input "false"
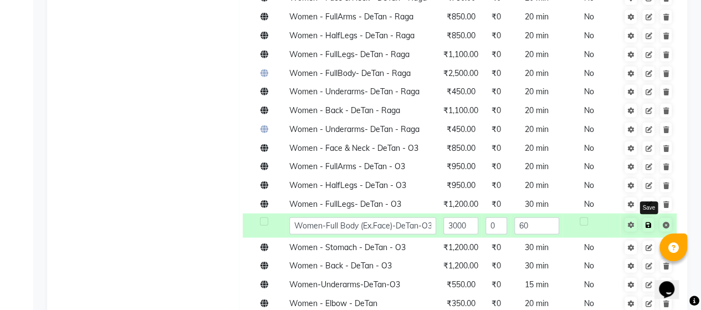
click at [648, 222] on icon at bounding box center [648, 225] width 6 height 7
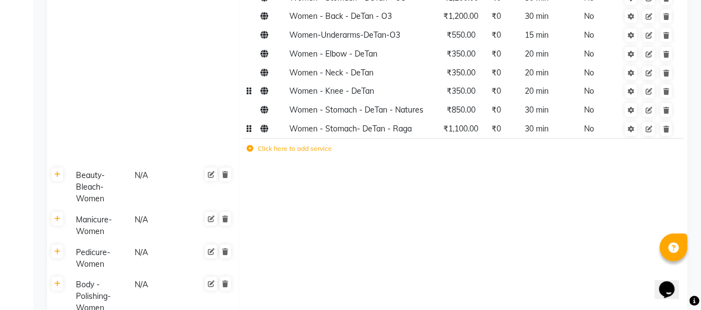
scroll to position [8224, 0]
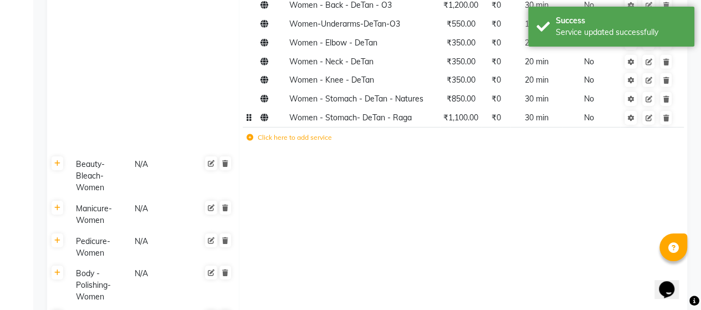
scroll to position [8040, 0]
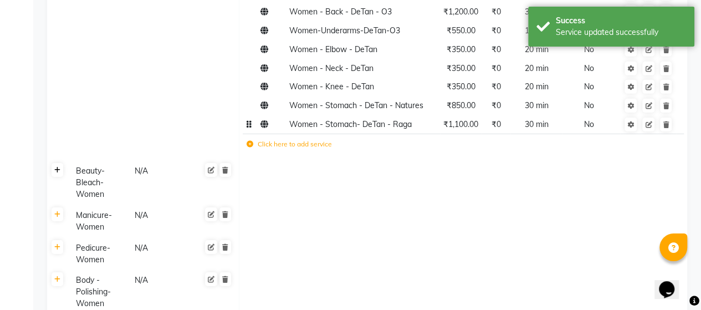
click at [60, 163] on link at bounding box center [58, 170] width 12 height 14
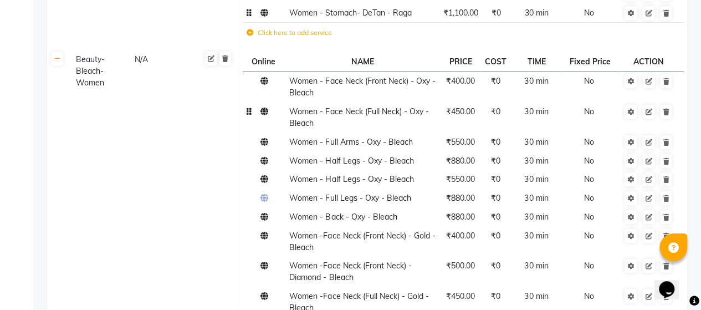
scroll to position [8152, 0]
click at [653, 172] on link at bounding box center [648, 179] width 12 height 14
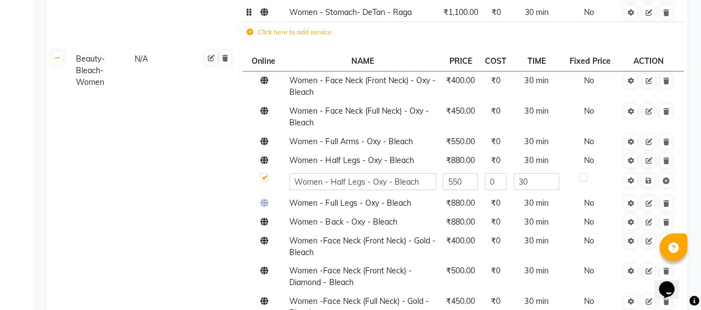
click at [264, 173] on label at bounding box center [264, 177] width 8 height 8
click at [264, 174] on input "checkbox" at bounding box center [263, 177] width 7 height 7
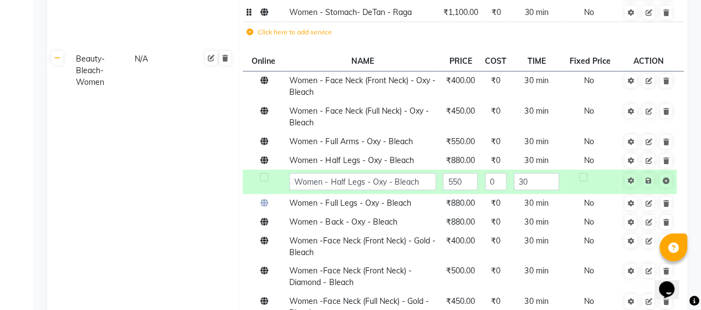
click at [264, 173] on label at bounding box center [264, 177] width 8 height 8
click at [264, 174] on input "checkbox" at bounding box center [263, 177] width 7 height 7
click at [264, 173] on label at bounding box center [264, 177] width 8 height 8
click at [264, 174] on input "checkbox" at bounding box center [263, 177] width 7 height 7
checkbox input "false"
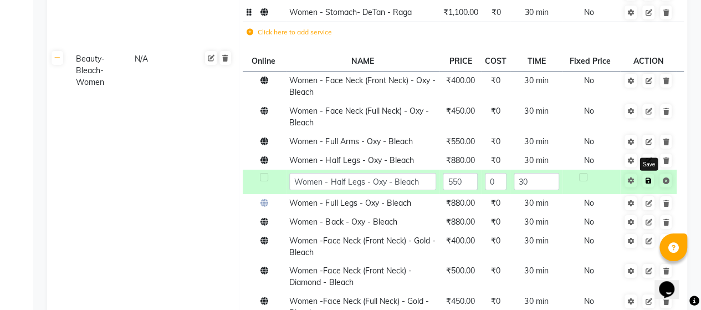
click at [652, 173] on link at bounding box center [648, 180] width 12 height 14
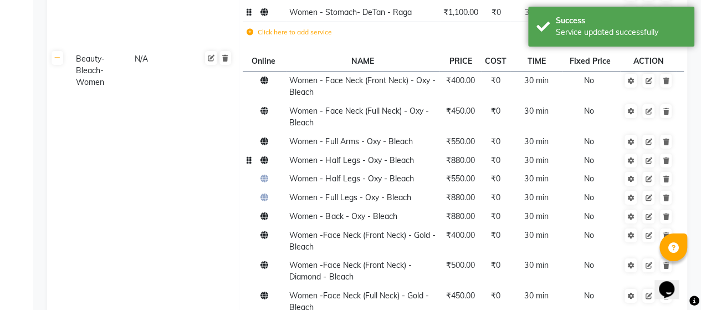
click at [451, 155] on span "₹880.00" at bounding box center [460, 160] width 29 height 10
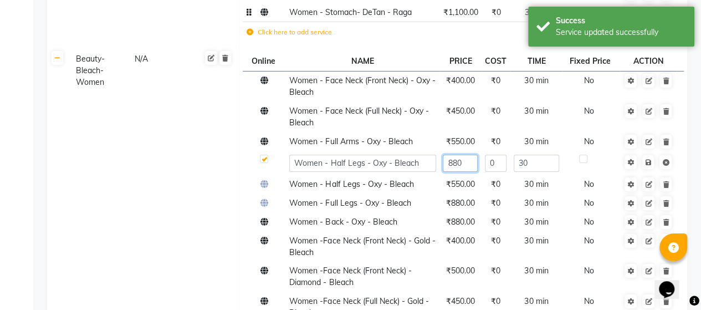
click at [459, 155] on input "880" at bounding box center [460, 163] width 35 height 17
type input "550"
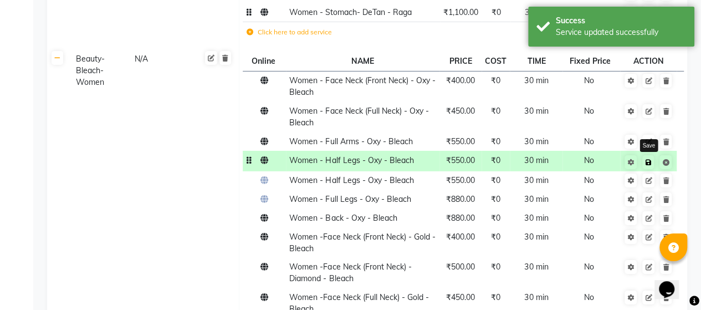
click at [649, 159] on icon at bounding box center [648, 162] width 6 height 7
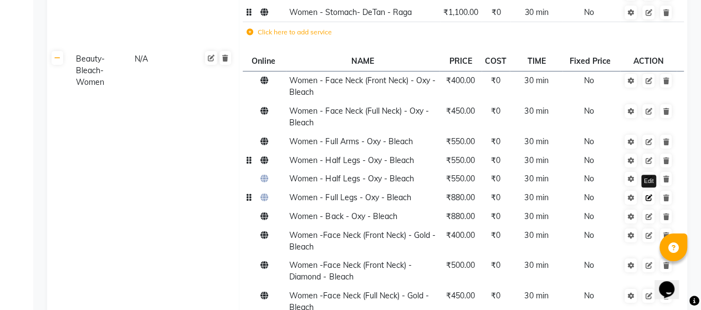
click at [648, 194] on icon at bounding box center [648, 197] width 7 height 7
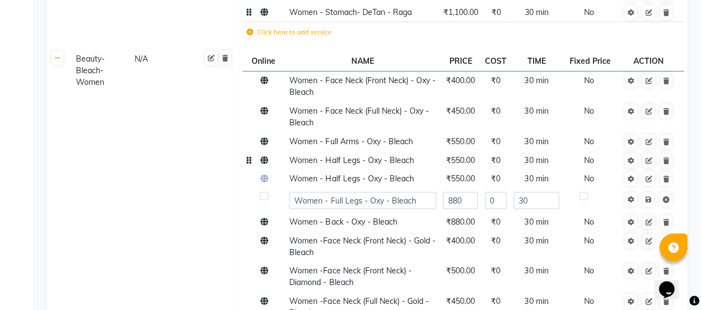
click at [264, 192] on label at bounding box center [264, 196] width 8 height 8
click at [264, 193] on input "checkbox" at bounding box center [263, 196] width 7 height 7
checkbox input "true"
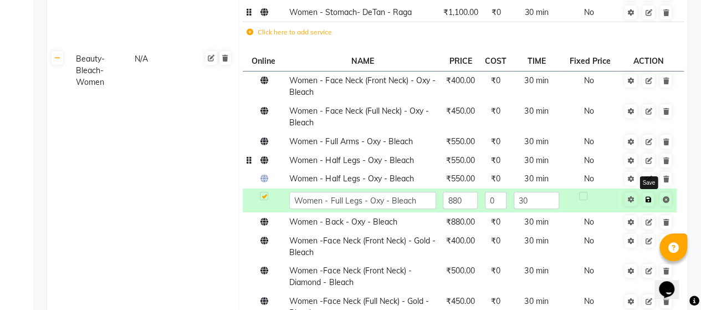
click at [647, 196] on icon at bounding box center [648, 199] width 6 height 7
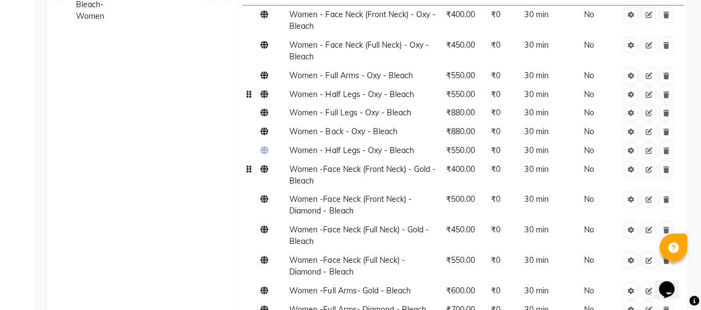
scroll to position [8218, 0]
click at [649, 162] on link at bounding box center [648, 169] width 12 height 14
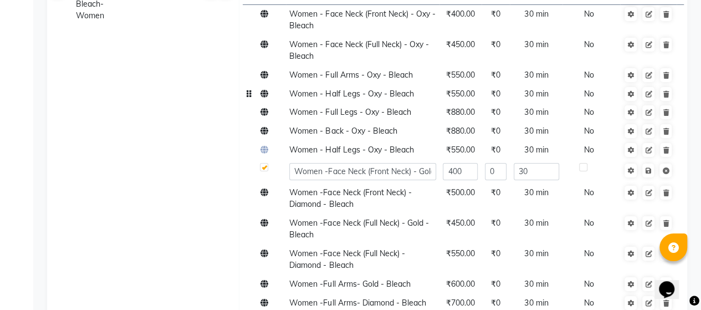
click at [266, 163] on label at bounding box center [264, 167] width 8 height 8
click at [266, 164] on input "checkbox" at bounding box center [263, 167] width 7 height 7
checkbox input "false"
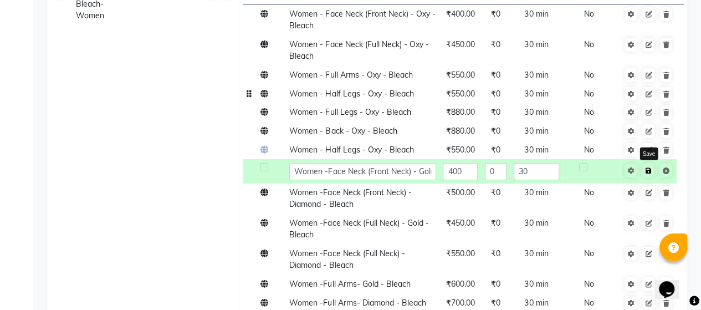
click at [648, 163] on link at bounding box center [648, 170] width 12 height 14
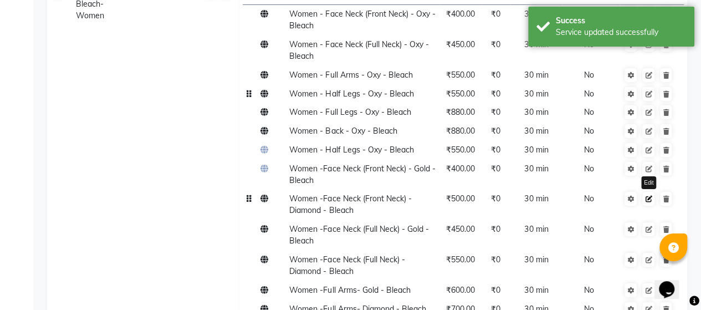
click at [647, 196] on icon at bounding box center [648, 199] width 7 height 7
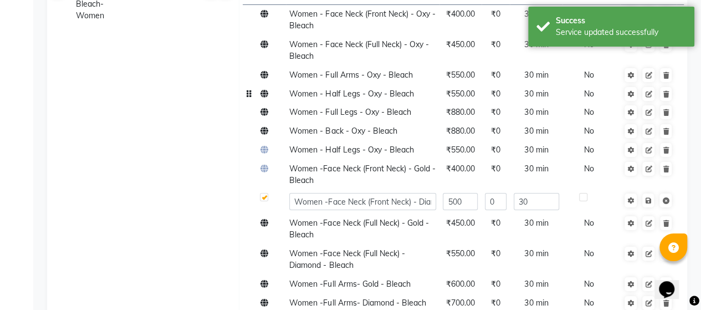
click at [267, 193] on label at bounding box center [264, 197] width 8 height 8
click at [267, 194] on input "checkbox" at bounding box center [263, 197] width 7 height 7
checkbox input "false"
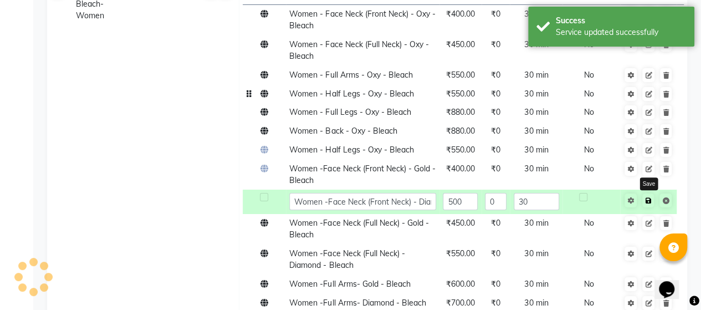
click at [645, 193] on link at bounding box center [648, 200] width 12 height 14
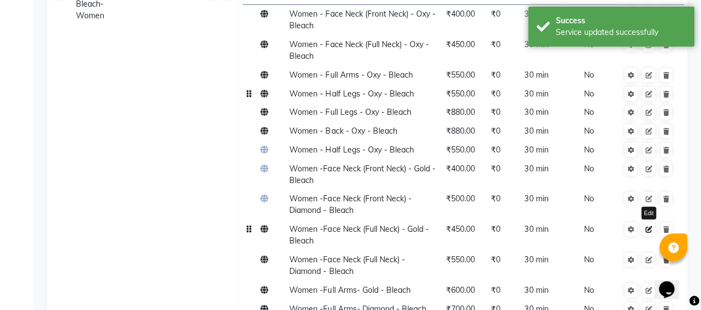
click at [649, 226] on icon at bounding box center [648, 229] width 7 height 7
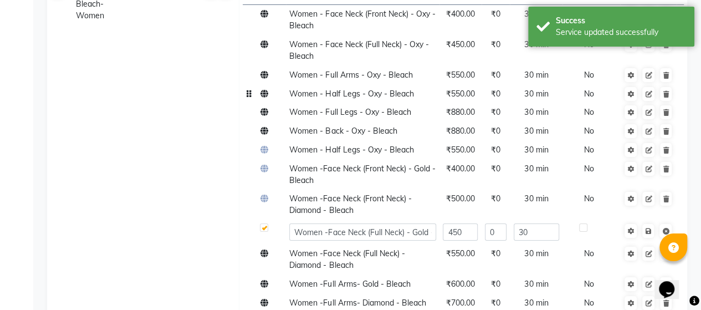
click at [265, 223] on label at bounding box center [264, 227] width 8 height 8
click at [265, 224] on input "checkbox" at bounding box center [263, 227] width 7 height 7
checkbox input "false"
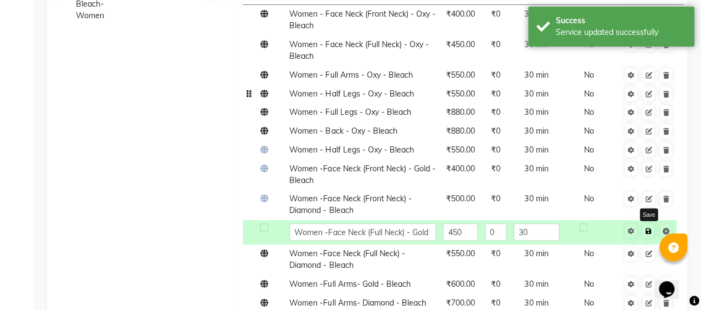
click at [650, 228] on icon at bounding box center [648, 231] width 6 height 7
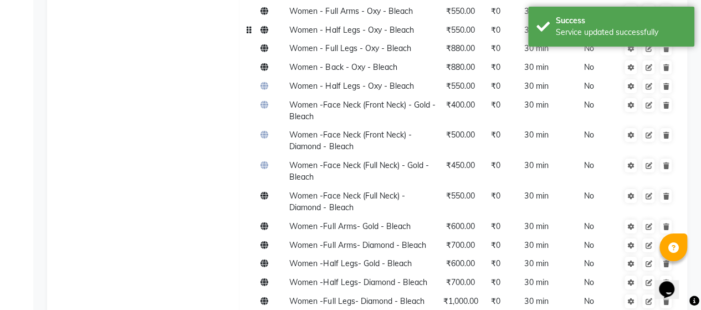
scroll to position [8294, 0]
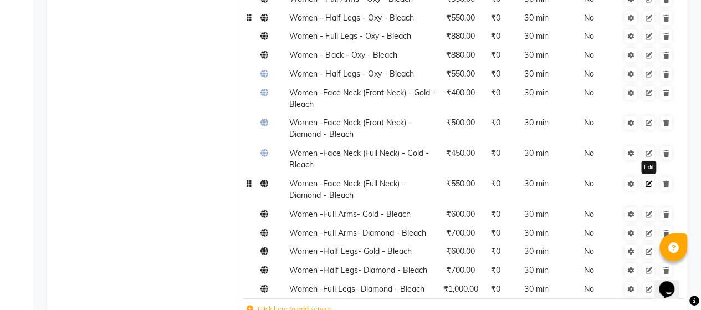
click at [649, 181] on icon at bounding box center [648, 184] width 7 height 7
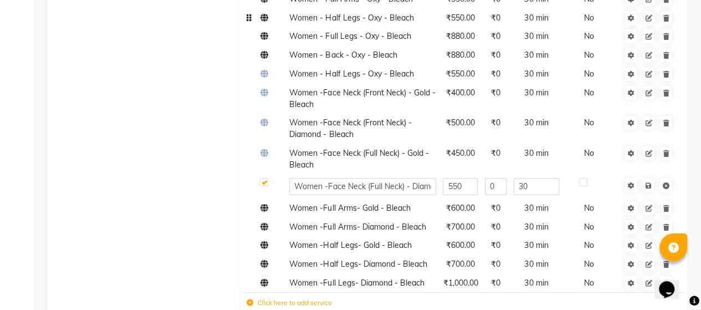
click at [265, 178] on label at bounding box center [264, 182] width 8 height 8
click at [265, 179] on input "checkbox" at bounding box center [263, 182] width 7 height 7
checkbox input "false"
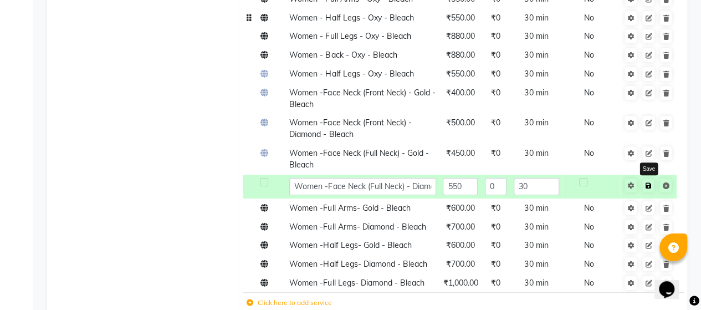
click at [649, 178] on link at bounding box center [648, 185] width 12 height 14
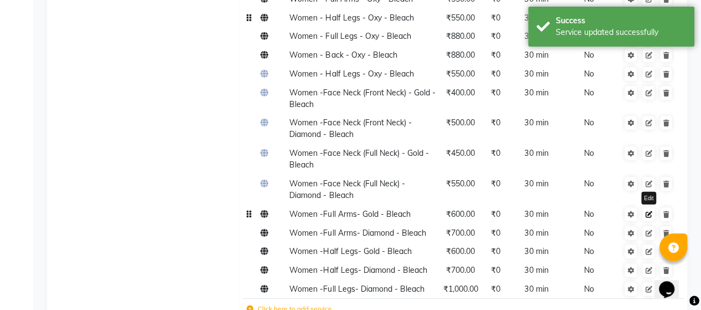
click at [650, 211] on icon at bounding box center [648, 214] width 7 height 7
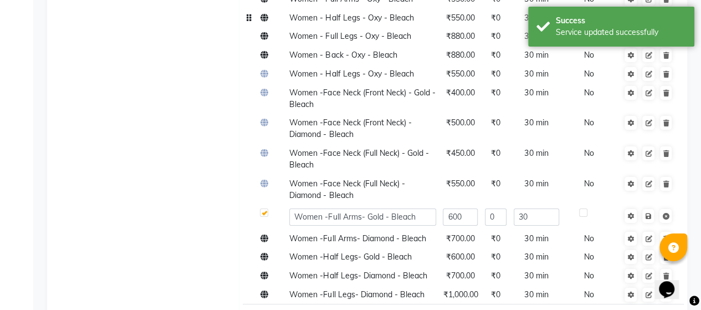
click at [264, 208] on label at bounding box center [264, 212] width 8 height 8
click at [264, 209] on input "checkbox" at bounding box center [263, 212] width 7 height 7
checkbox input "false"
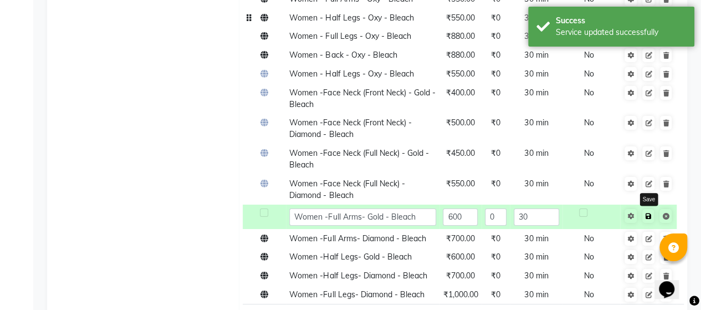
click at [649, 209] on link at bounding box center [648, 216] width 12 height 14
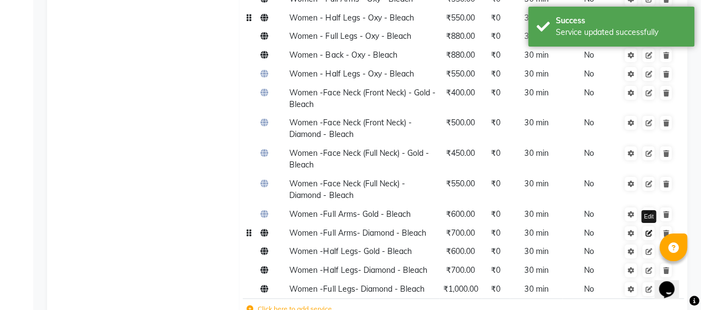
click at [649, 230] on icon at bounding box center [648, 233] width 7 height 7
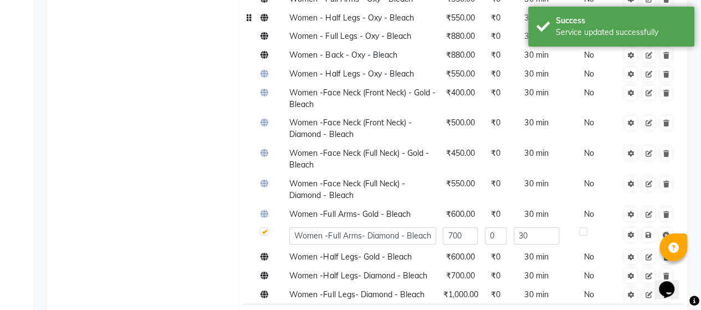
click at [265, 227] on label at bounding box center [264, 231] width 8 height 8
click at [265, 228] on input "checkbox" at bounding box center [263, 231] width 7 height 7
checkbox input "false"
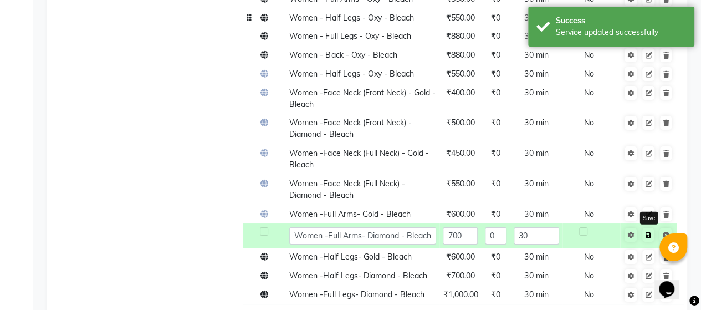
click at [649, 232] on icon at bounding box center [648, 235] width 6 height 7
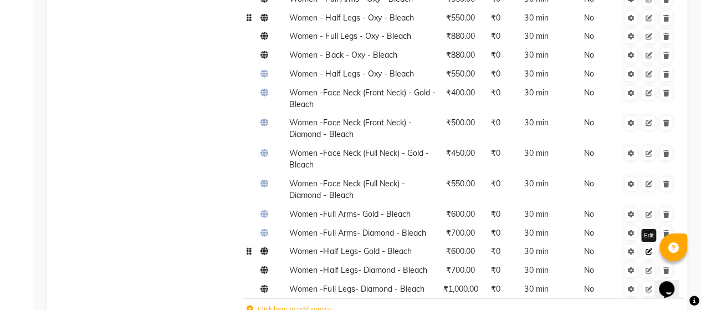
click at [652, 244] on link at bounding box center [648, 251] width 12 height 14
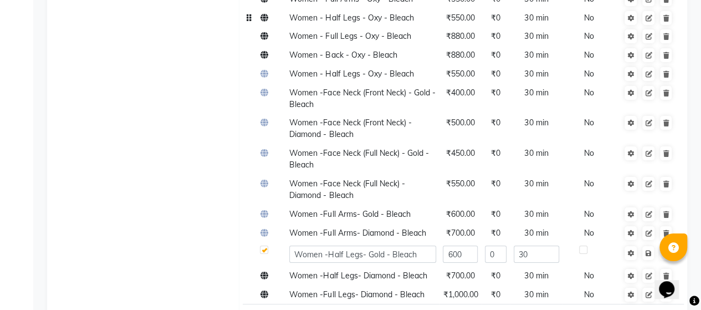
click at [266, 245] on label at bounding box center [264, 249] width 8 height 8
click at [266, 246] on input "checkbox" at bounding box center [263, 249] width 7 height 7
checkbox input "false"
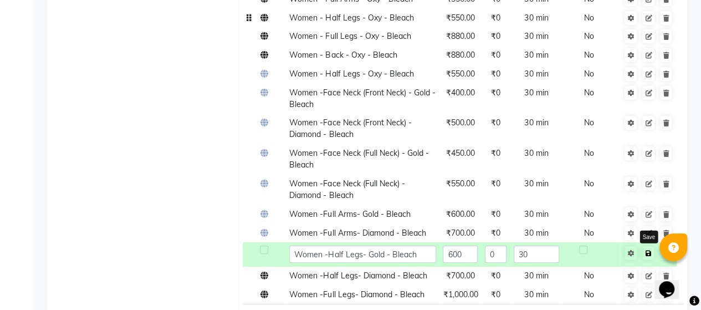
click at [648, 246] on link at bounding box center [648, 253] width 12 height 14
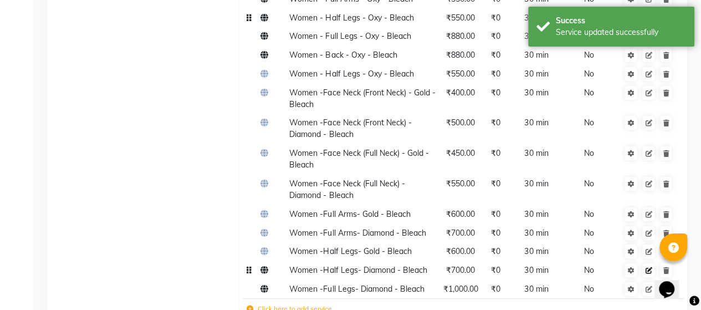
click at [651, 267] on icon at bounding box center [648, 270] width 7 height 7
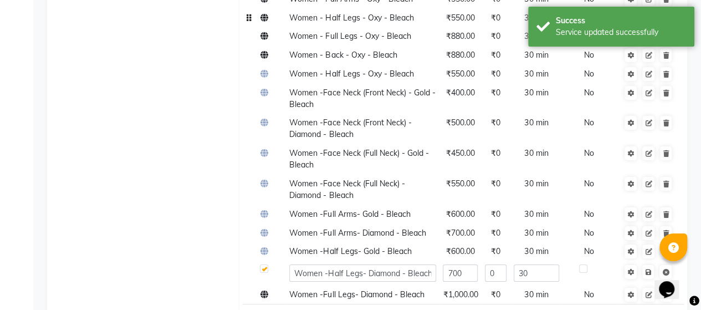
click at [263, 264] on label at bounding box center [264, 268] width 8 height 8
click at [263, 265] on input "checkbox" at bounding box center [263, 268] width 7 height 7
checkbox input "false"
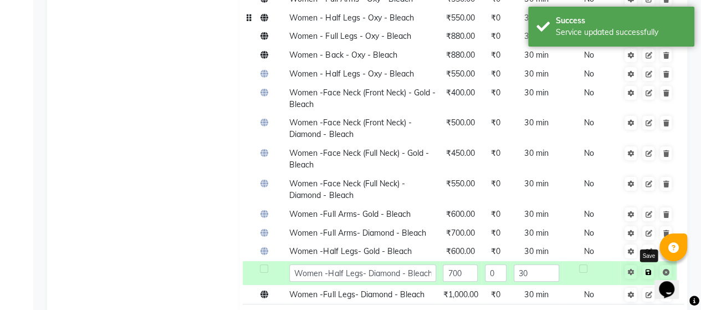
click at [651, 265] on link at bounding box center [648, 272] width 12 height 14
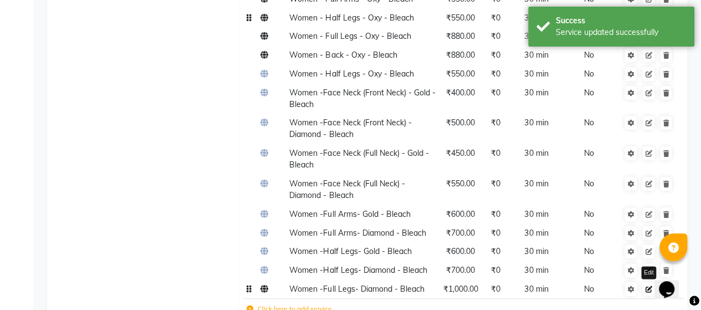
click at [651, 286] on icon at bounding box center [648, 289] width 7 height 7
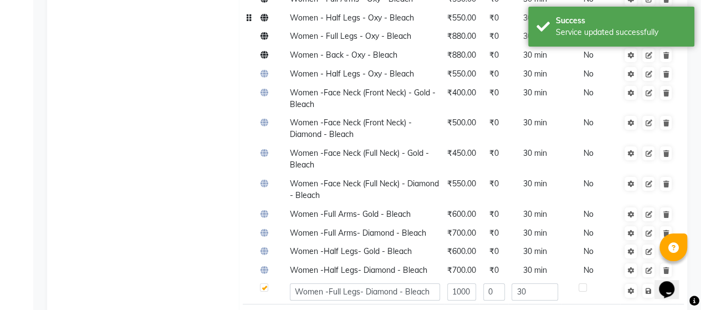
click at [267, 283] on label at bounding box center [264, 287] width 8 height 8
click at [267, 284] on input "checkbox" at bounding box center [263, 287] width 7 height 7
checkbox input "false"
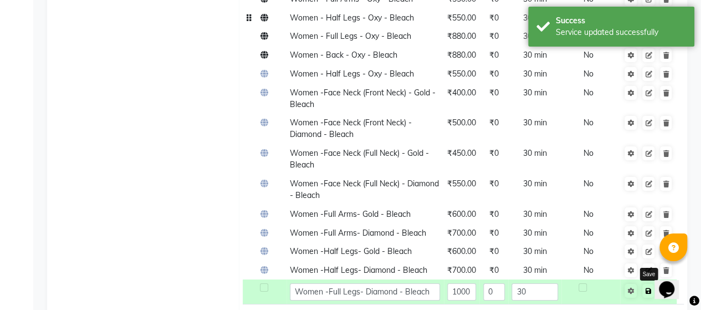
click at [649, 287] on icon at bounding box center [648, 290] width 6 height 7
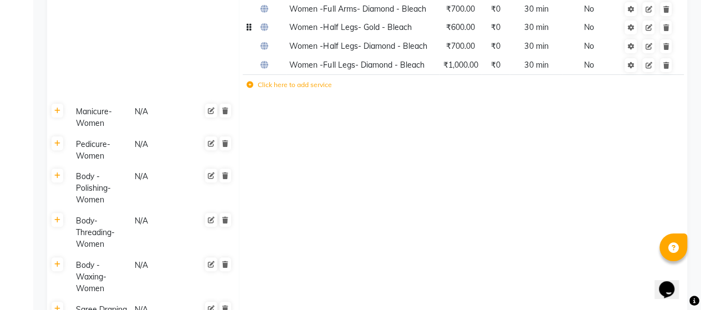
scroll to position [8519, 0]
click at [56, 107] on icon at bounding box center [57, 110] width 6 height 7
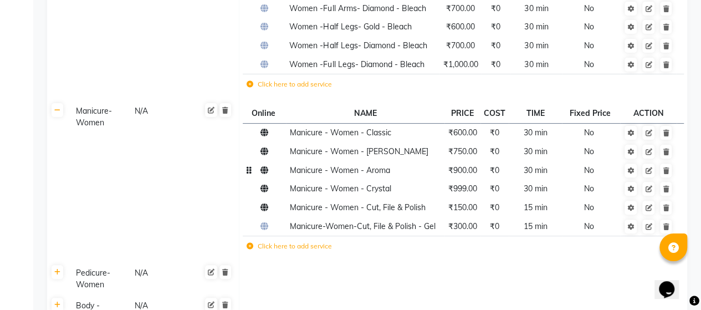
click at [470, 161] on td "₹900.00" at bounding box center [462, 170] width 36 height 19
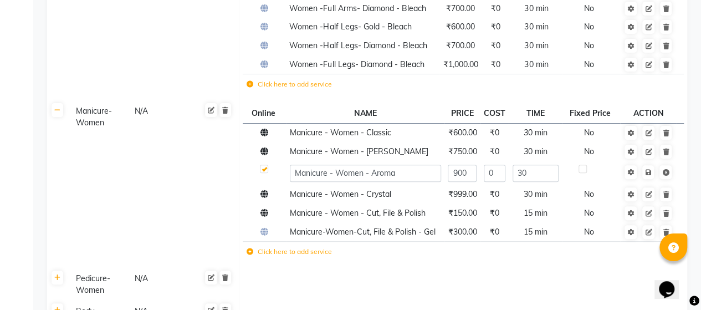
click at [388, 74] on td "Click here to add service" at bounding box center [376, 85] width 267 height 23
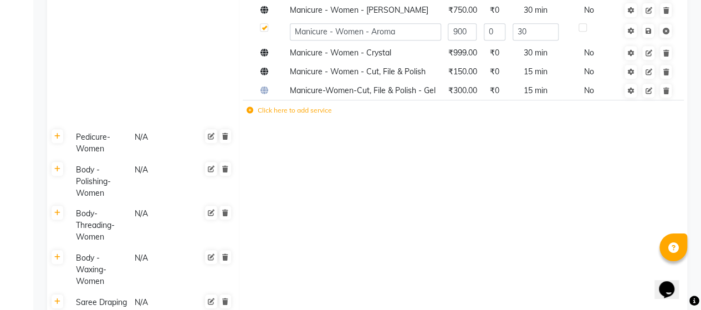
scroll to position [8660, 0]
click at [59, 128] on link at bounding box center [58, 135] width 12 height 14
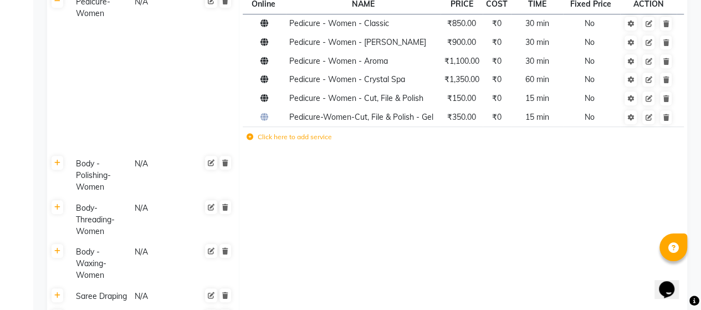
scroll to position [8795, 0]
click at [58, 159] on icon at bounding box center [57, 162] width 6 height 7
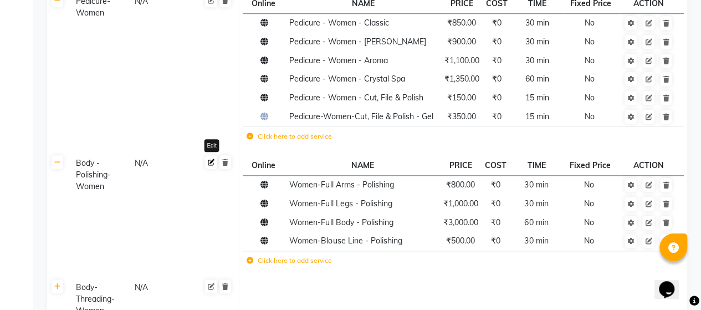
click at [208, 159] on icon at bounding box center [211, 162] width 7 height 7
click at [223, 178] on icon at bounding box center [223, 181] width 7 height 7
click at [644, 178] on link at bounding box center [648, 185] width 12 height 14
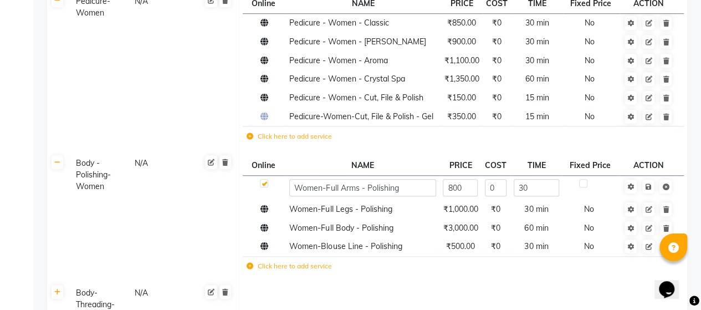
click at [261, 179] on label at bounding box center [264, 183] width 8 height 8
click at [265, 179] on label at bounding box center [264, 183] width 8 height 8
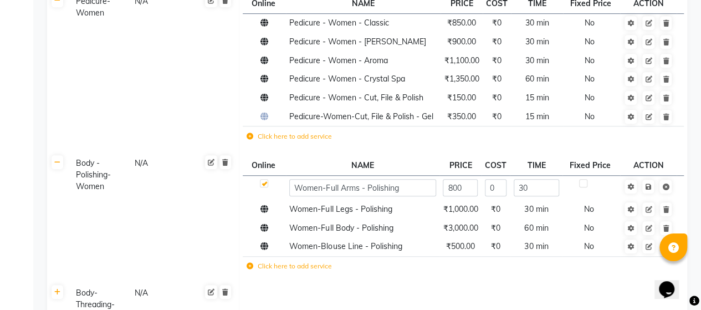
click at [264, 179] on label at bounding box center [264, 183] width 8 height 8
click at [262, 179] on label at bounding box center [264, 183] width 8 height 8
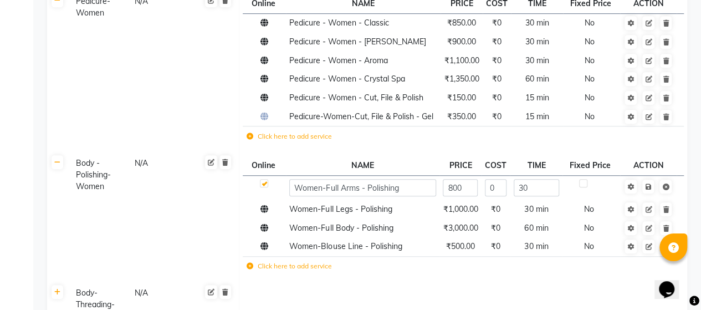
checkbox input "false"
click at [649, 183] on icon at bounding box center [648, 186] width 6 height 7
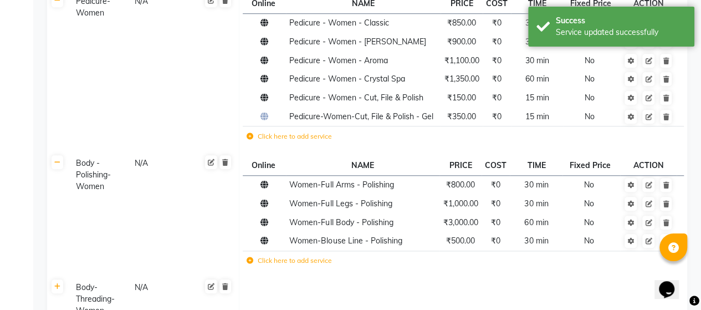
scroll to position [8942, 0]
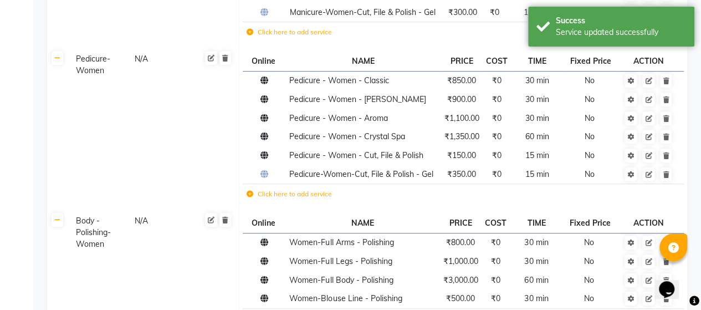
scroll to position [8738, 0]
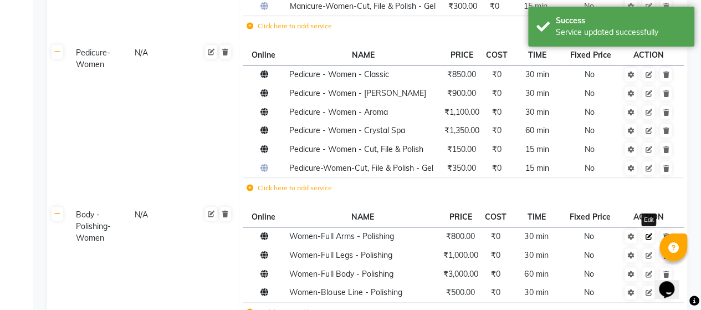
click at [650, 233] on icon at bounding box center [648, 236] width 7 height 7
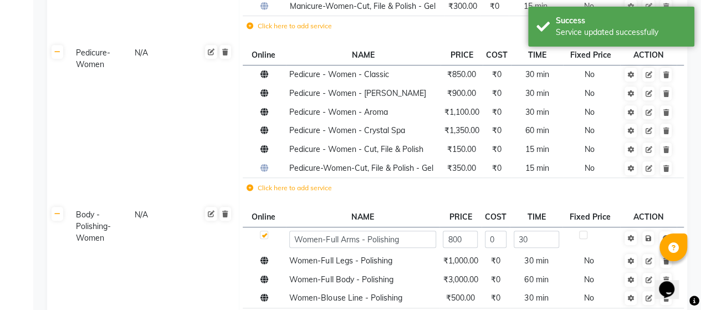
click at [264, 230] on label at bounding box center [264, 234] width 8 height 8
click at [264, 232] on input "checkbox" at bounding box center [263, 235] width 7 height 7
checkbox input "false"
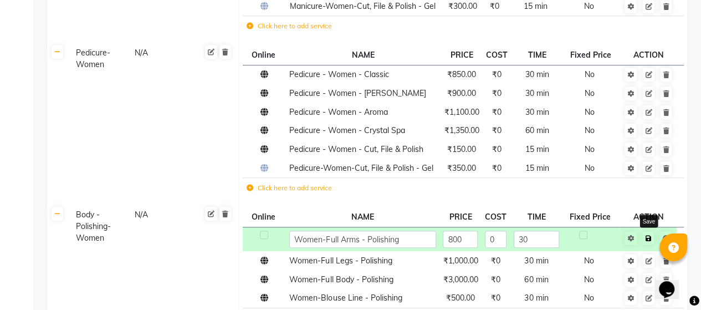
click at [650, 235] on icon at bounding box center [648, 238] width 6 height 7
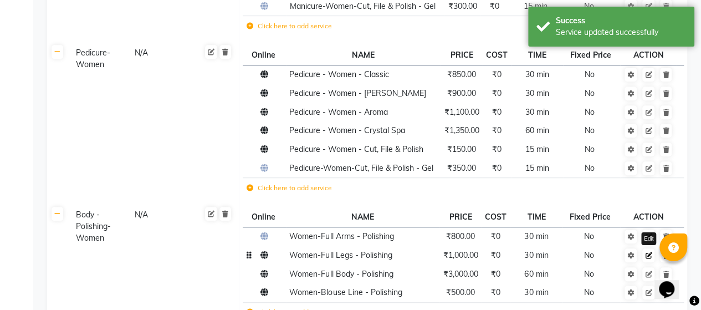
click at [646, 252] on icon at bounding box center [648, 255] width 7 height 7
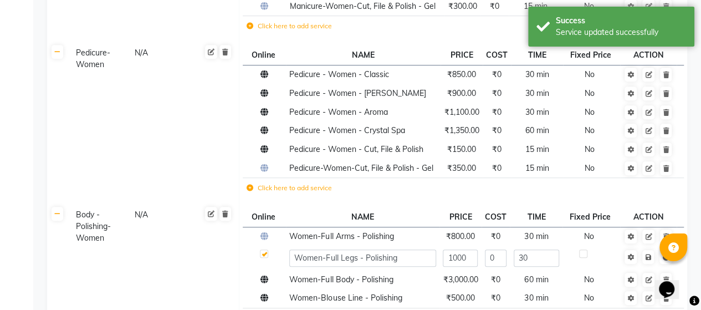
click at [265, 249] on label at bounding box center [264, 253] width 8 height 8
click at [265, 250] on input "checkbox" at bounding box center [263, 253] width 7 height 7
checkbox input "false"
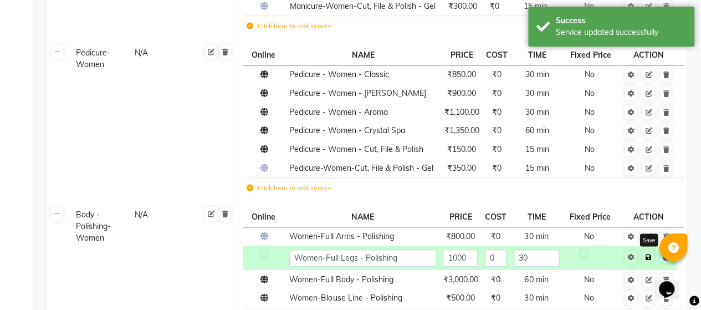
click at [646, 254] on icon at bounding box center [648, 257] width 6 height 7
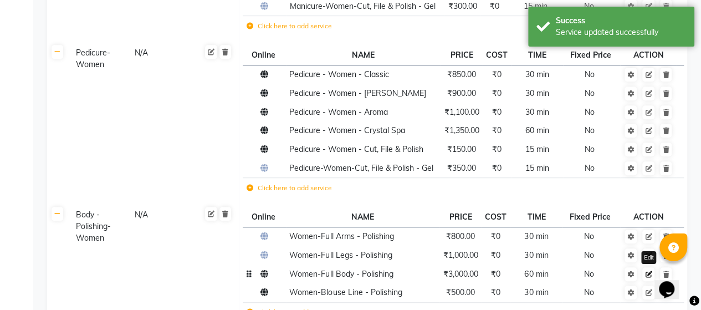
click at [650, 271] on icon at bounding box center [648, 274] width 7 height 7
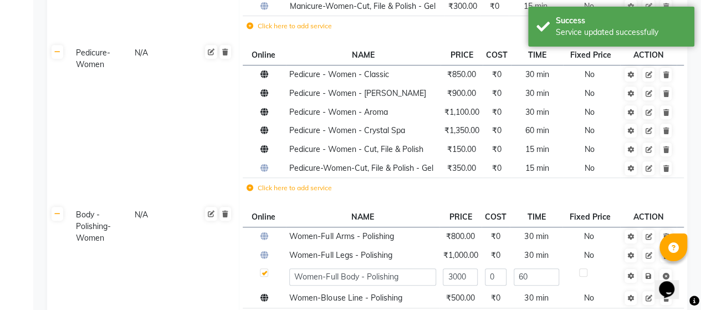
click at [264, 268] on label at bounding box center [264, 272] width 8 height 8
click at [264, 269] on input "checkbox" at bounding box center [263, 272] width 7 height 7
checkbox input "false"
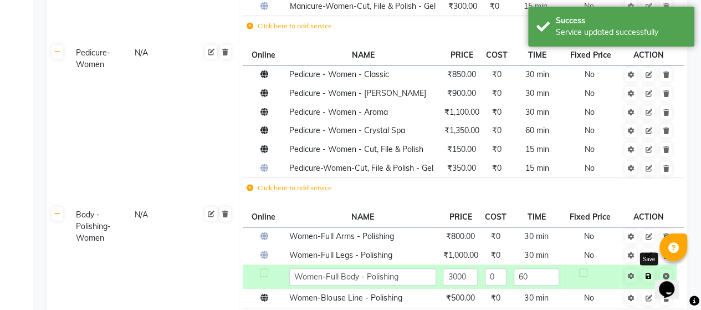
click at [653, 269] on link at bounding box center [648, 276] width 12 height 14
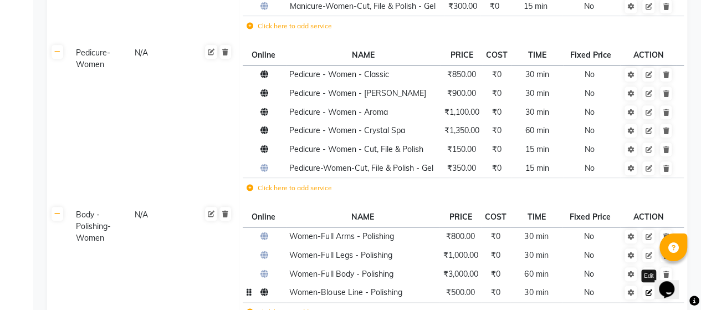
click at [650, 285] on link at bounding box center [648, 292] width 12 height 14
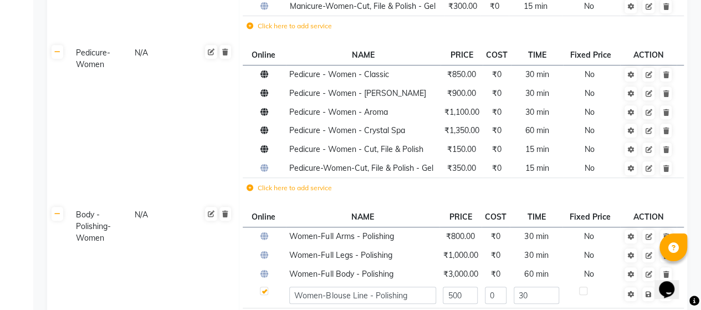
click at [263, 286] on label at bounding box center [264, 290] width 8 height 8
click at [263, 287] on input "checkbox" at bounding box center [263, 290] width 7 height 7
checkbox input "false"
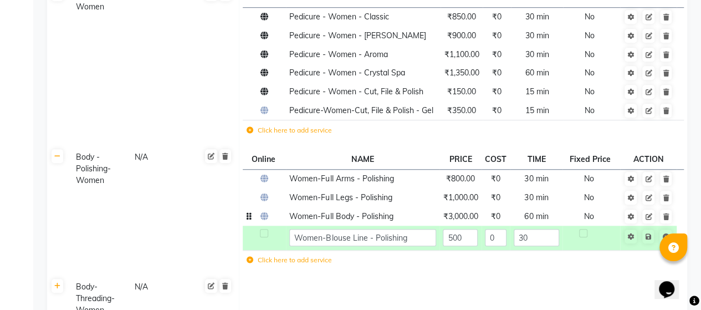
scroll to position [8805, 0]
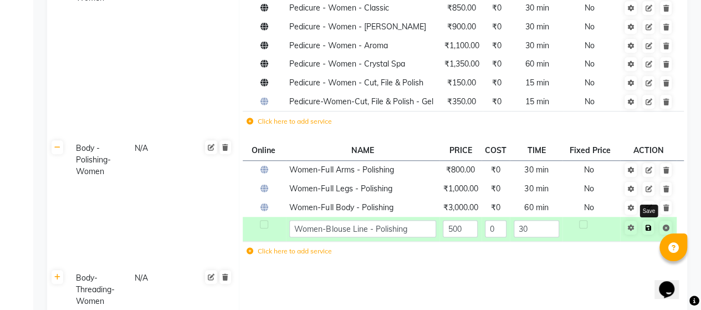
click at [650, 220] on link at bounding box center [648, 227] width 12 height 14
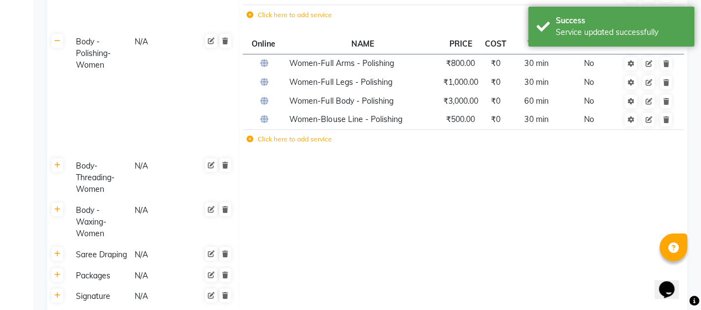
scroll to position [8931, 0]
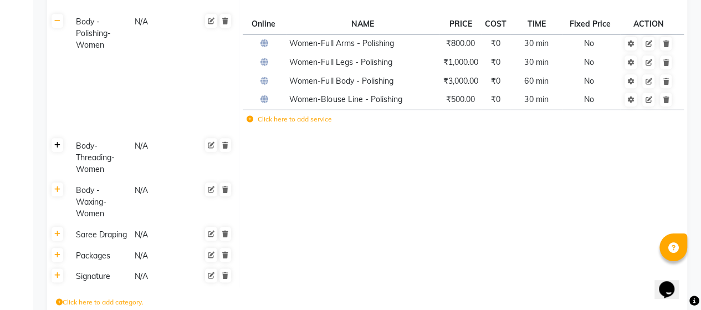
click at [58, 142] on icon at bounding box center [57, 145] width 6 height 7
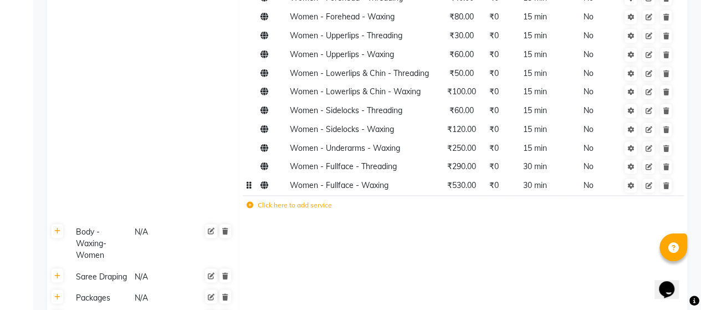
scroll to position [9241, 0]
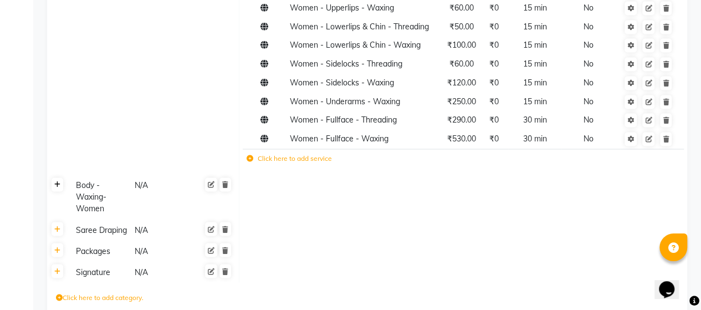
click at [61, 177] on link at bounding box center [58, 184] width 12 height 14
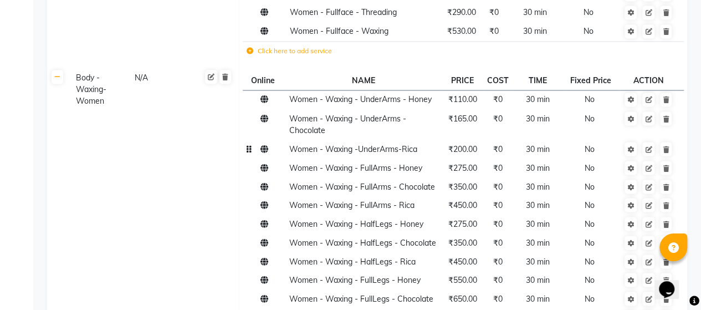
scroll to position [9349, 0]
click at [469, 143] on span "₹200.00" at bounding box center [462, 148] width 29 height 10
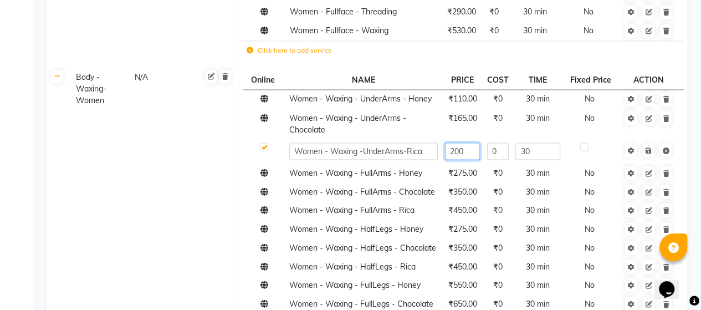
click at [460, 142] on input "200" at bounding box center [462, 150] width 35 height 17
type input "250"
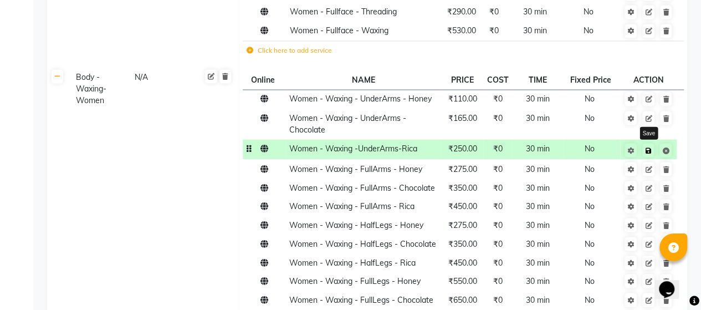
click at [649, 143] on link at bounding box center [648, 150] width 12 height 14
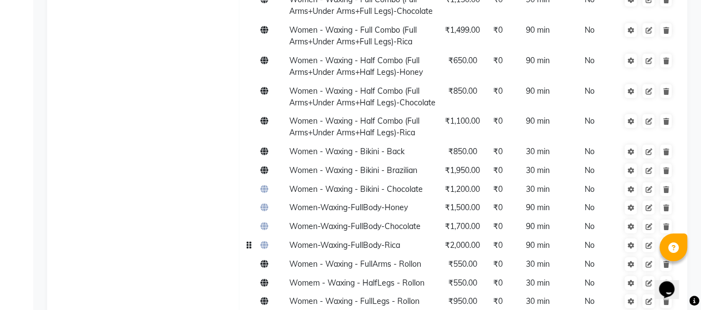
scroll to position [9837, 0]
click at [410, 166] on span "Women - Waxing - Bikini - Brazilian" at bounding box center [353, 171] width 128 height 10
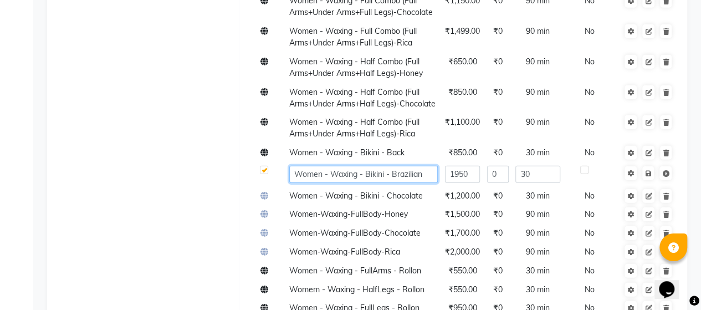
click at [410, 166] on input "Women - Waxing - Bikini - Brazilian" at bounding box center [363, 174] width 148 height 17
type input "Women - Waxing - Bikini - Front"
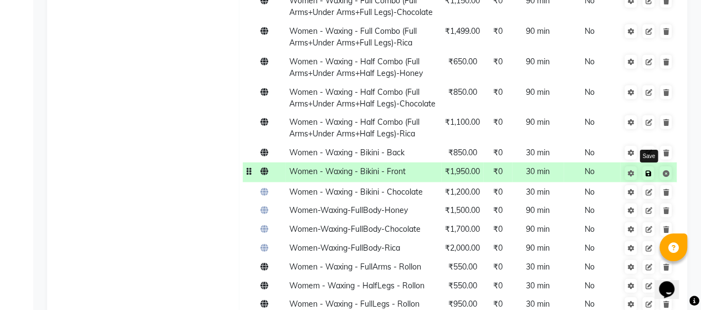
click at [648, 170] on icon at bounding box center [648, 173] width 6 height 7
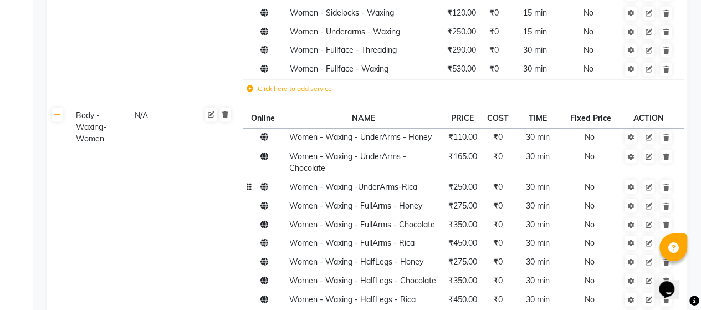
scroll to position [9307, 0]
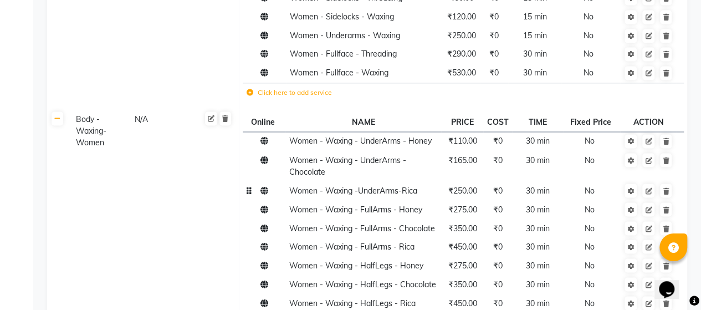
click at [408, 185] on span "Women - Waxing -UnderArms-Rica" at bounding box center [353, 190] width 128 height 10
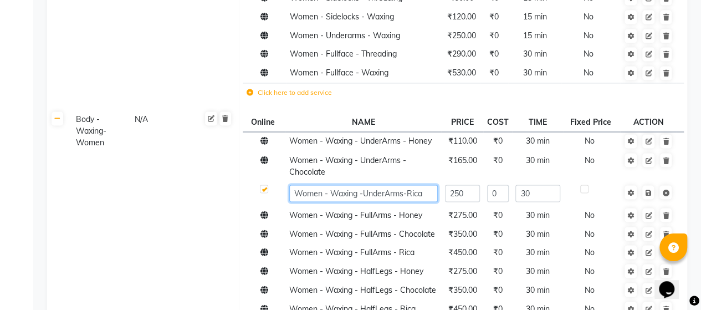
click at [412, 184] on input "Women - Waxing -UnderArms-Rica" at bounding box center [363, 192] width 148 height 17
type input "Women - Waxing -UnderArms-PeelOff"
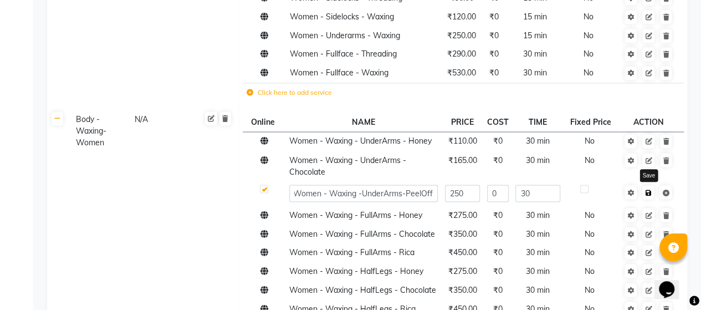
click at [649, 189] on icon at bounding box center [648, 192] width 6 height 7
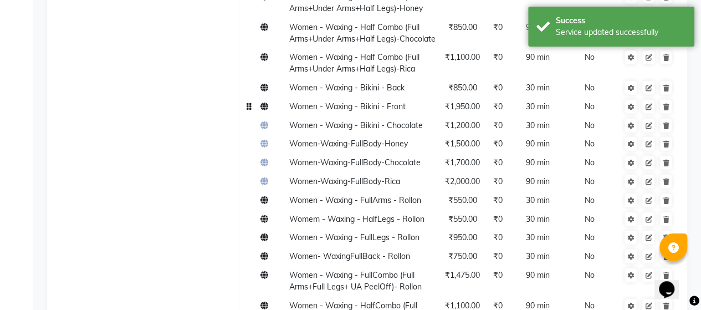
scroll to position [10036, 0]
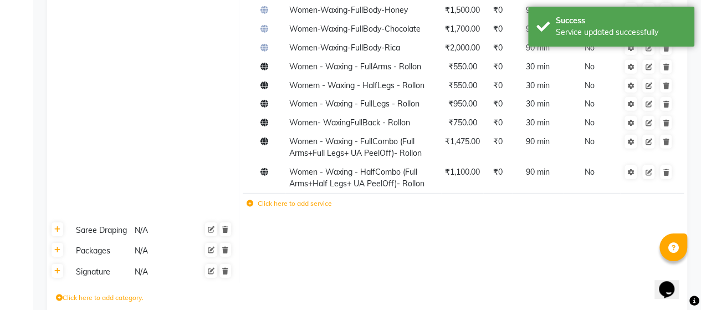
click at [59, 246] on icon at bounding box center [57, 249] width 6 height 7
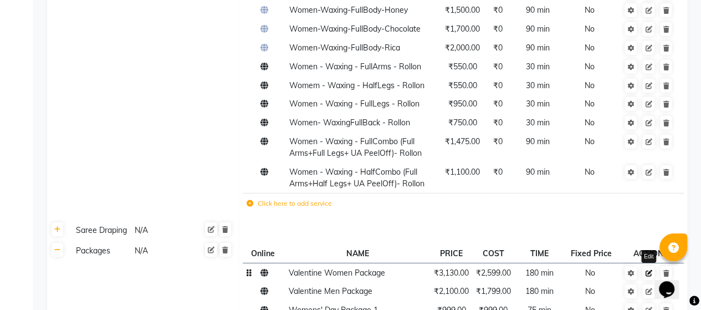
click at [651, 266] on link at bounding box center [648, 273] width 12 height 14
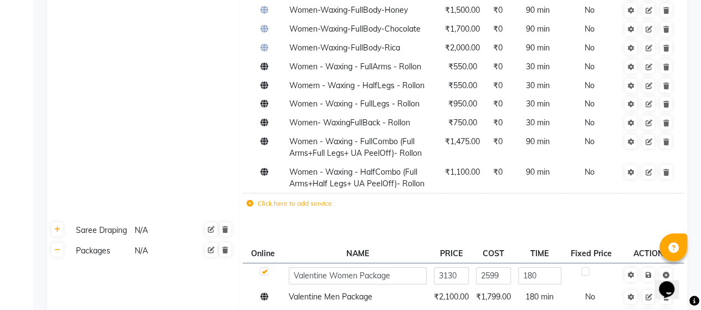
click at [265, 267] on label at bounding box center [264, 271] width 8 height 8
click at [265, 268] on input "checkbox" at bounding box center [263, 271] width 7 height 7
checkbox input "false"
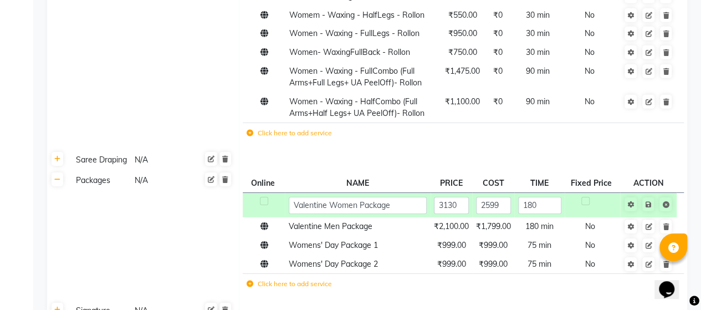
scroll to position [10110, 0]
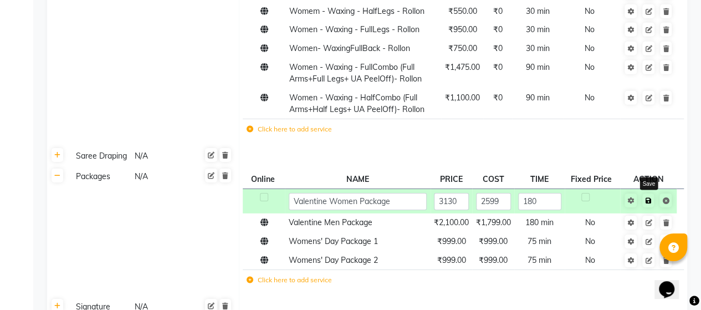
click at [649, 197] on icon at bounding box center [648, 200] width 6 height 7
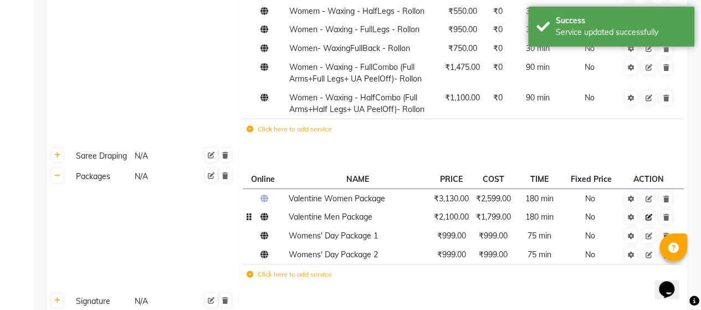
click at [649, 210] on link at bounding box center [648, 217] width 12 height 14
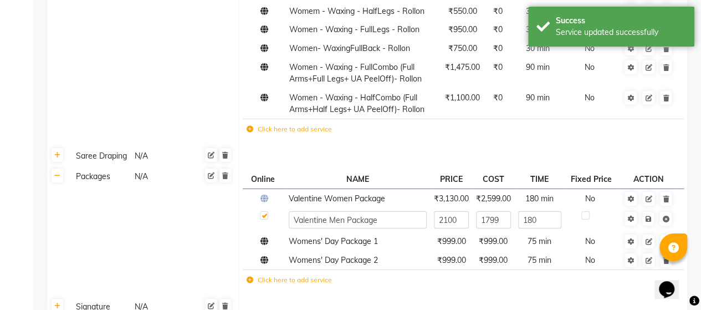
click at [263, 211] on label at bounding box center [264, 215] width 8 height 8
click at [263, 212] on input "checkbox" at bounding box center [263, 215] width 7 height 7
checkbox input "false"
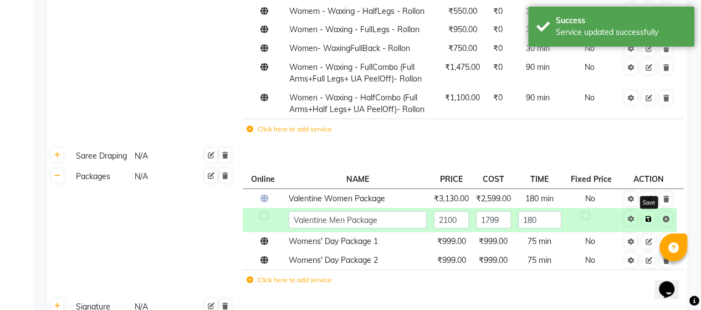
click at [648, 215] on icon at bounding box center [648, 218] width 6 height 7
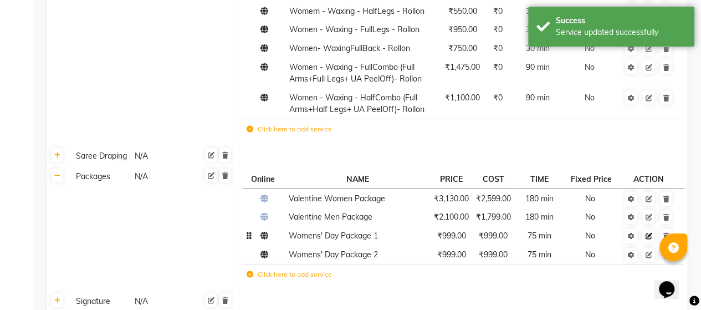
click at [649, 233] on icon at bounding box center [648, 236] width 7 height 7
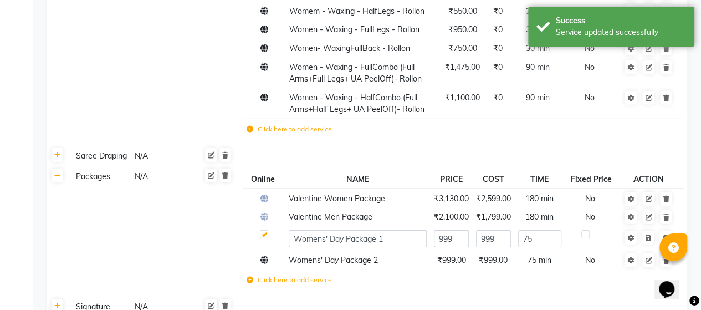
click at [264, 230] on div at bounding box center [263, 236] width 7 height 12
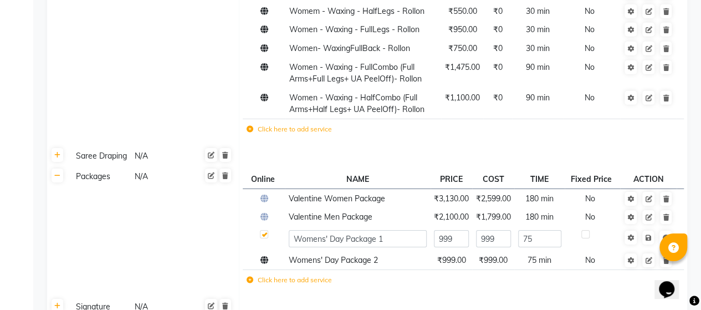
click at [265, 230] on label at bounding box center [264, 234] width 8 height 8
click at [265, 231] on input "checkbox" at bounding box center [263, 234] width 7 height 7
checkbox input "false"
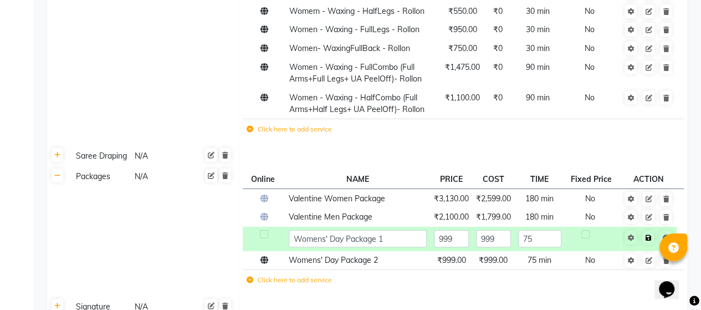
click at [648, 234] on icon at bounding box center [648, 237] width 6 height 7
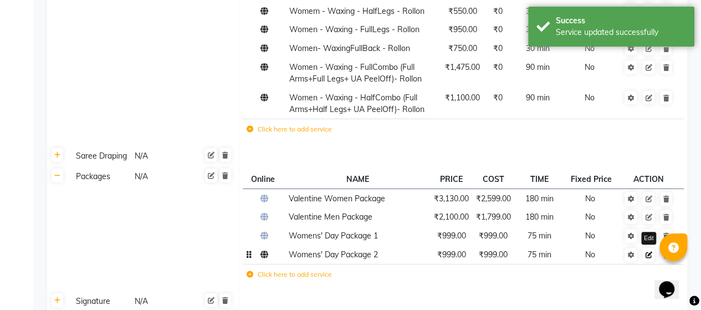
click at [645, 248] on link at bounding box center [648, 255] width 12 height 14
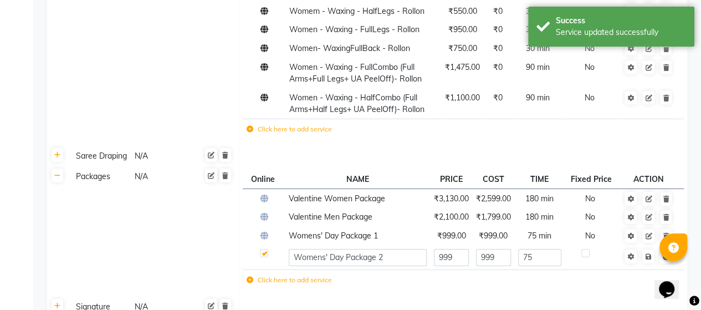
click at [263, 249] on label at bounding box center [264, 253] width 8 height 8
click at [263, 250] on input "checkbox" at bounding box center [263, 253] width 7 height 7
checkbox input "false"
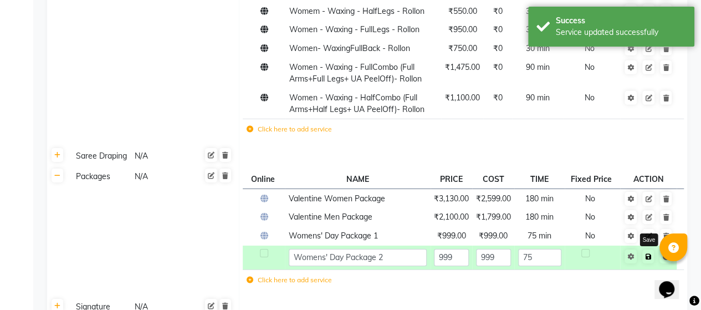
click at [651, 249] on link at bounding box center [648, 256] width 12 height 14
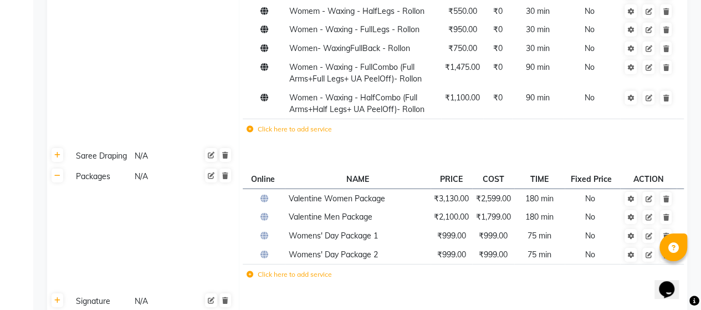
scroll to position [10139, 0]
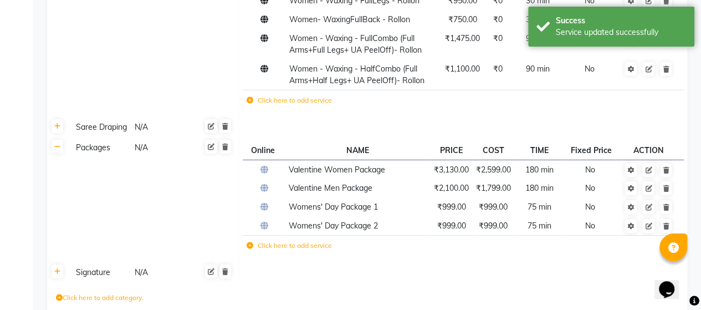
click at [64, 262] on th at bounding box center [57, 272] width 21 height 21
click at [59, 268] on icon at bounding box center [57, 271] width 6 height 7
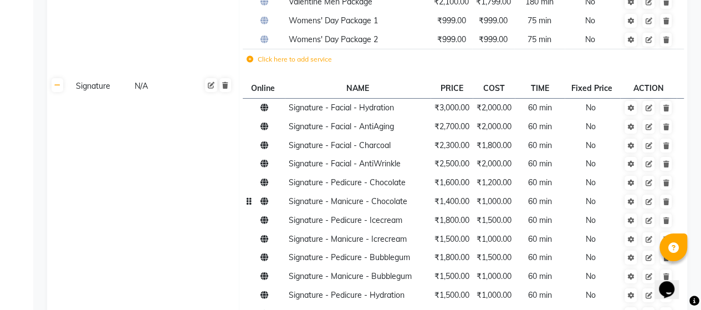
scroll to position [10392, 0]
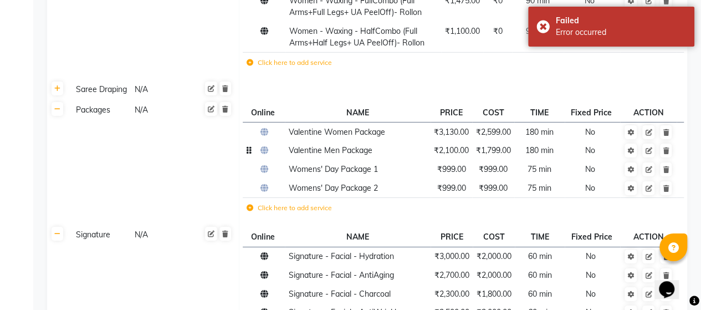
scroll to position [10223, 0]
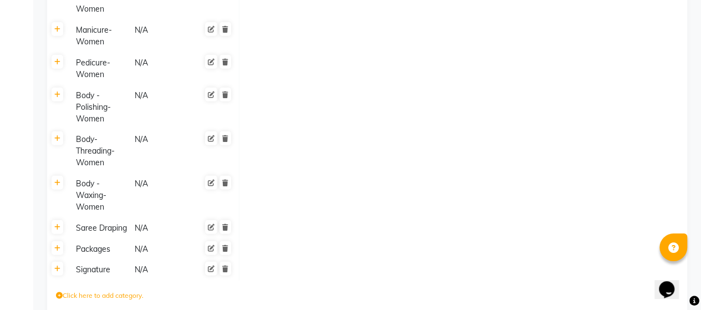
scroll to position [1483, 0]
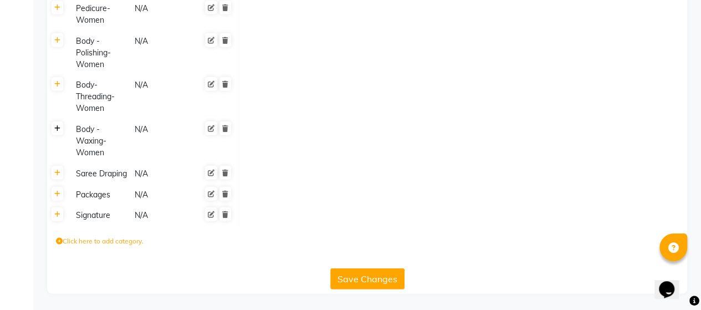
click at [60, 133] on link at bounding box center [58, 128] width 12 height 14
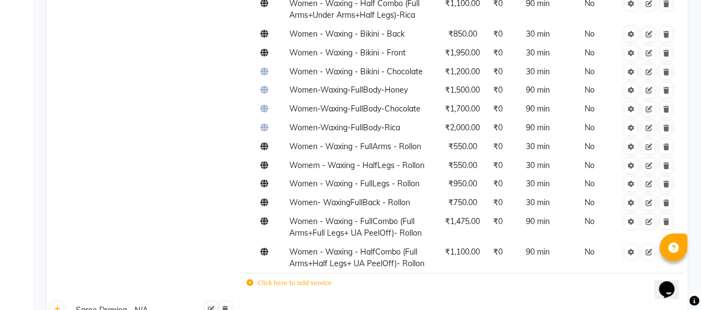
scroll to position [2278, 0]
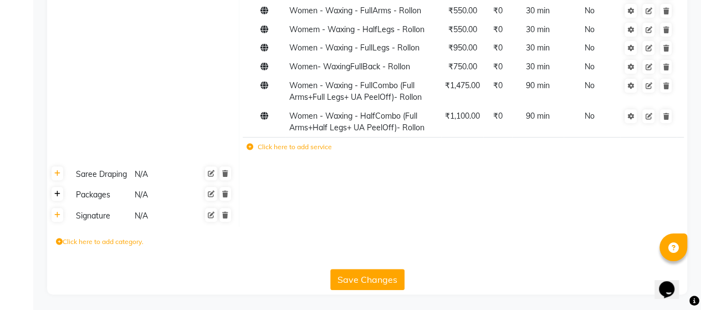
click at [60, 195] on icon at bounding box center [57, 194] width 6 height 7
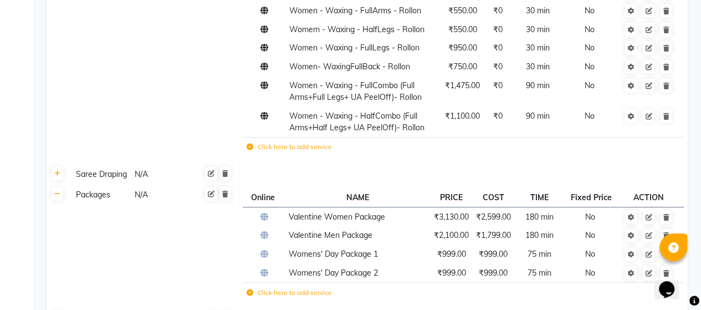
scroll to position [2381, 0]
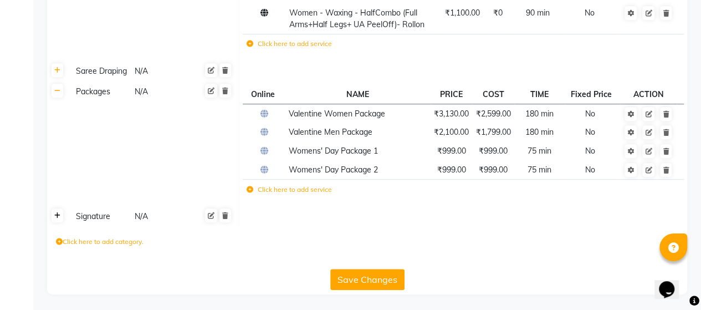
click at [55, 213] on icon at bounding box center [57, 215] width 6 height 7
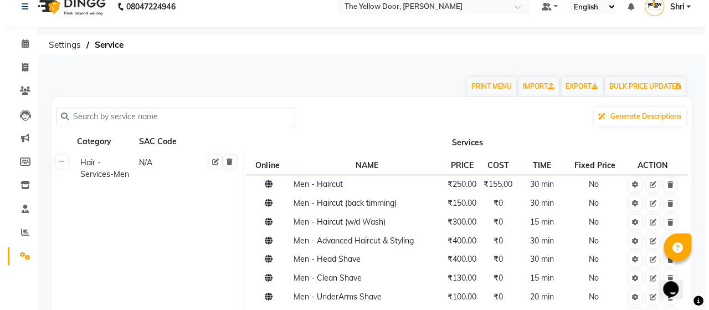
scroll to position [0, 0]
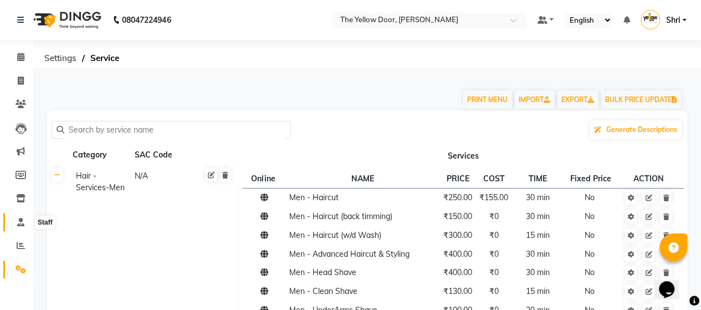
click at [17, 225] on icon at bounding box center [20, 222] width 7 height 8
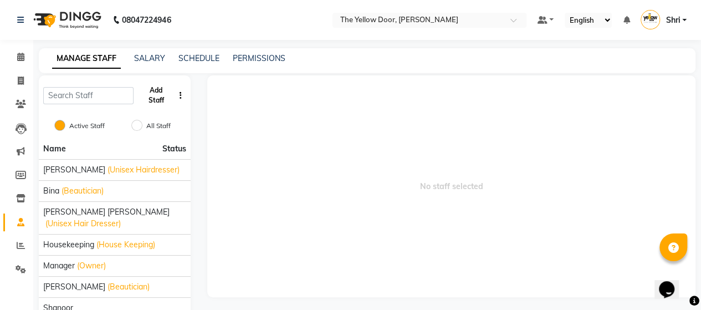
click at [153, 94] on button "Add Staff" at bounding box center [155, 95] width 35 height 29
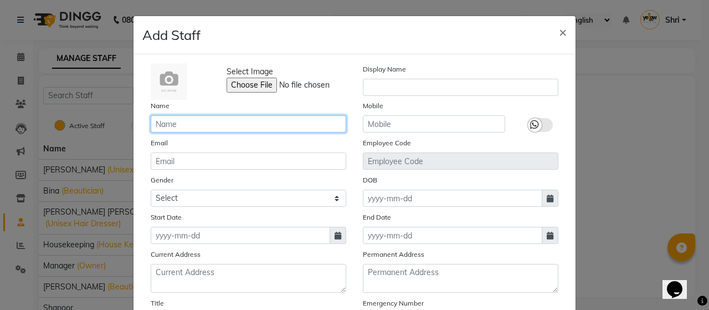
click at [181, 123] on input "text" at bounding box center [249, 123] width 196 height 17
type input "[PERSON_NAME]"
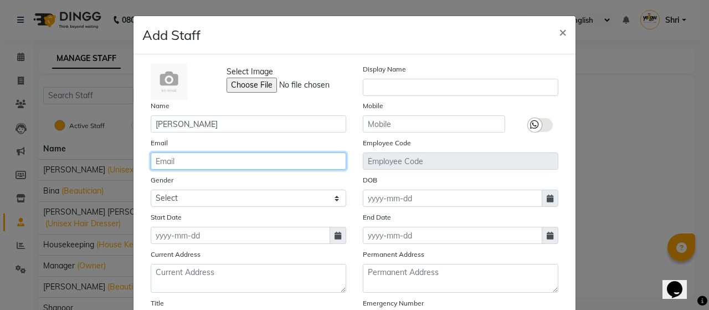
click at [253, 162] on input "email" at bounding box center [249, 160] width 196 height 17
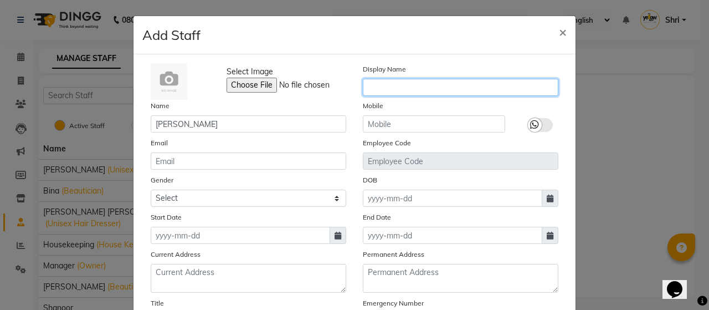
click at [439, 89] on input "text" at bounding box center [461, 87] width 196 height 17
type input "[PERSON_NAME]"
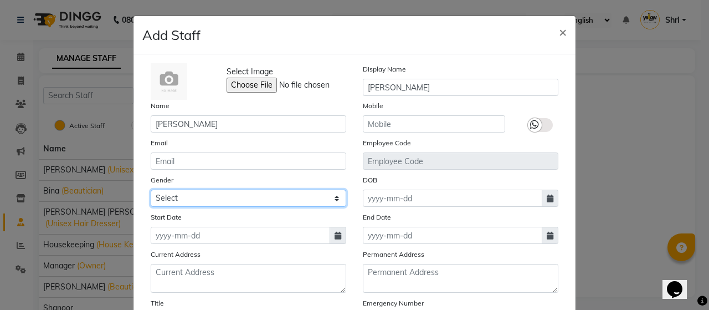
click at [251, 198] on select "Select [DEMOGRAPHIC_DATA] [DEMOGRAPHIC_DATA] Other Prefer Not To Say" at bounding box center [249, 197] width 196 height 17
select select "[DEMOGRAPHIC_DATA]"
click at [151, 189] on select "Select [DEMOGRAPHIC_DATA] [DEMOGRAPHIC_DATA] Other Prefer Not To Say" at bounding box center [249, 197] width 196 height 17
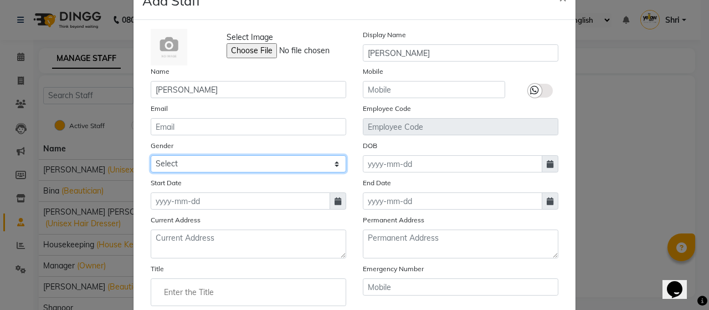
scroll to position [43, 0]
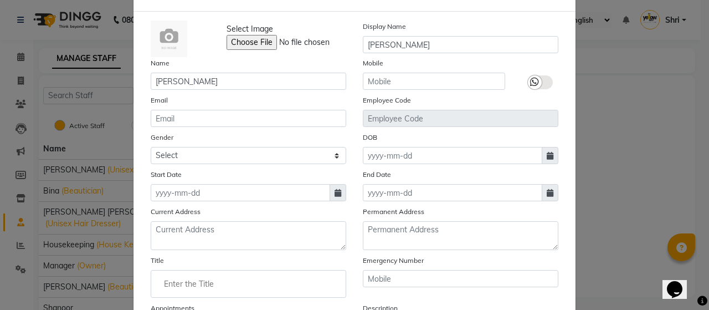
click at [335, 192] on icon at bounding box center [338, 193] width 7 height 8
select select "10"
select select "2025"
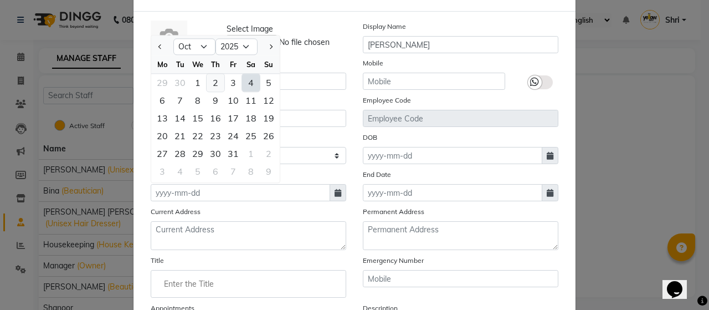
click at [213, 81] on div "2" at bounding box center [216, 83] width 18 height 18
type input "02-10-2025"
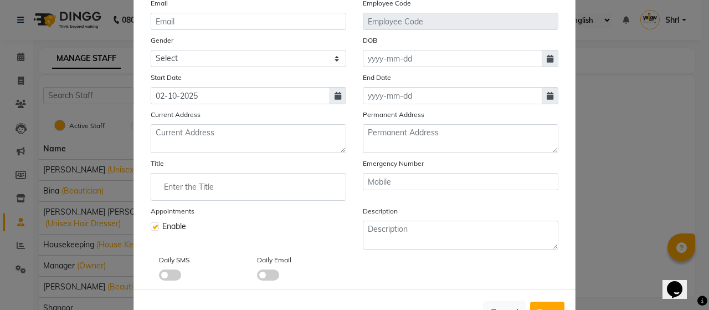
scroll to position [176, 0]
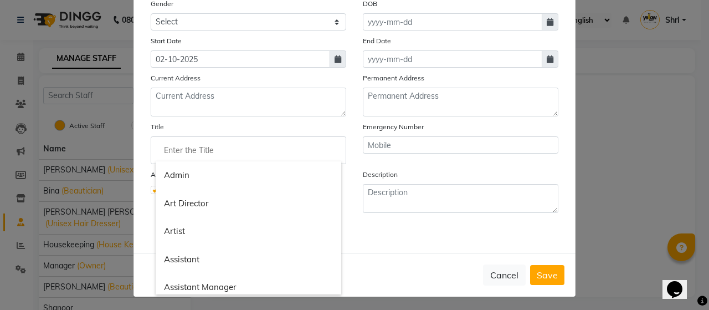
click at [280, 139] on input "Enter the Title" at bounding box center [249, 150] width 186 height 22
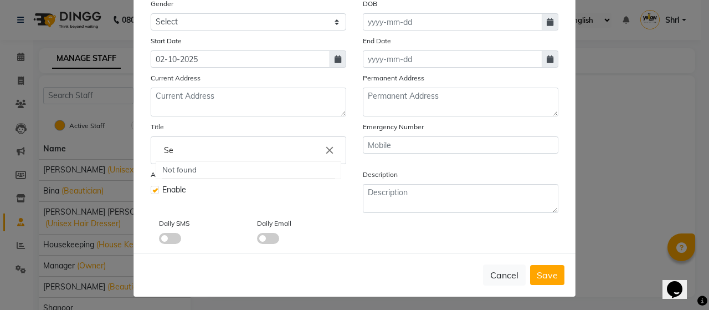
type input "S"
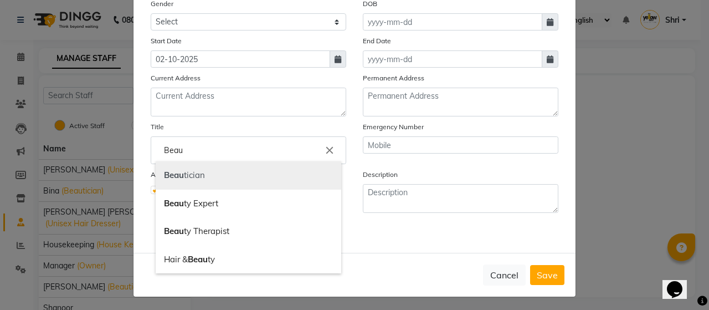
click at [245, 176] on link "Beau tician" at bounding box center [249, 175] width 186 height 28
type input "Beautician"
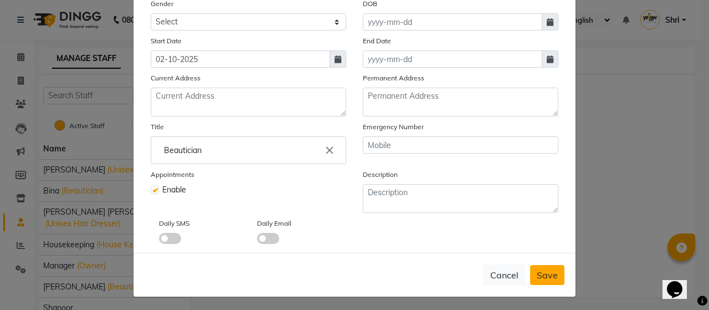
click at [542, 275] on span "Save" at bounding box center [547, 274] width 21 height 11
select select
checkbox input "false"
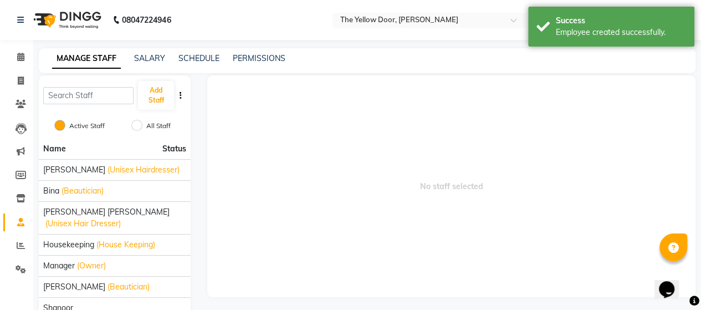
click at [160, 65] on div "MANAGE STAFF SALARY SCHEDULE PERMISSIONS" at bounding box center [367, 60] width 656 height 25
click at [157, 59] on link "SALARY" at bounding box center [149, 58] width 31 height 10
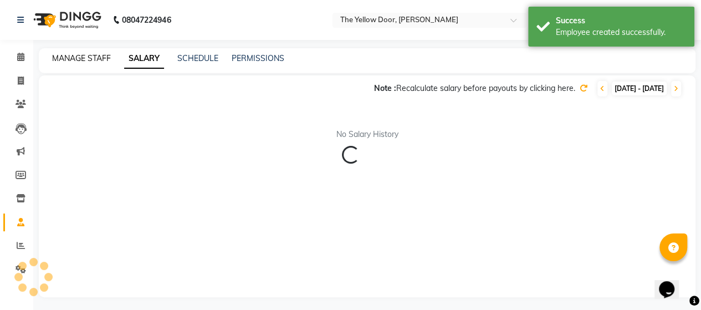
click at [90, 59] on link "MANAGE STAFF" at bounding box center [81, 58] width 59 height 10
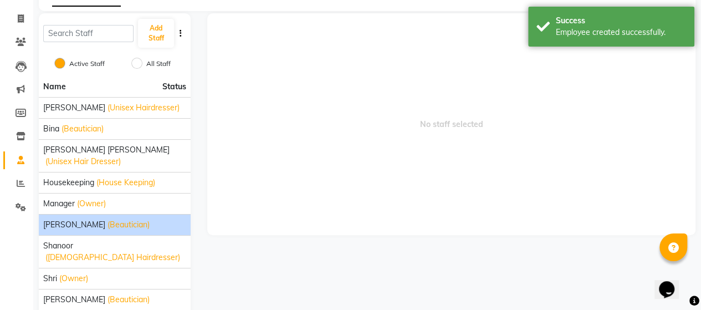
scroll to position [56, 0]
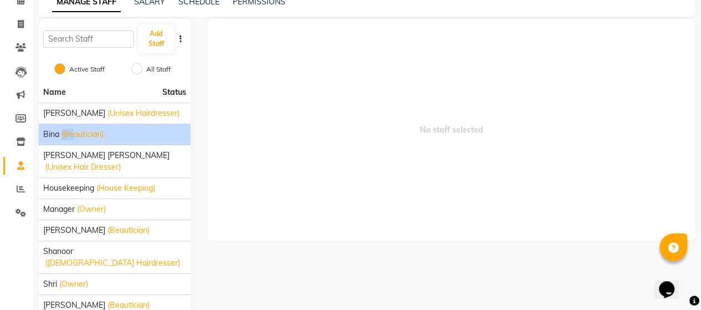
click at [75, 132] on li "Bina (Beautician)" at bounding box center [115, 134] width 152 height 21
click at [75, 132] on span "(Beautician)" at bounding box center [82, 134] width 42 height 12
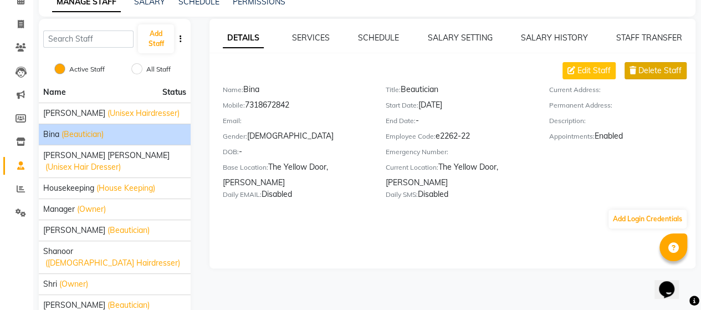
click at [640, 63] on button "Delete Staff" at bounding box center [655, 70] width 62 height 17
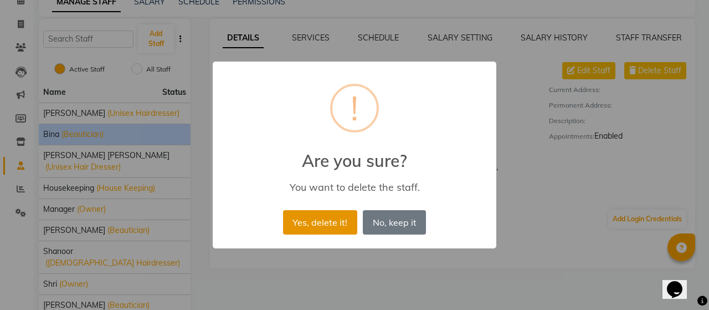
click at [333, 225] on button "Yes, delete it!" at bounding box center [320, 222] width 74 height 24
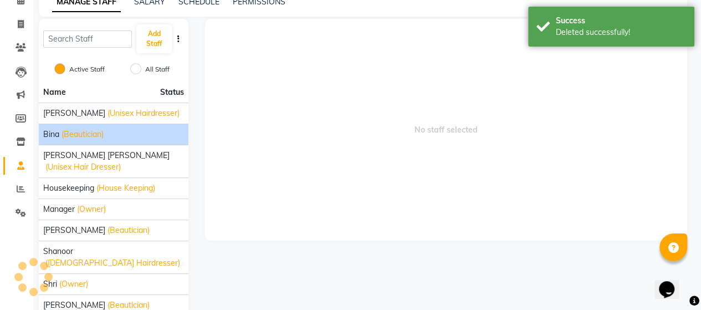
scroll to position [42, 0]
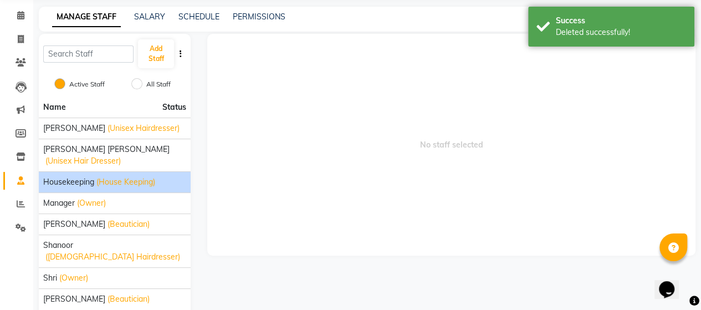
click at [164, 176] on div "Housekeeping (House Keeping)" at bounding box center [114, 182] width 143 height 12
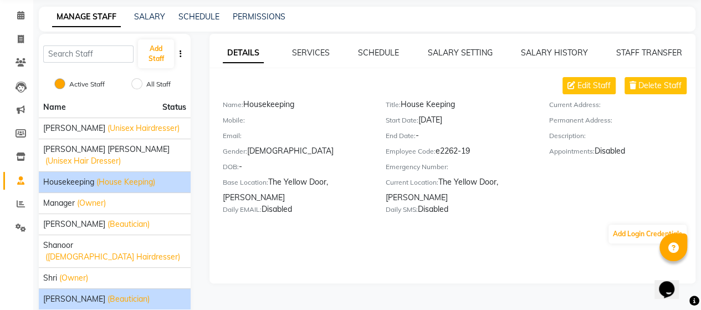
click at [52, 293] on span "[PERSON_NAME]" at bounding box center [74, 299] width 62 height 12
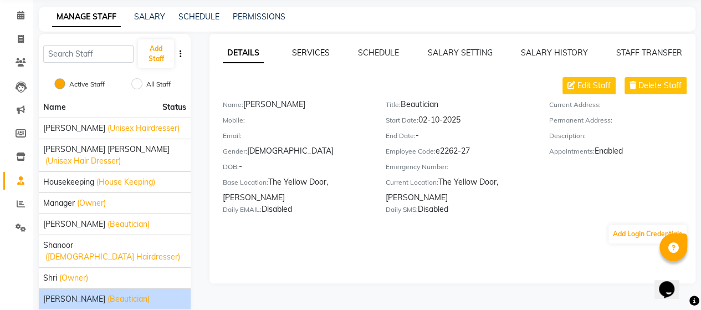
click at [319, 53] on link "SERVICES" at bounding box center [311, 53] width 38 height 10
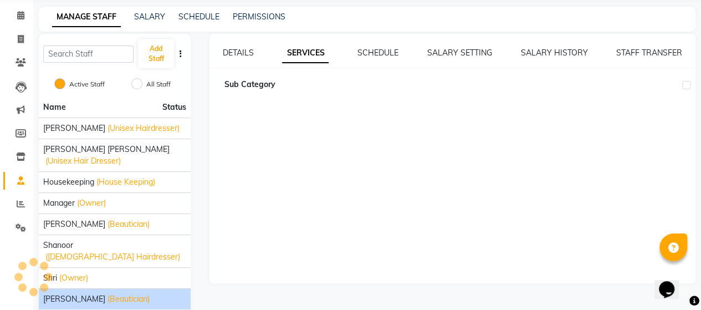
scroll to position [56, 0]
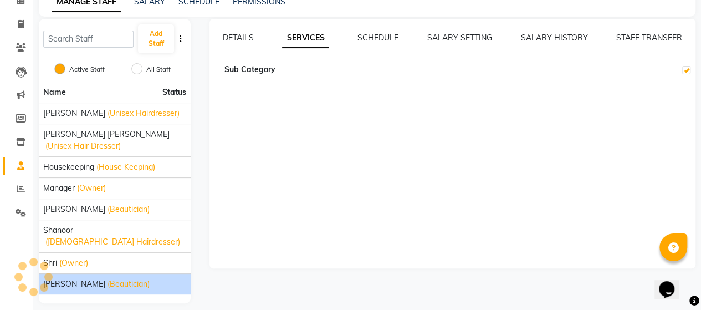
checkbox input "true"
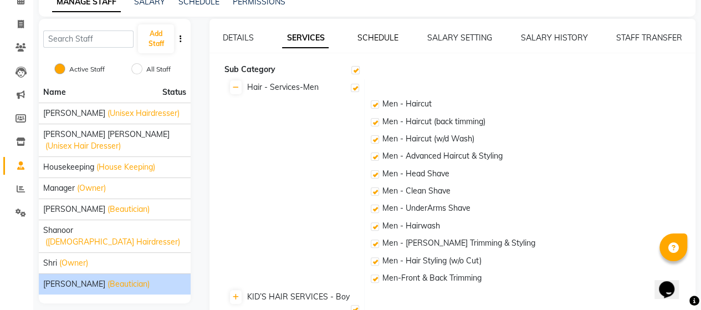
click at [382, 38] on link "SCHEDULE" at bounding box center [377, 38] width 41 height 10
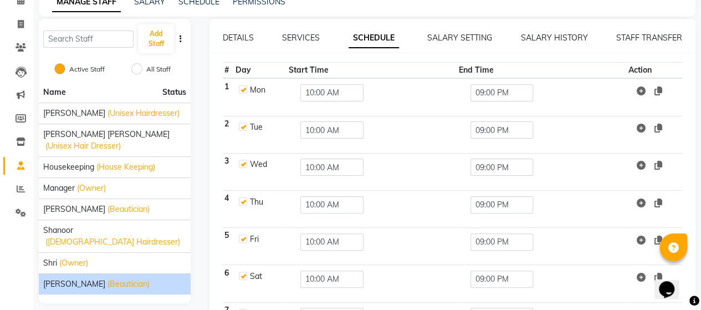
click at [469, 30] on div "DETAILS SERVICES SCHEDULE SALARY SETTING SALARY HISTORY STAFF TRANSFER # Day St…" at bounding box center [452, 194] width 486 height 351
click at [469, 36] on link "SALARY SETTING" at bounding box center [459, 38] width 65 height 10
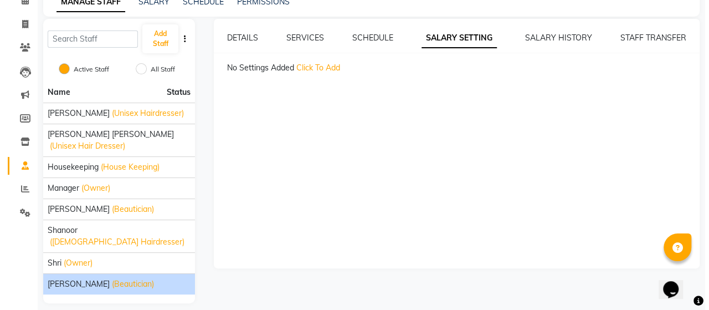
scroll to position [42, 0]
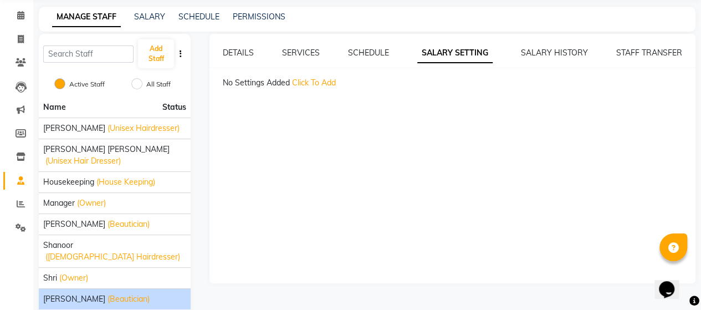
click at [297, 80] on span "Click To Add" at bounding box center [314, 83] width 44 height 10
select select "flat"
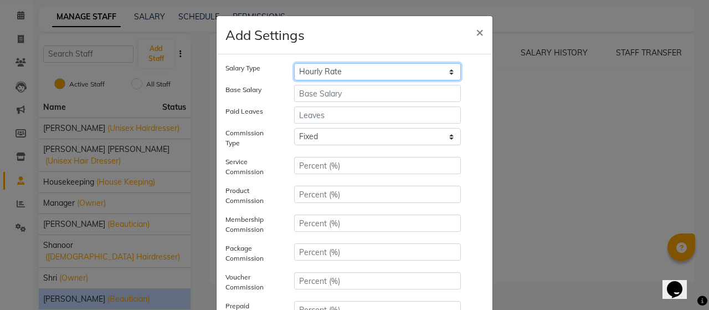
click at [329, 70] on select "Hourly Rate Bi-Weekly Twice Monthly Monthly Yearly" at bounding box center [377, 71] width 167 height 17
select select "monthly"
click at [294, 63] on select "Hourly Rate Bi-Weekly Twice Monthly Monthly Yearly" at bounding box center [377, 71] width 167 height 17
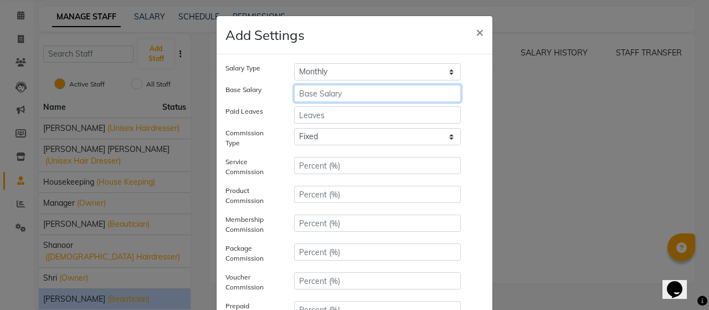
click at [341, 97] on input "number" at bounding box center [377, 93] width 167 height 17
type input "23000"
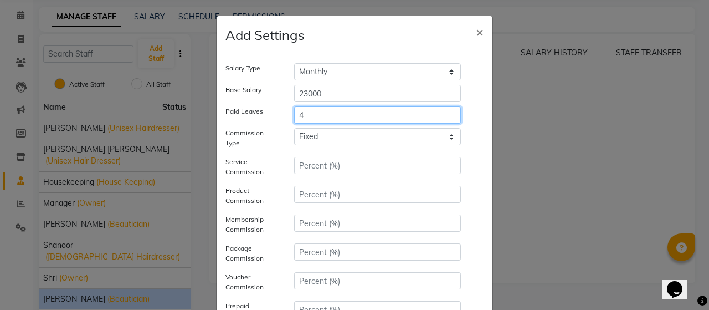
type input "4"
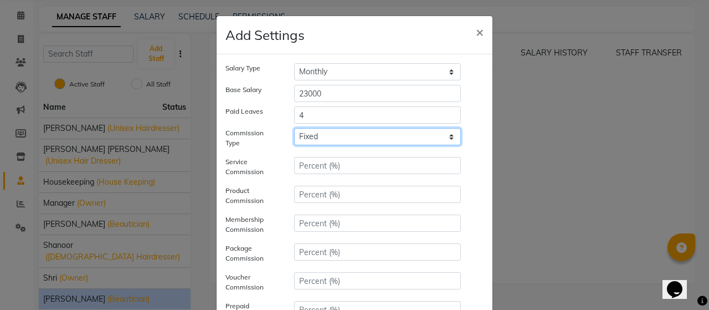
click at [343, 140] on select "Tiered Fixed" at bounding box center [377, 136] width 167 height 17
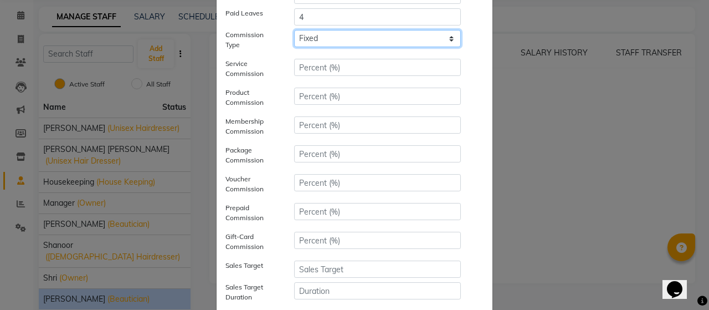
scroll to position [99, 0]
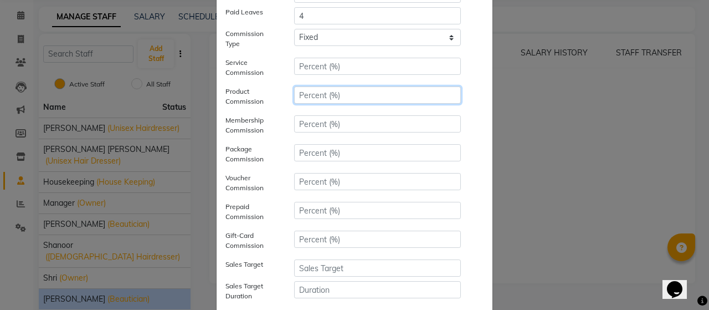
click at [340, 86] on input "number" at bounding box center [377, 94] width 167 height 17
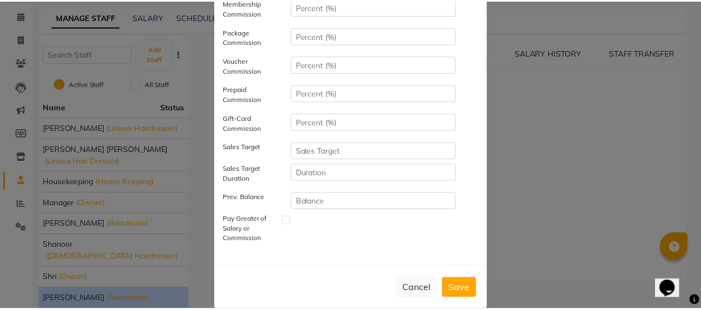
scroll to position [232, 0]
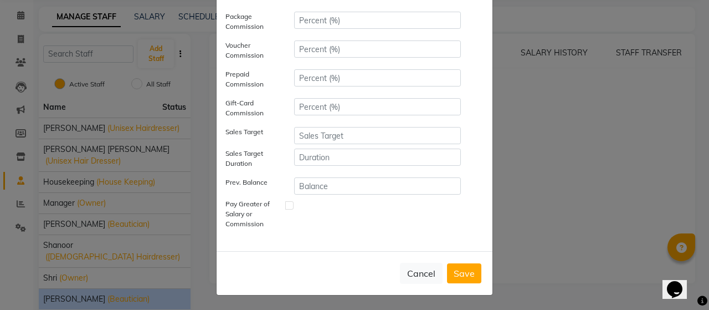
type input "5"
click at [457, 274] on button "Save" at bounding box center [464, 273] width 34 height 20
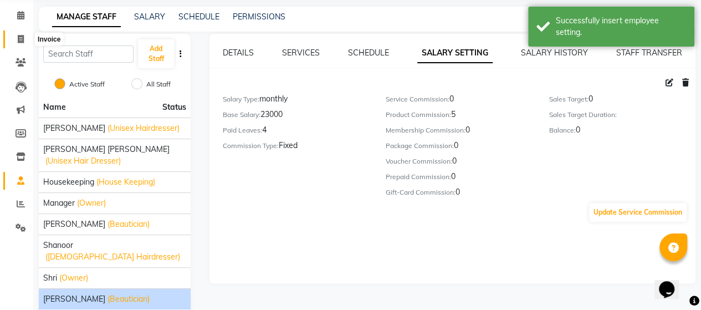
click at [25, 35] on span at bounding box center [20, 39] width 19 height 13
select select "service"
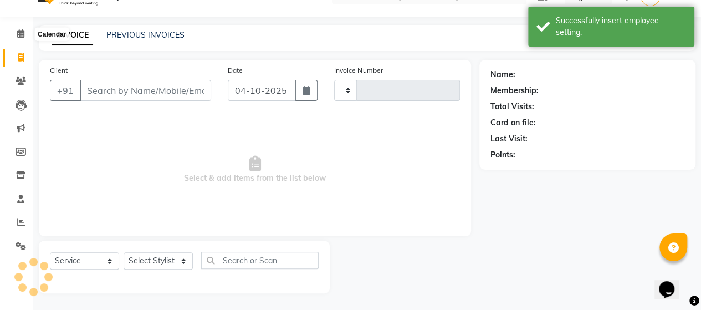
type input "03039"
select select "5650"
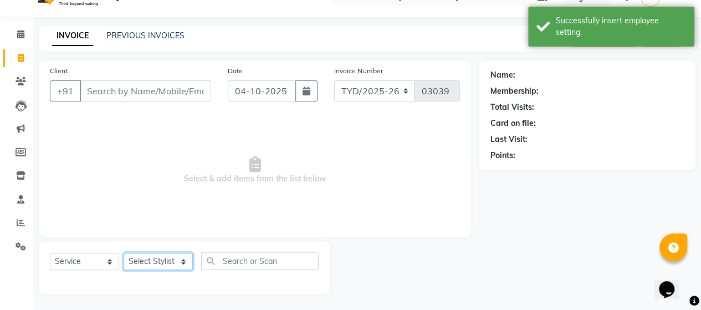
click at [125, 256] on select "Select Stylist [PERSON_NAME] [PERSON_NAME] [PERSON_NAME] Housekeeping Manager S…" at bounding box center [158, 261] width 69 height 17
click at [18, 237] on li "Settings" at bounding box center [16, 247] width 33 height 24
click at [18, 224] on icon at bounding box center [21, 222] width 8 height 8
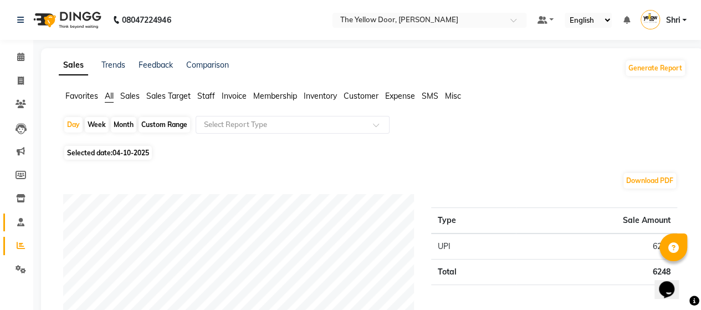
click at [23, 215] on link "Staff" at bounding box center [16, 222] width 27 height 18
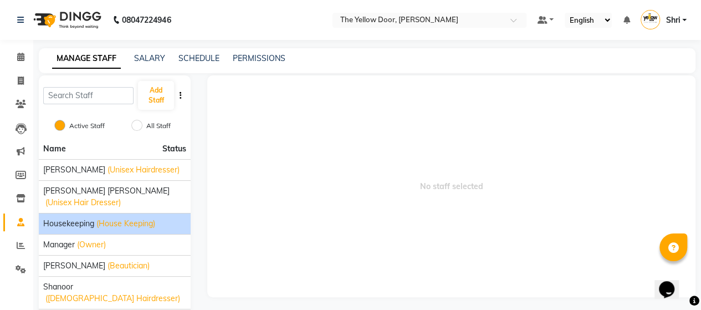
click at [105, 218] on span "(House Keeping)" at bounding box center [125, 224] width 59 height 12
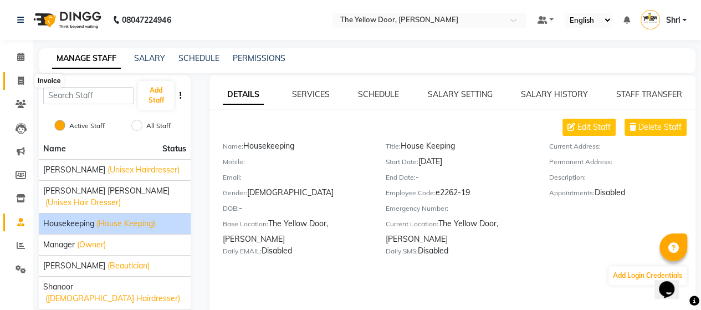
click at [21, 78] on icon at bounding box center [21, 80] width 6 height 8
select select "service"
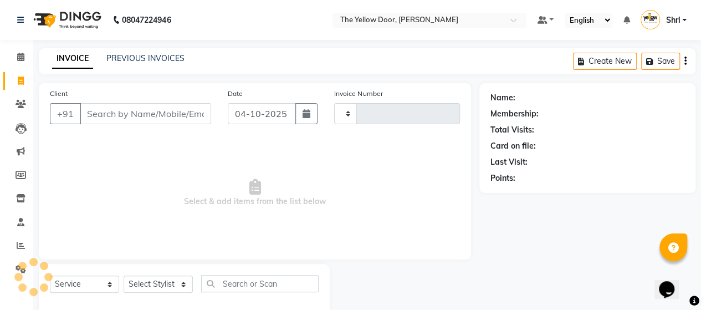
scroll to position [23, 0]
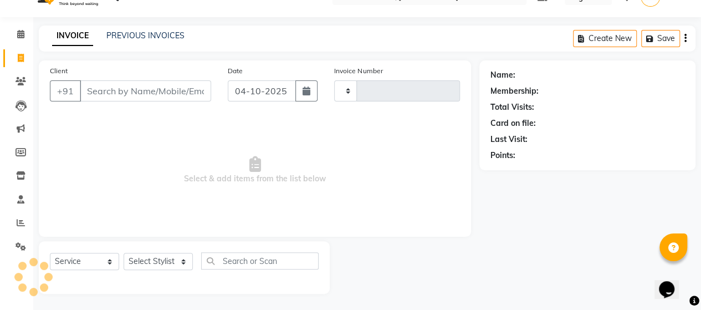
type input "03039"
select select "5650"
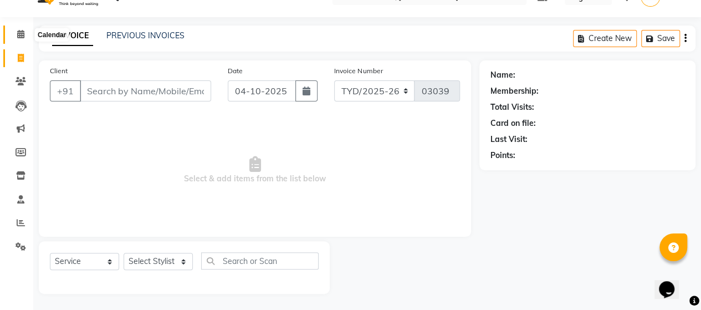
click at [21, 37] on icon at bounding box center [20, 34] width 7 height 8
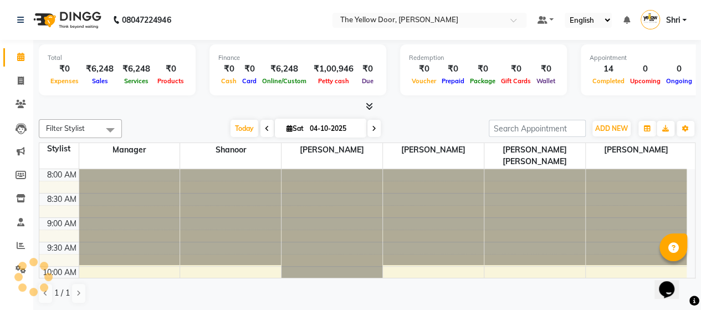
click at [109, 121] on span at bounding box center [110, 129] width 22 height 21
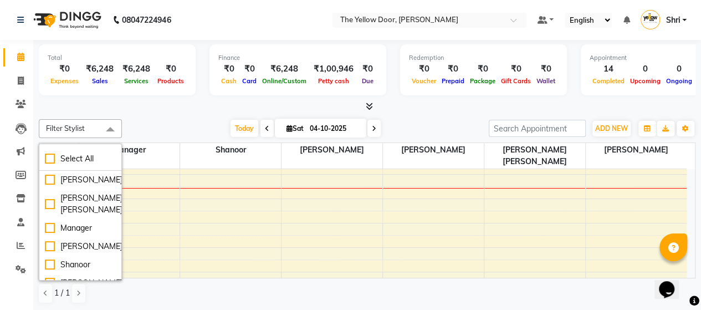
click at [204, 121] on div "[DATE] [DATE]" at bounding box center [305, 128] width 356 height 17
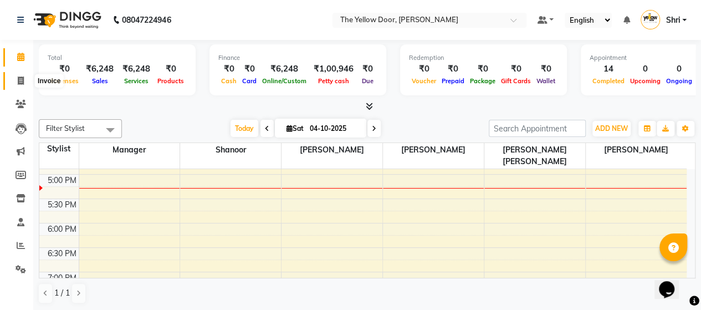
click at [13, 77] on span at bounding box center [20, 81] width 19 height 13
select select "service"
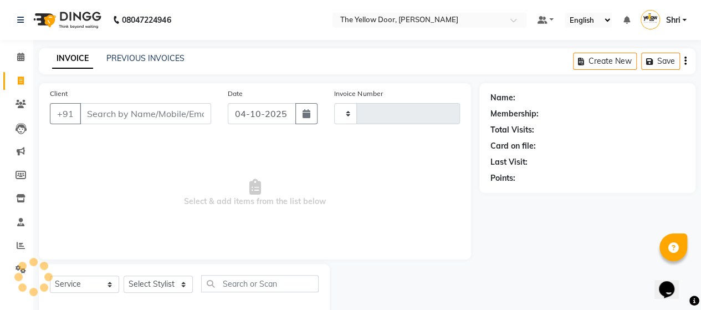
type input "03039"
select select "5650"
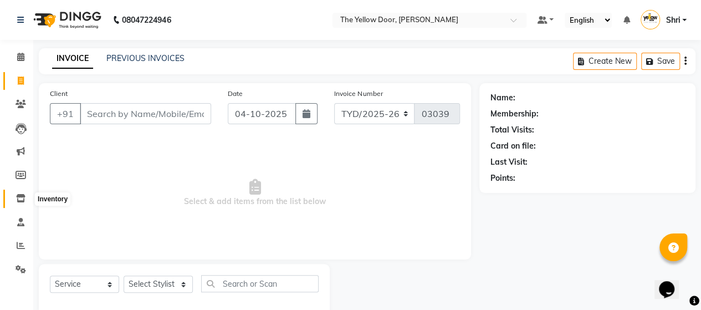
click at [20, 197] on icon at bounding box center [20, 198] width 9 height 8
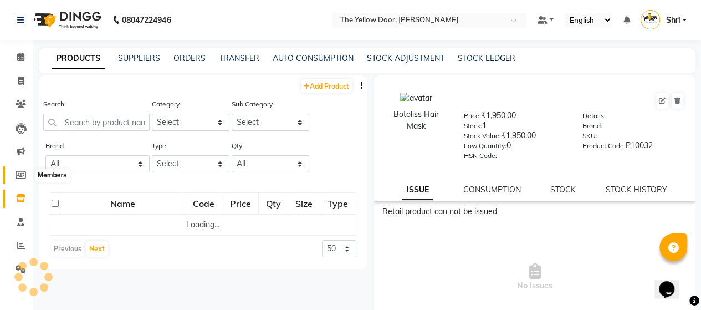
click at [19, 176] on icon at bounding box center [21, 175] width 11 height 8
select select
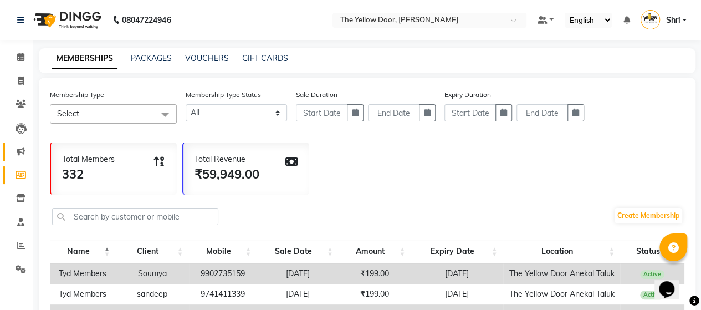
click at [25, 145] on link "Marketing" at bounding box center [16, 151] width 27 height 18
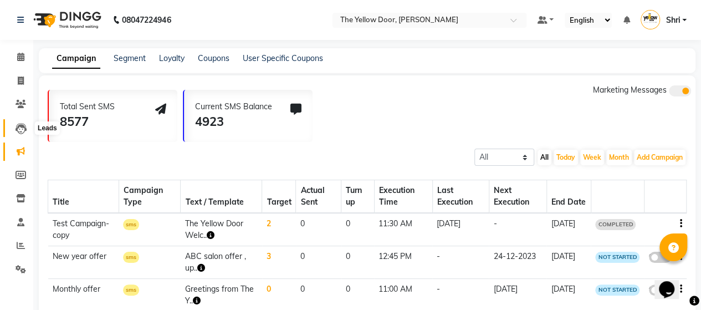
click at [20, 124] on icon at bounding box center [21, 128] width 11 height 11
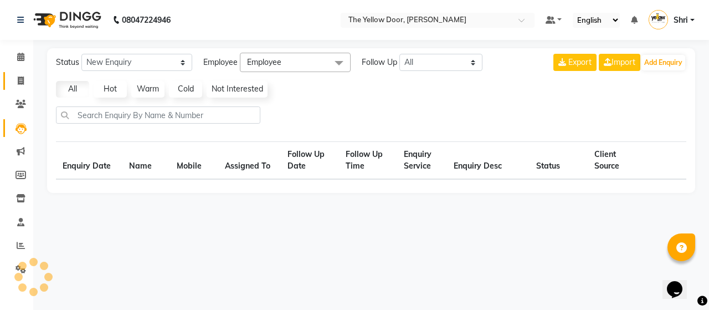
select select "10"
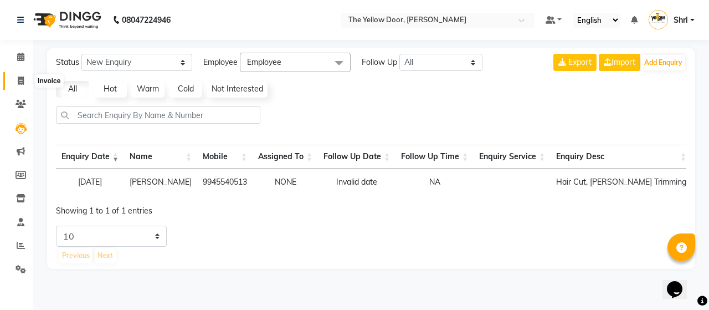
click at [14, 80] on span at bounding box center [20, 81] width 19 height 13
select select "service"
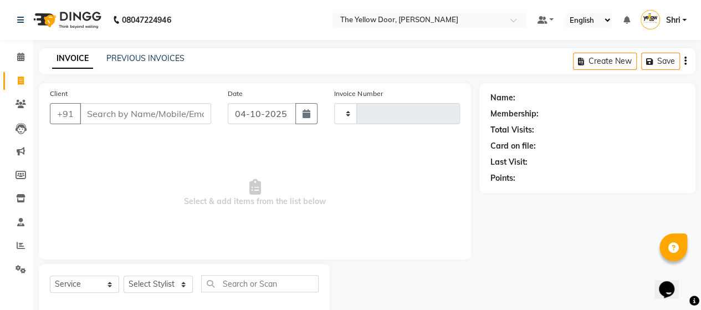
type input "03039"
select select "5650"
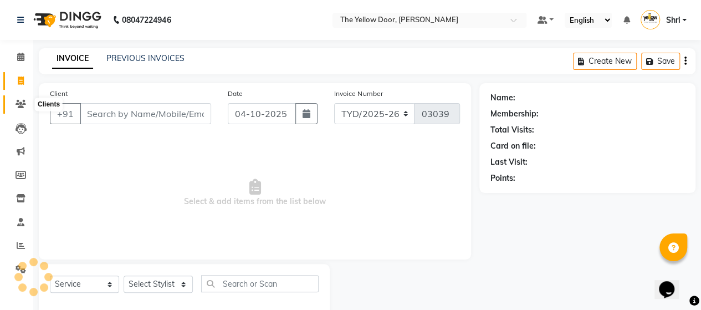
click at [18, 98] on span at bounding box center [20, 104] width 19 height 13
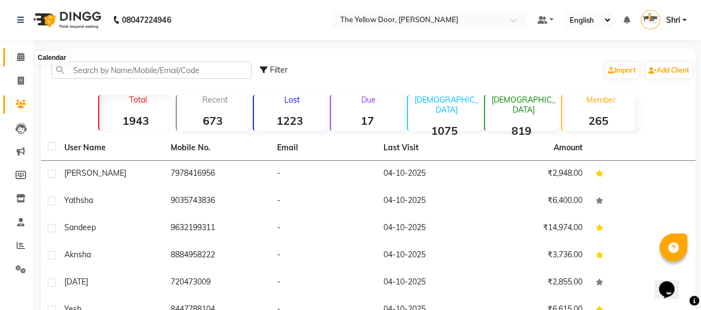
click at [18, 52] on span at bounding box center [20, 57] width 19 height 13
